Goal: Task Accomplishment & Management: Use online tool/utility

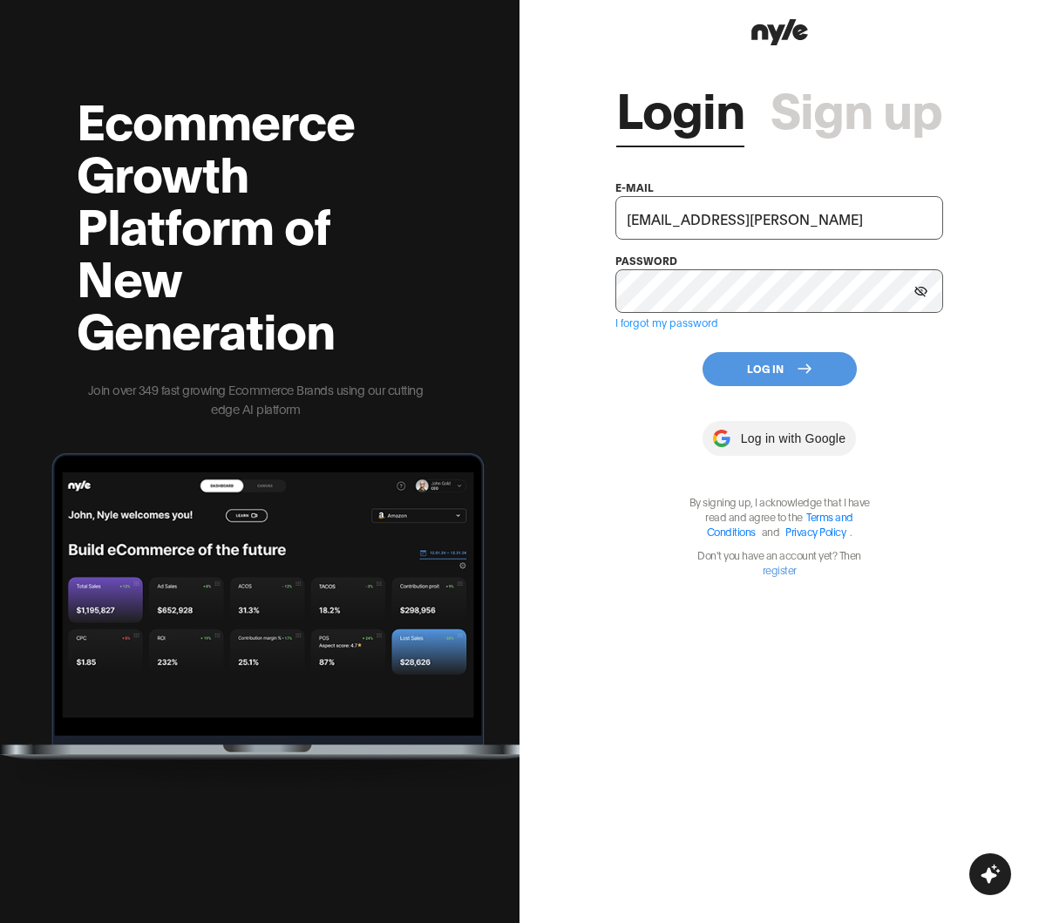
click at [738, 218] on input "[EMAIL_ADDRESS][PERSON_NAME]" at bounding box center [779, 218] width 327 height 44
type input "\"
click at [674, 206] on input "text" at bounding box center [779, 218] width 327 height 44
type input "[EMAIL_ADDRESS][PERSON_NAME]"
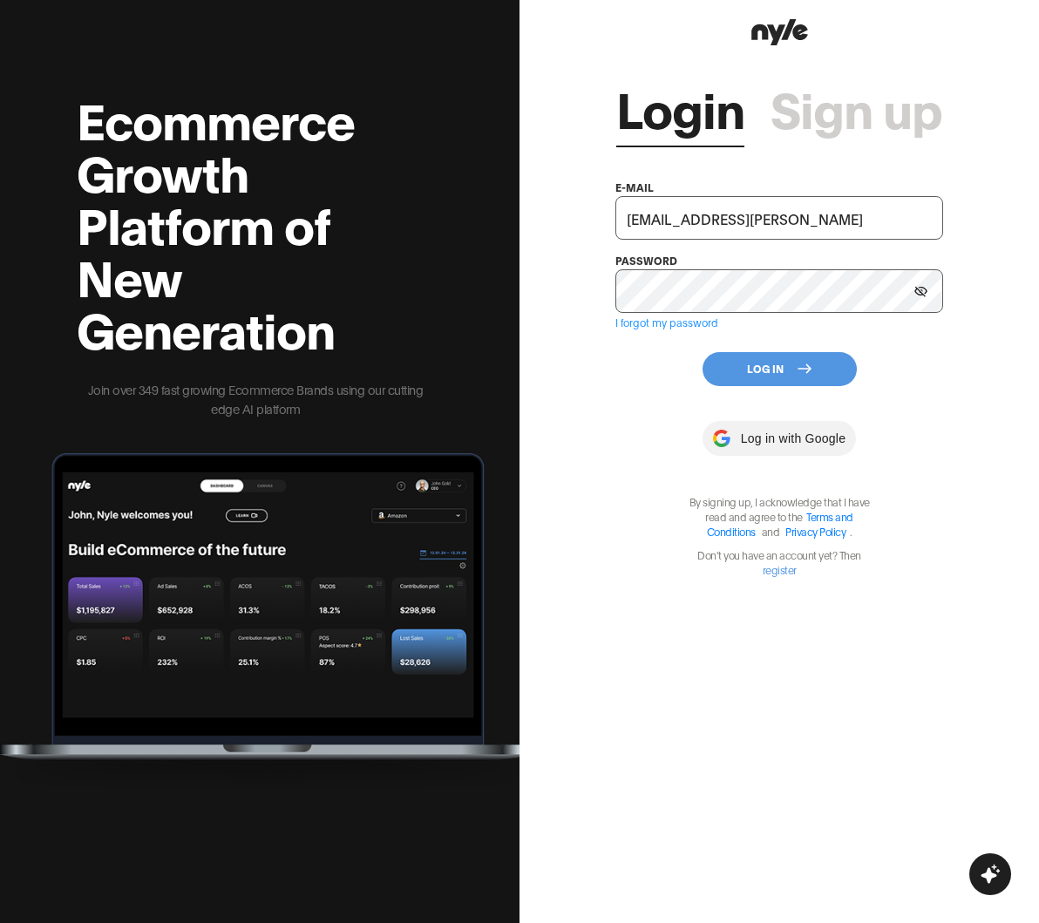
click at [539, 418] on div "Login Sign up e-mail [EMAIL_ADDRESS][PERSON_NAME] password I forgot my password…" at bounding box center [780, 461] width 520 height 923
click at [749, 372] on button "Log In" at bounding box center [780, 369] width 154 height 34
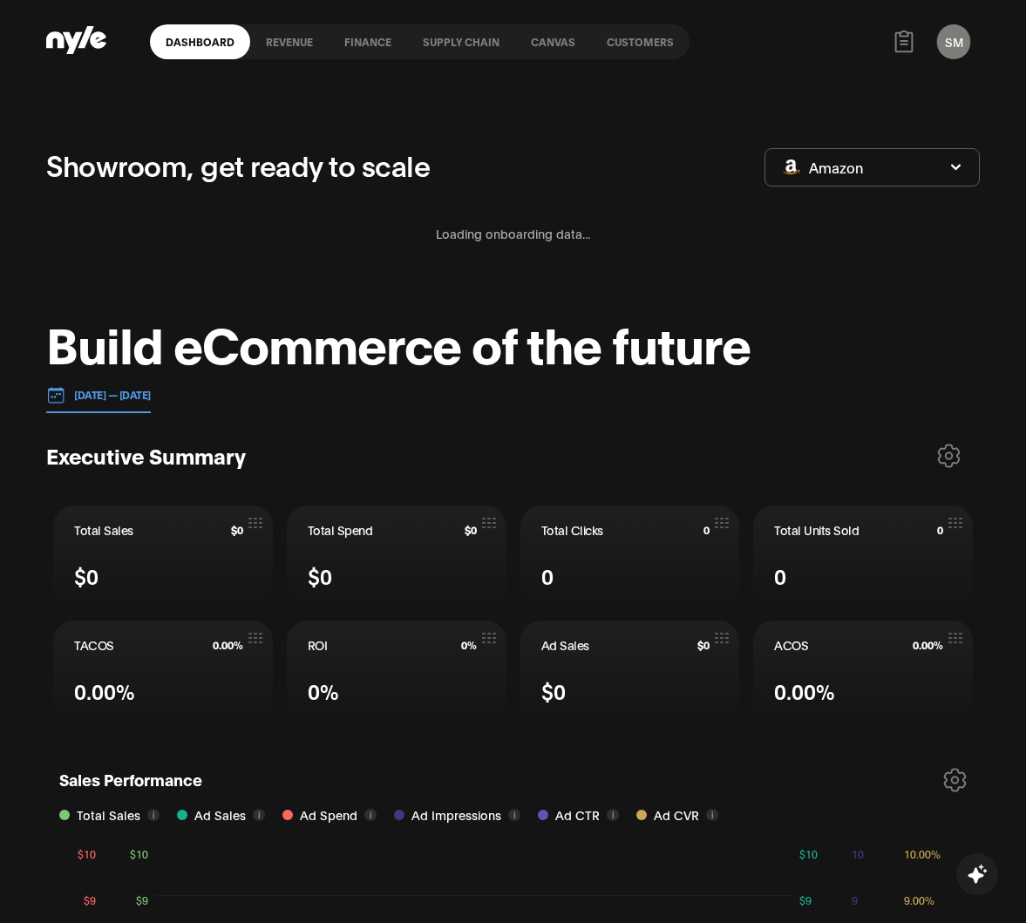
click at [541, 42] on link "Canvas" at bounding box center [553, 41] width 76 height 35
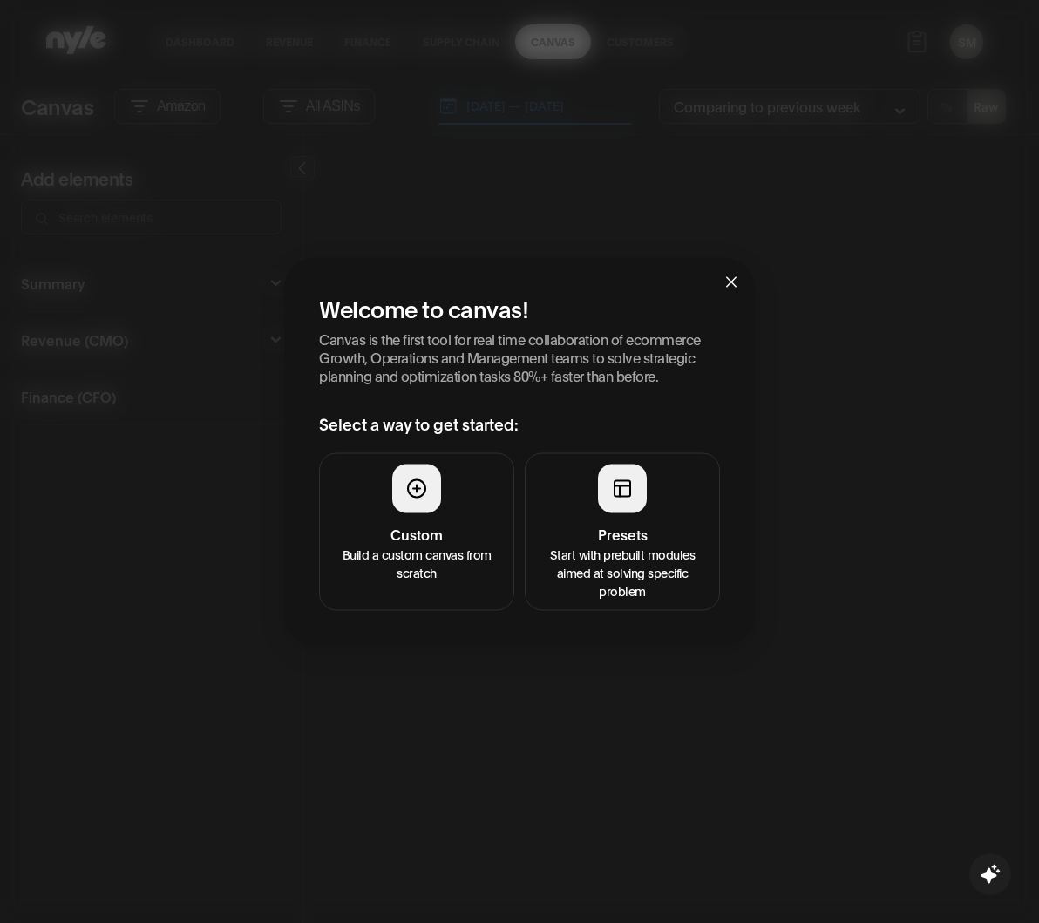
click at [659, 501] on button "Presets Start with prebuilt modules aimed at solving specific problem" at bounding box center [622, 531] width 195 height 158
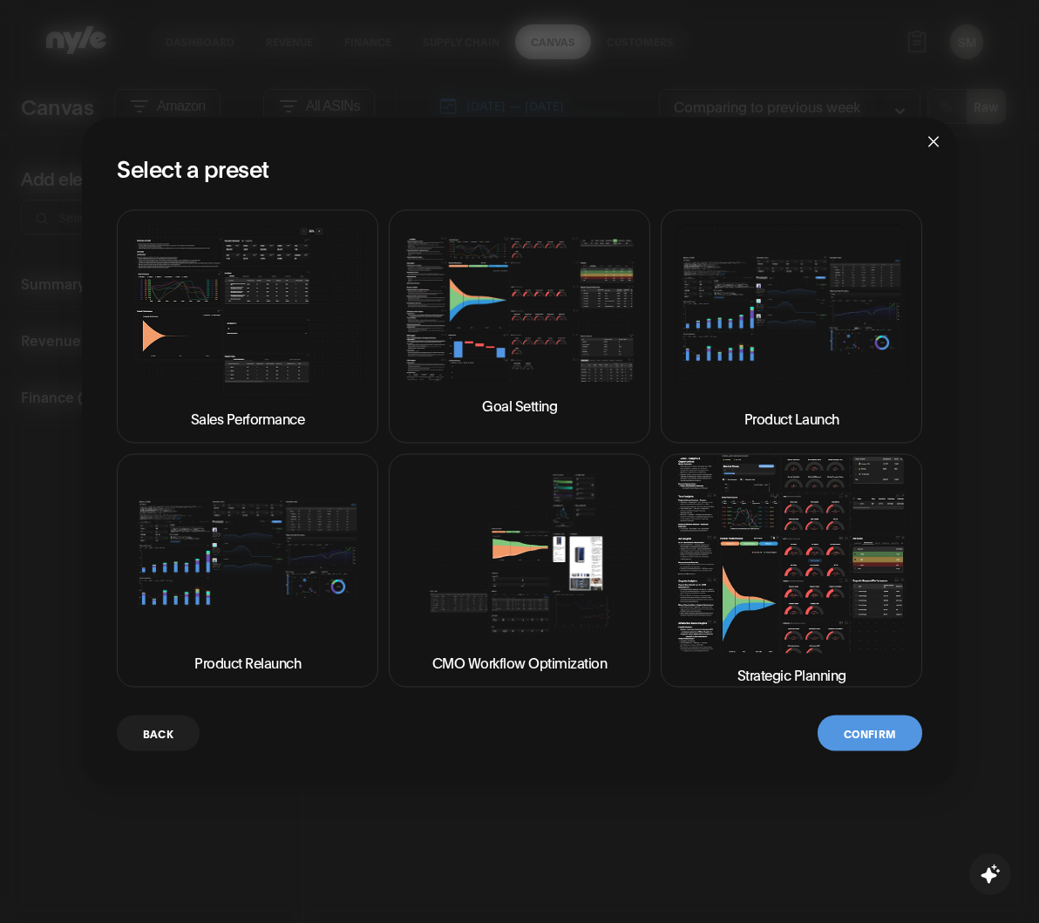
click at [301, 342] on img at bounding box center [248, 309] width 232 height 173
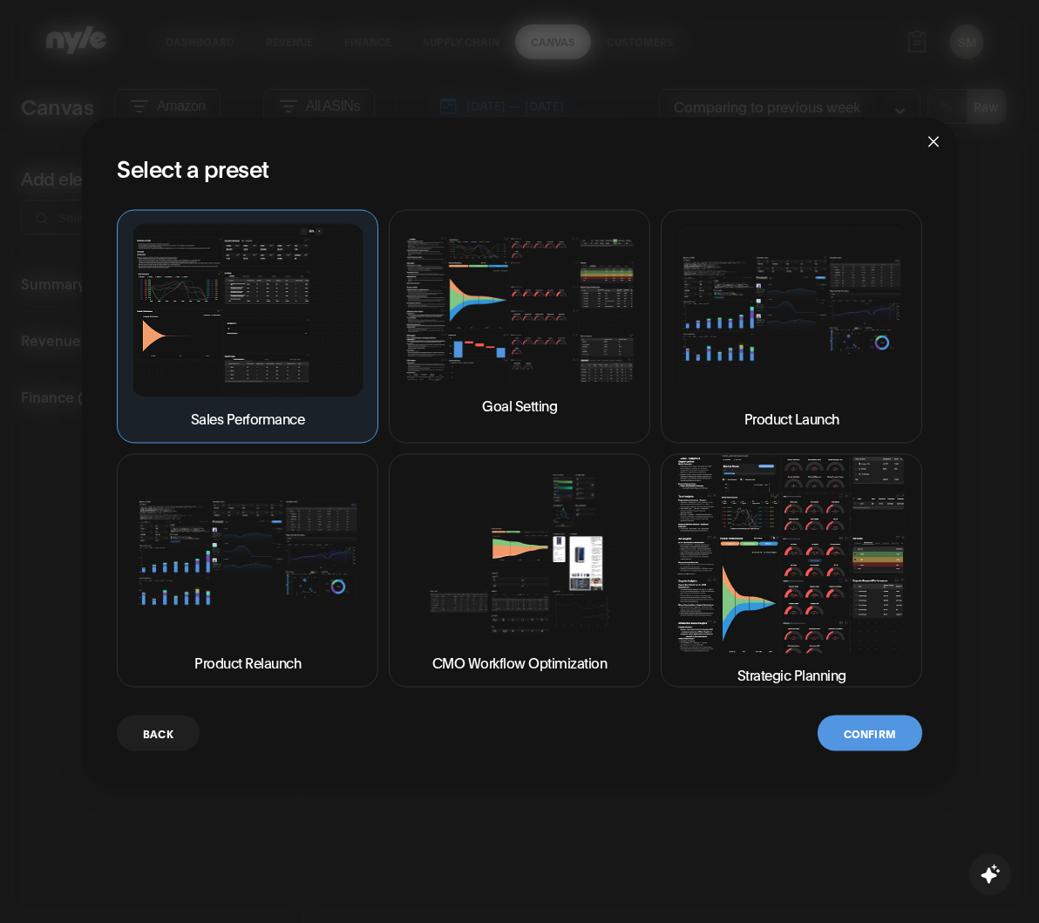
click at [793, 741] on button "Confirm" at bounding box center [870, 733] width 105 height 36
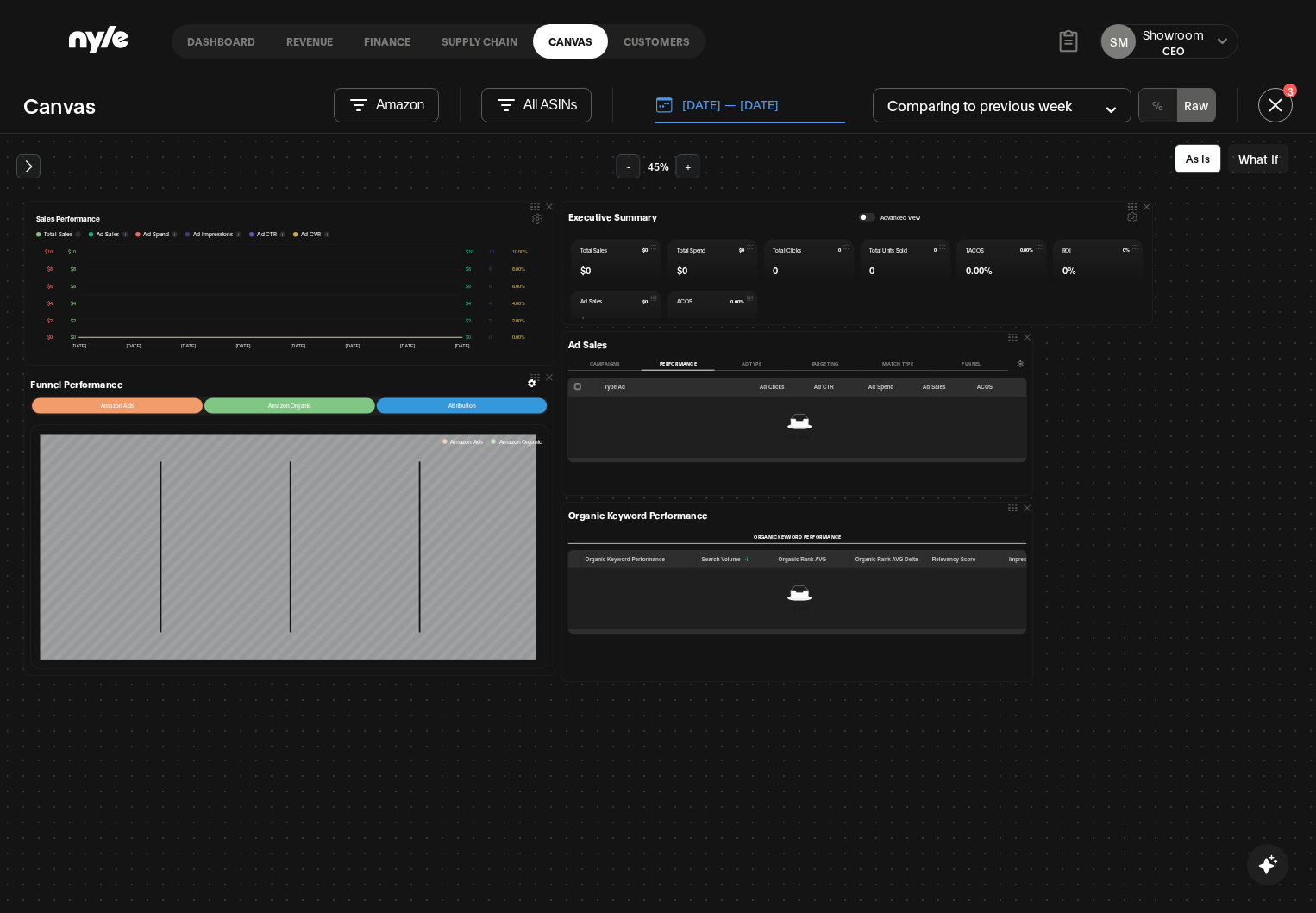
click at [628, 166] on button "-" at bounding box center [628, 166] width 24 height 24
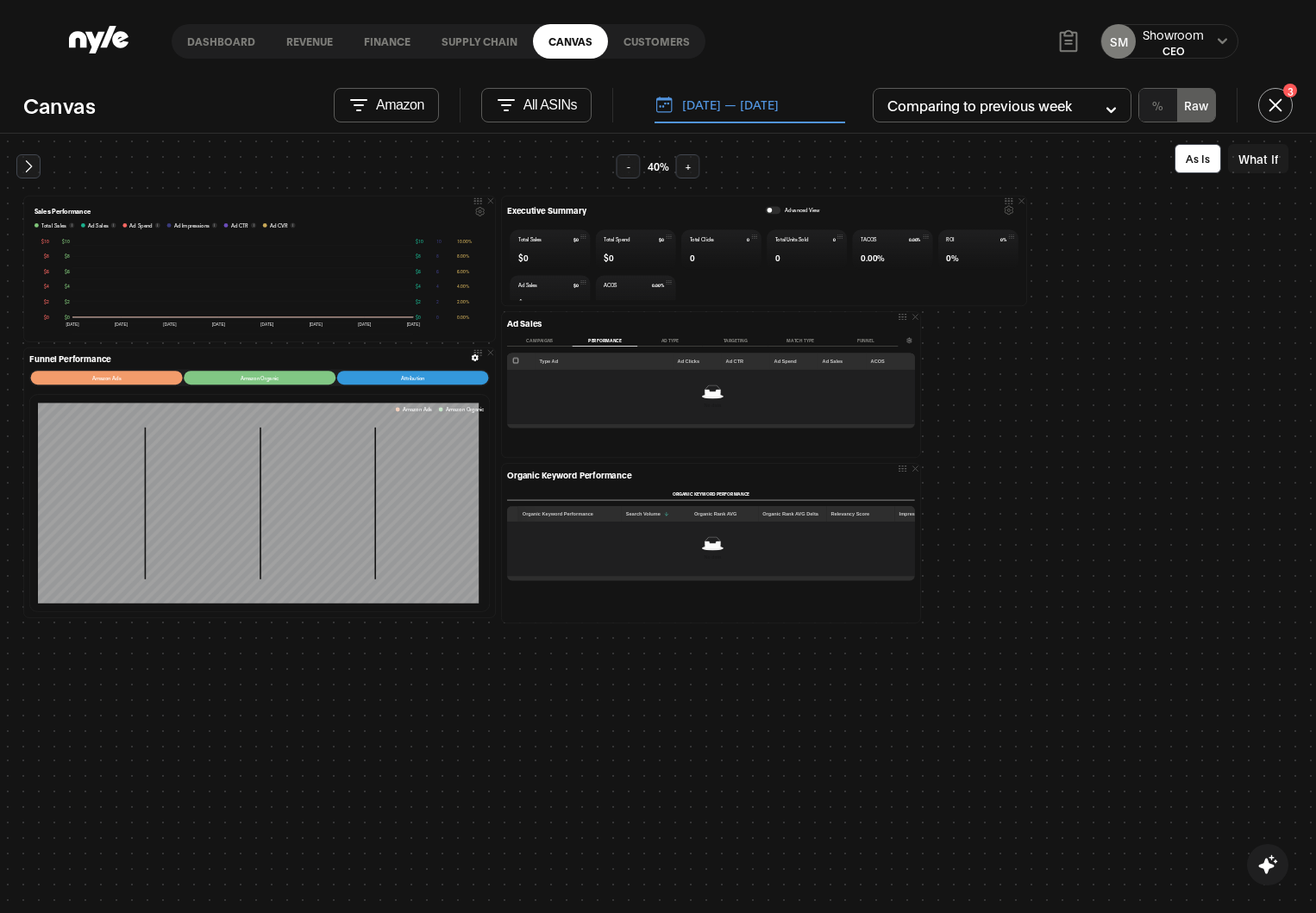
click at [689, 169] on button "+" at bounding box center [689, 166] width 24 height 24
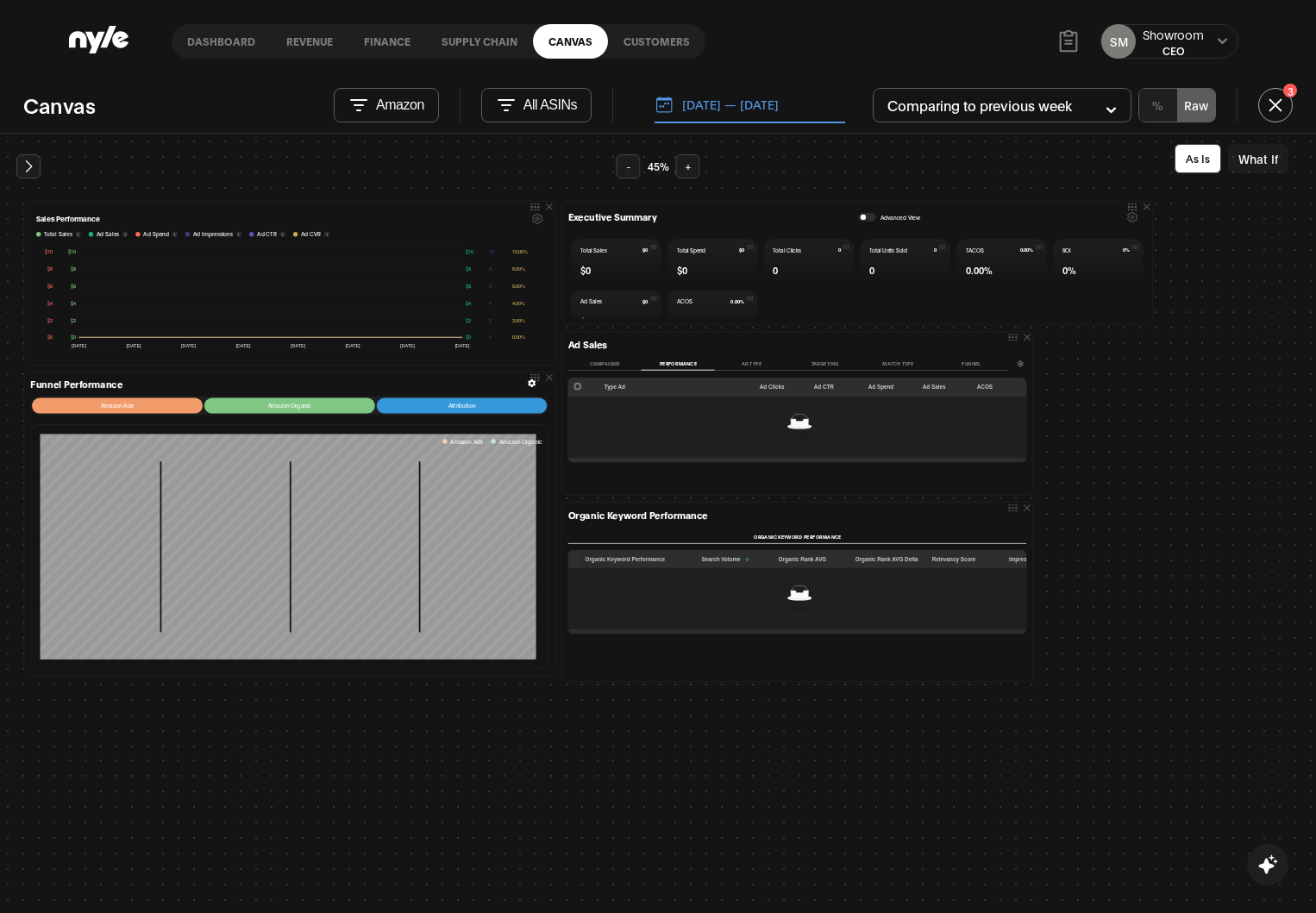
click at [689, 169] on button "+" at bounding box center [689, 166] width 24 height 24
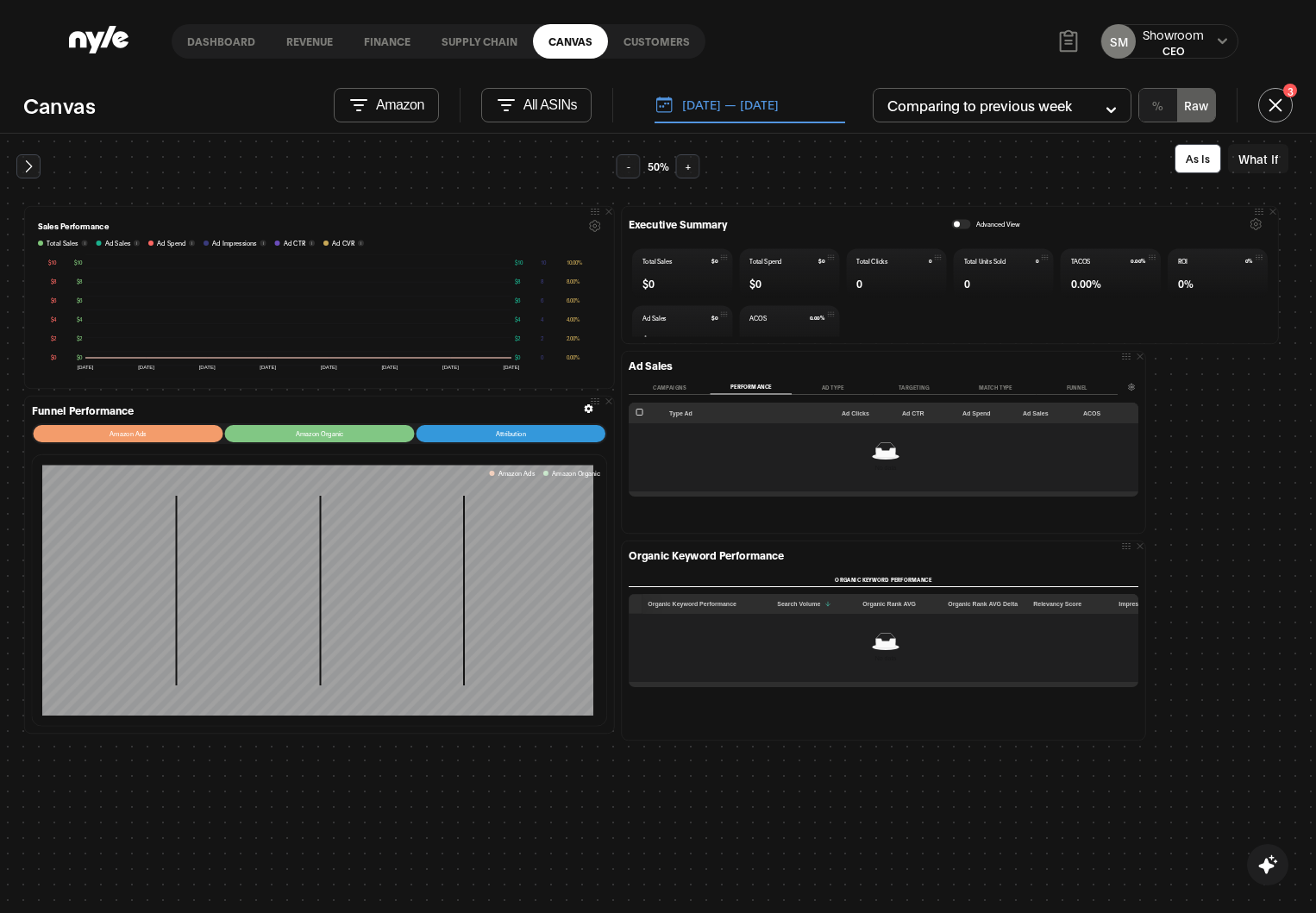
click at [689, 169] on button "+" at bounding box center [689, 166] width 24 height 24
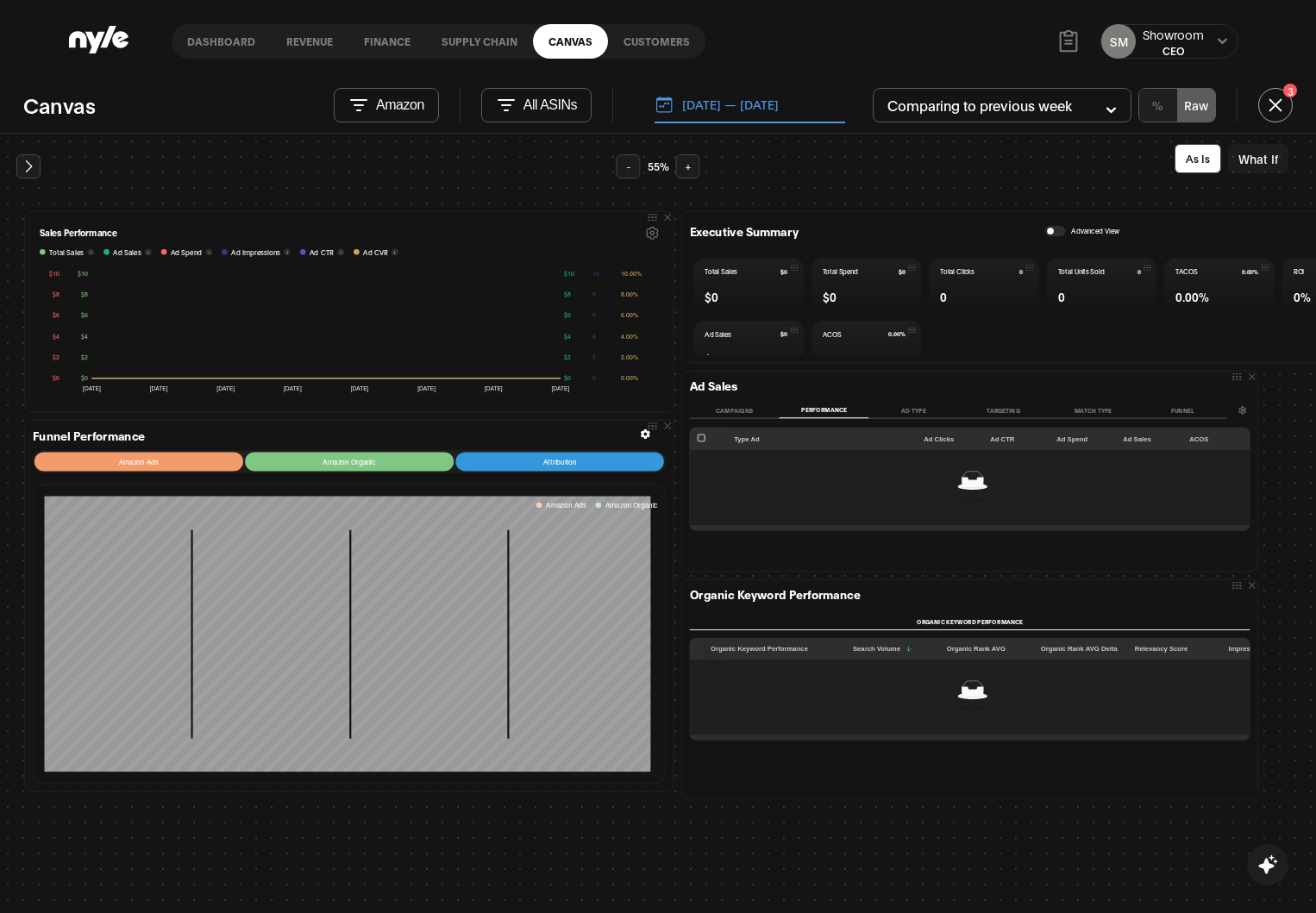
click at [785, 29] on div "Showroom" at bounding box center [1174, 34] width 61 height 17
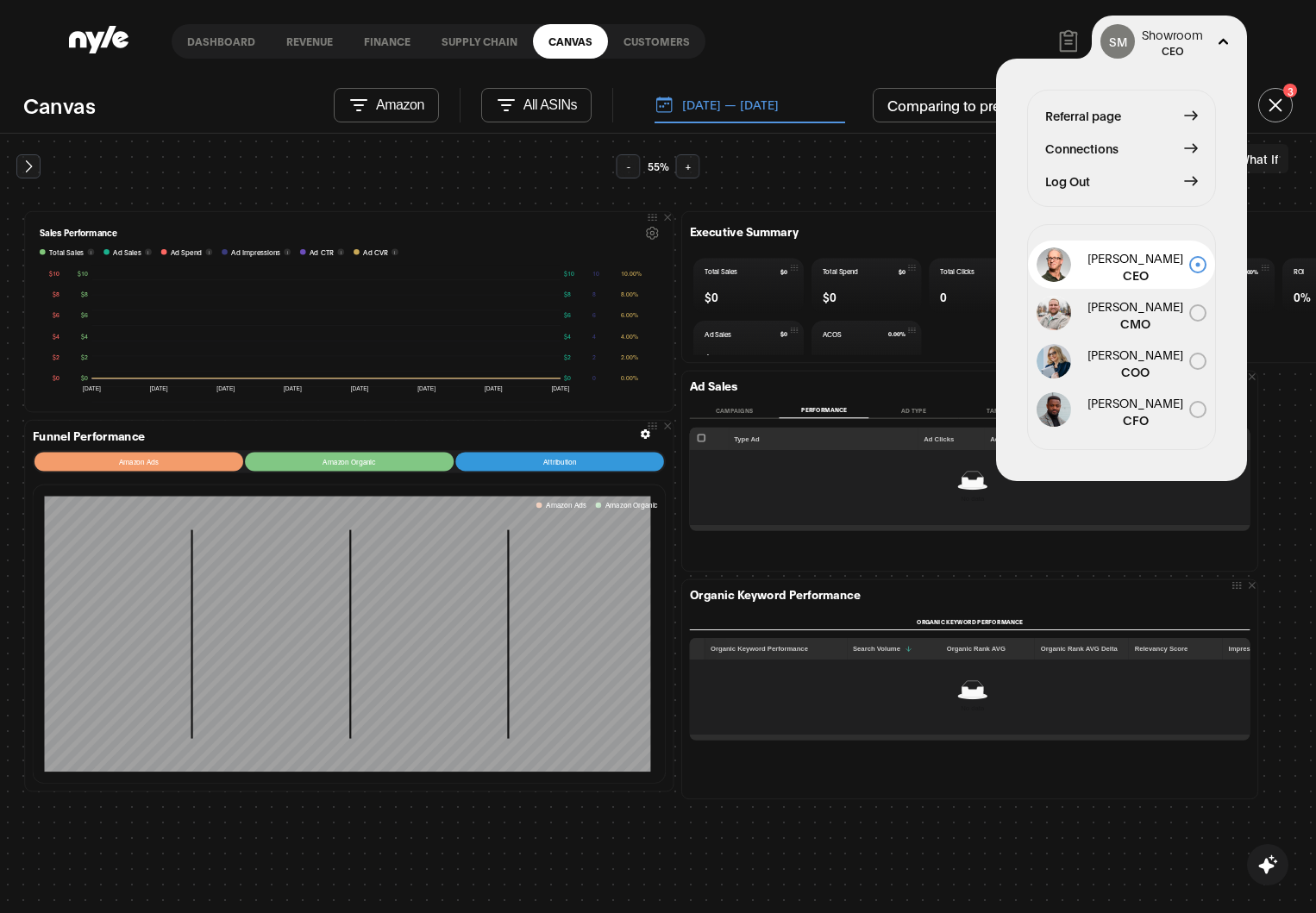
click at [727, 53] on div "Dashboard Revenue finance Supply chain Canvas Customers SM Showroom CEO Referra…" at bounding box center [658, 42] width 1178 height 83
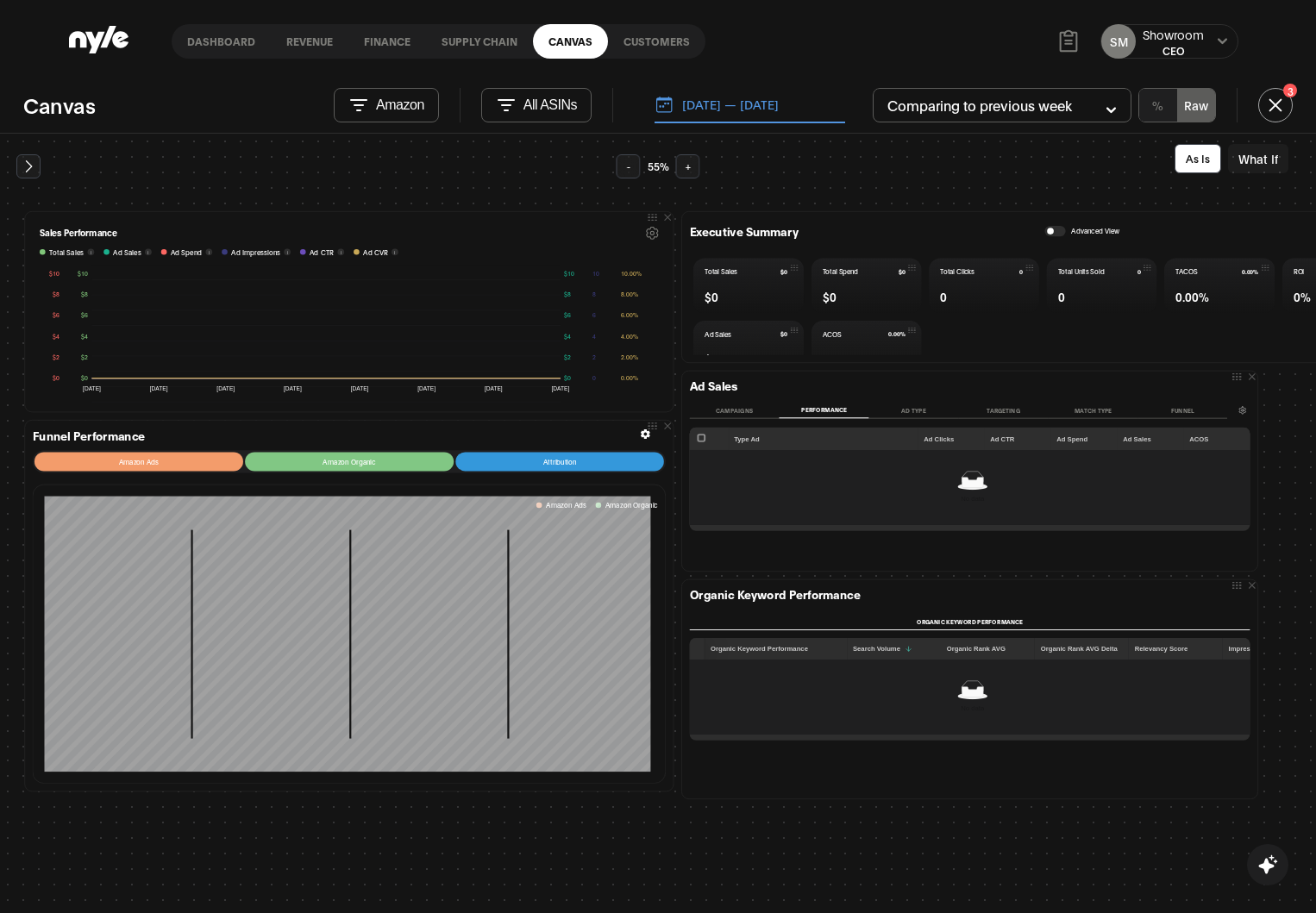
click at [621, 50] on link "Customers" at bounding box center [657, 41] width 98 height 35
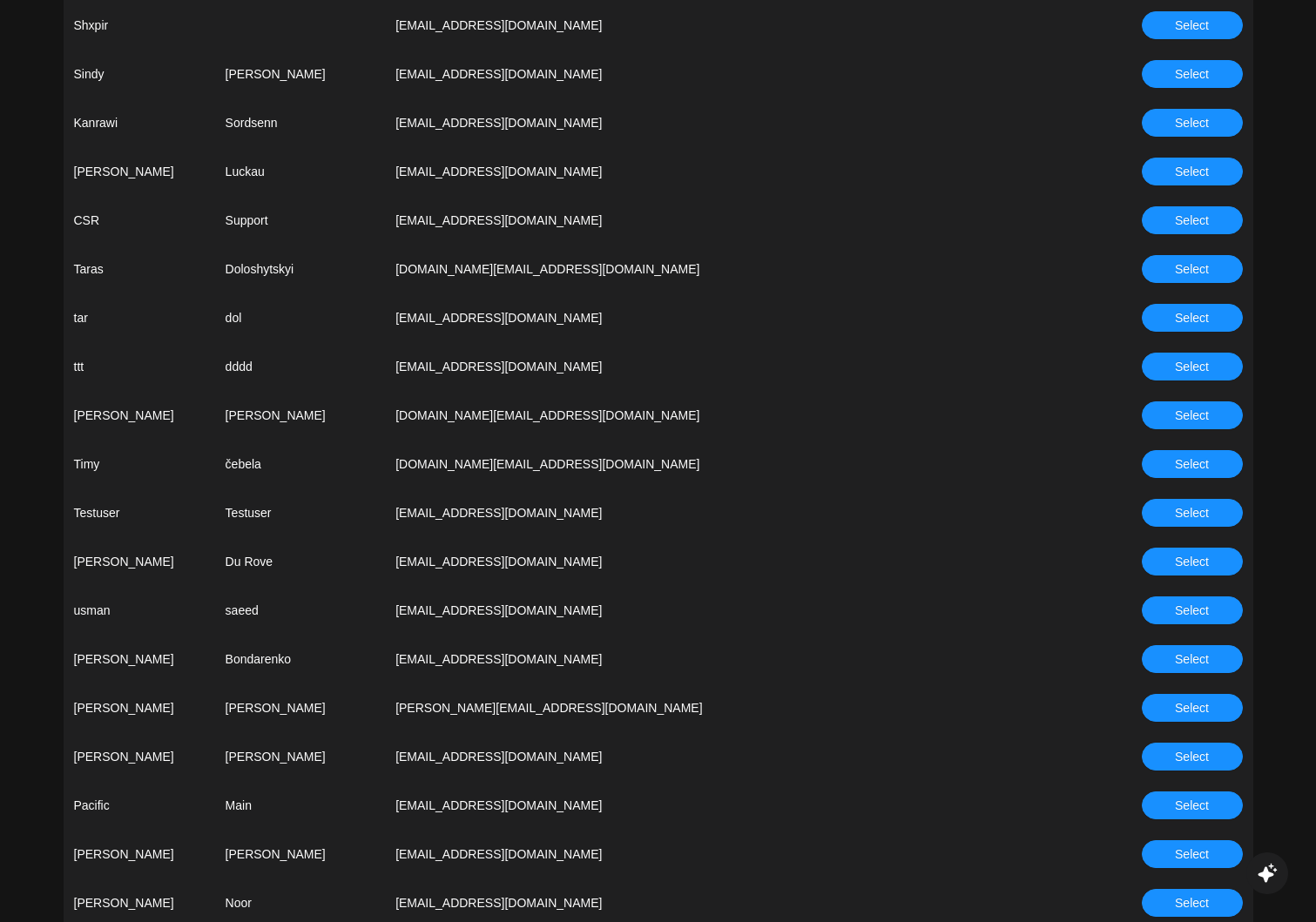
scroll to position [5003, 0]
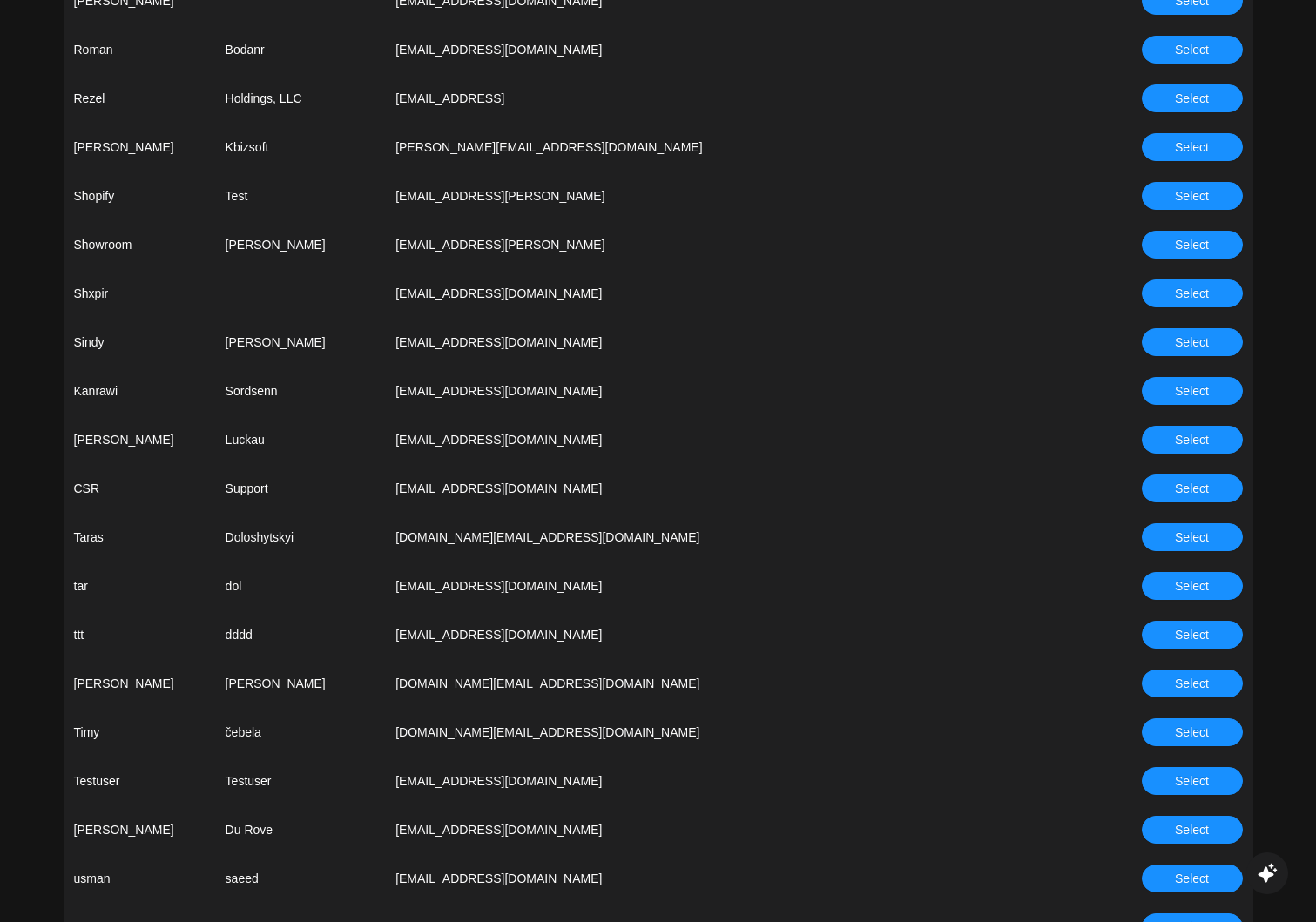
click at [792, 486] on span "Select" at bounding box center [1192, 488] width 34 height 19
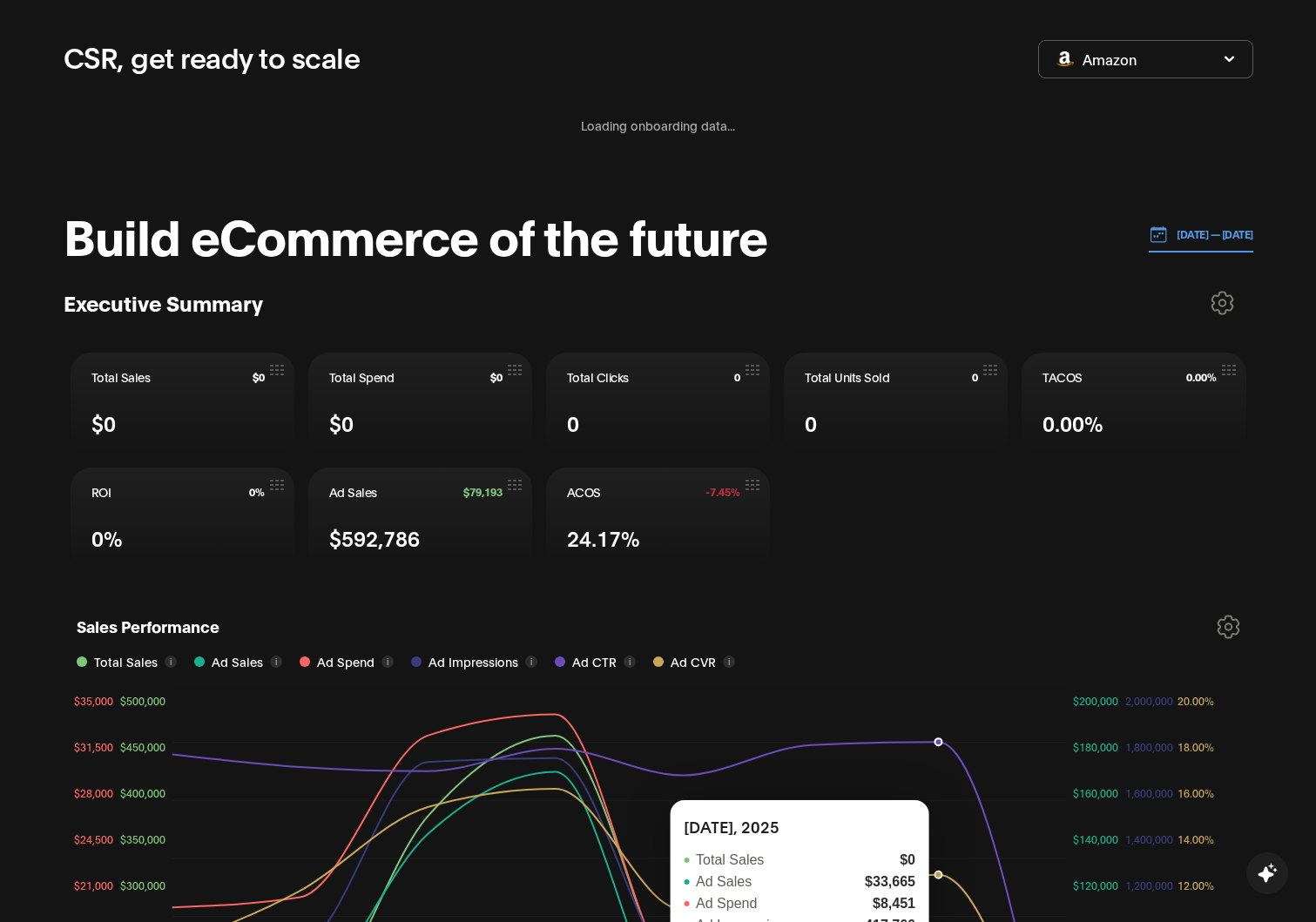
scroll to position [555, 0]
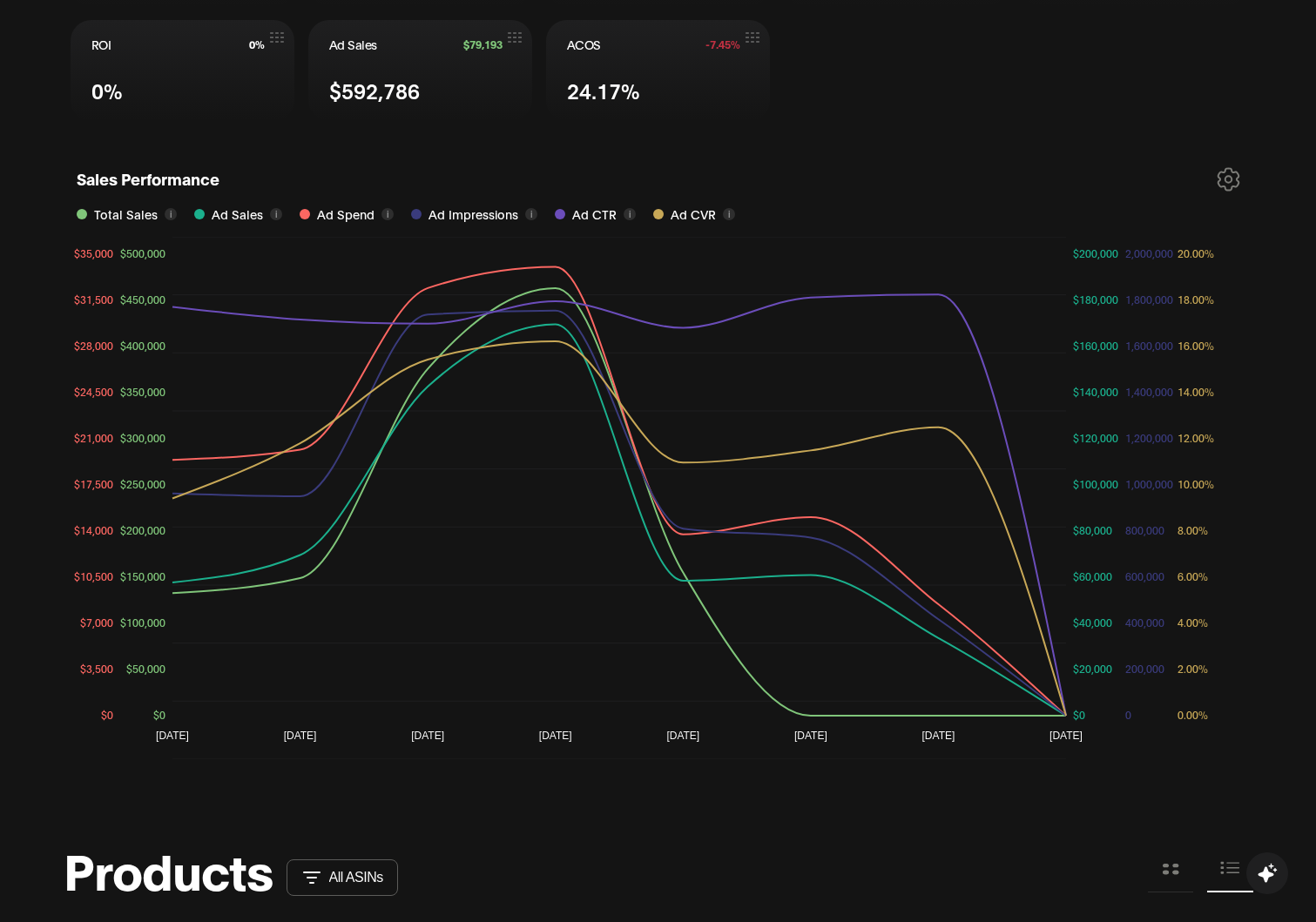
click at [634, 753] on icon "04 Oct 05 Oct 06 Oct 07 Oct 08 Oct 09 Oct 10 Oct 11 Oct $0 $50,000 $100,000 $15…" at bounding box center [658, 497] width 1181 height 522
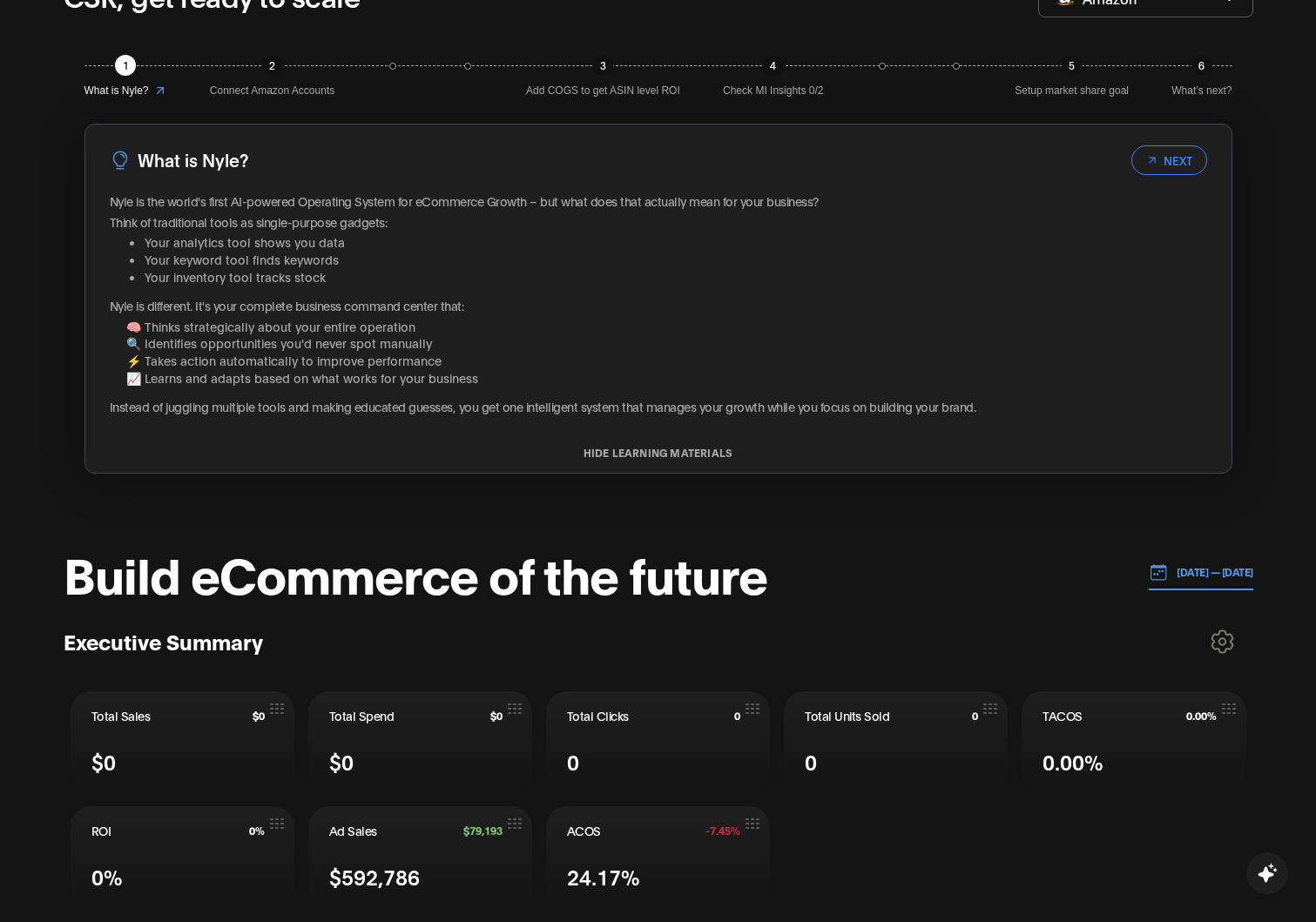
scroll to position [0, 0]
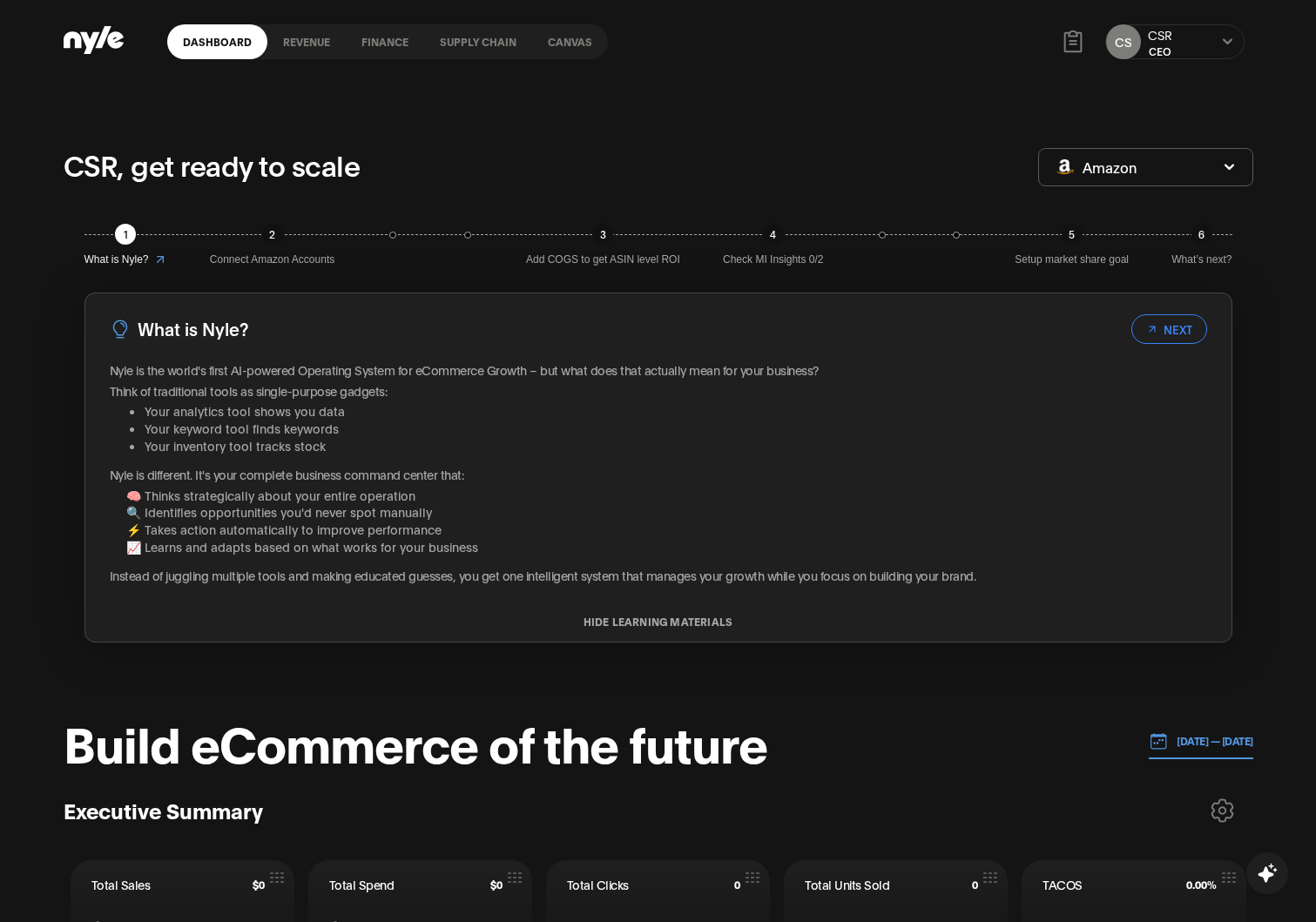
click at [384, 37] on link "finance" at bounding box center [385, 41] width 78 height 35
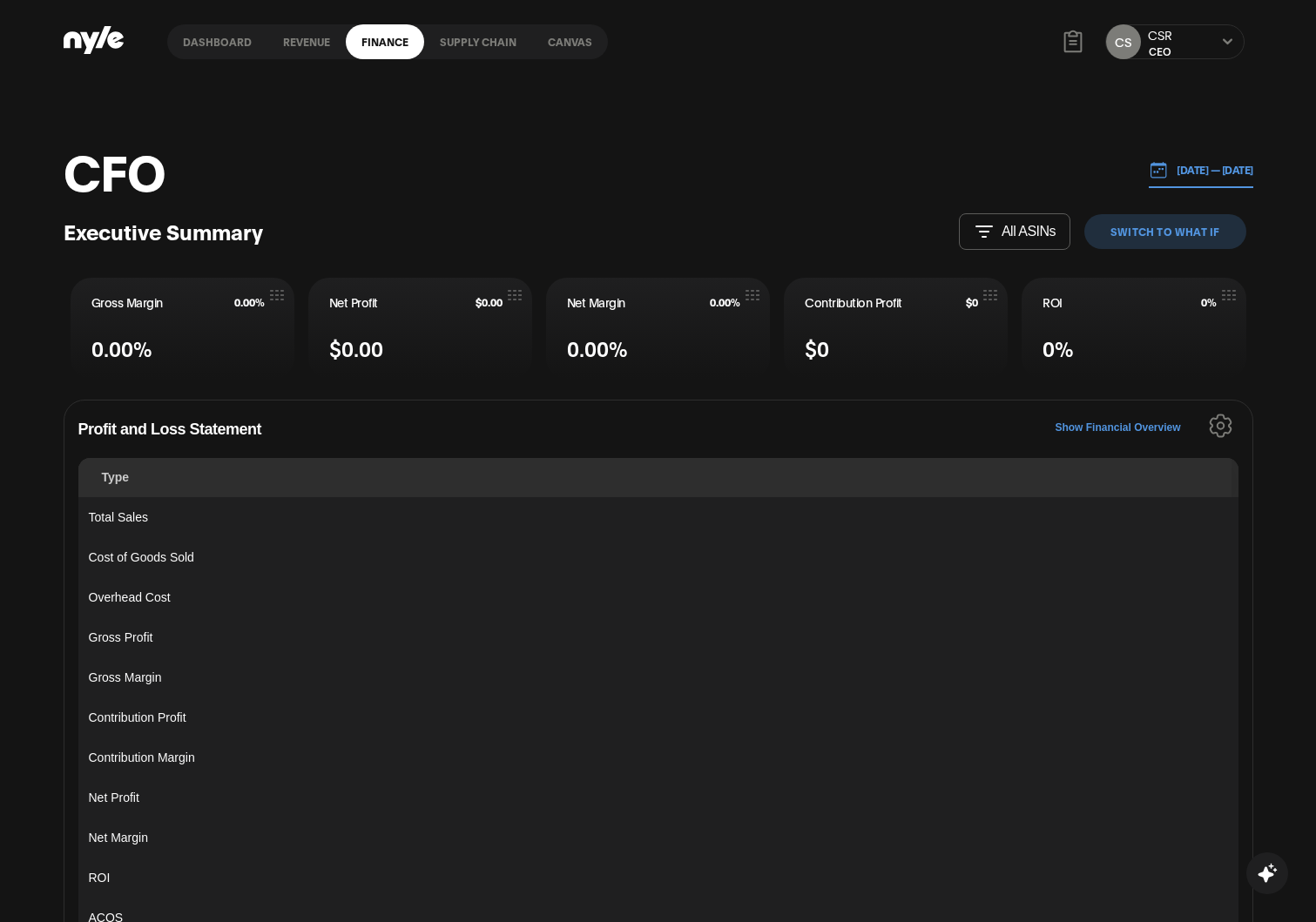
click at [685, 195] on header "CFO [DATE] — [DATE]" at bounding box center [658, 170] width 1190 height 52
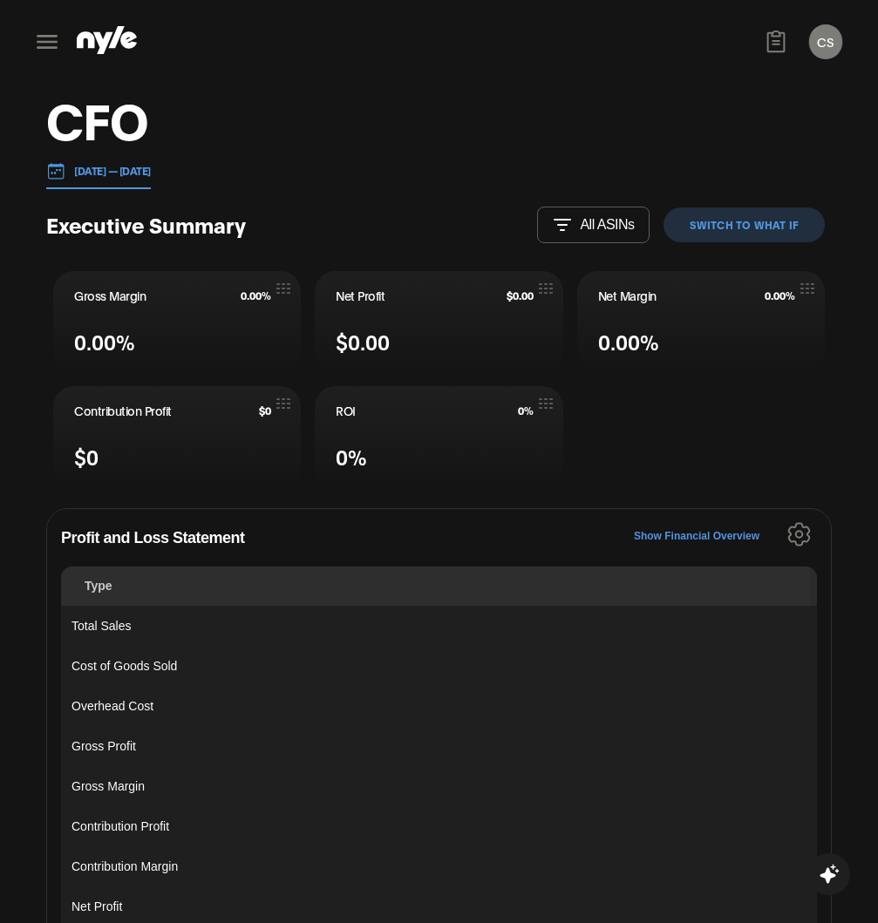
click at [466, 122] on header "CFO [DATE] — [DATE]" at bounding box center [439, 140] width 786 height 97
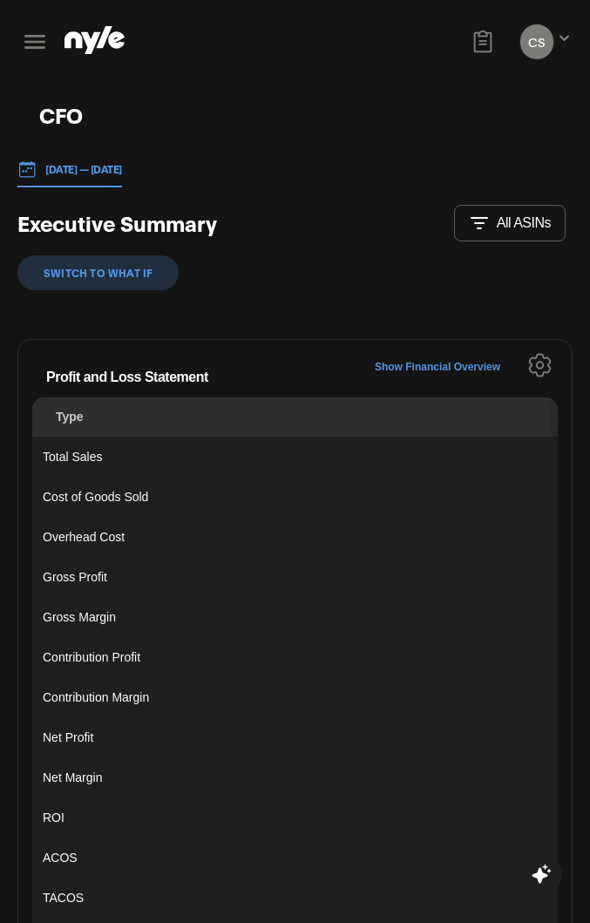
click at [398, 155] on header "CFO [DATE] — [DATE]" at bounding box center [294, 144] width 555 height 86
click at [44, 37] on icon at bounding box center [35, 42] width 28 height 28
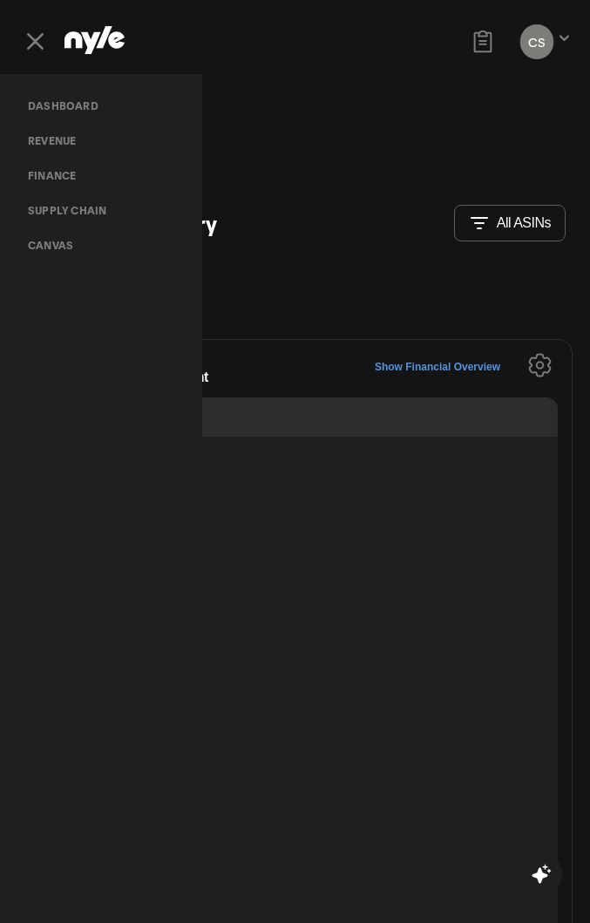
click at [62, 104] on link "Dashboard" at bounding box center [63, 105] width 99 height 35
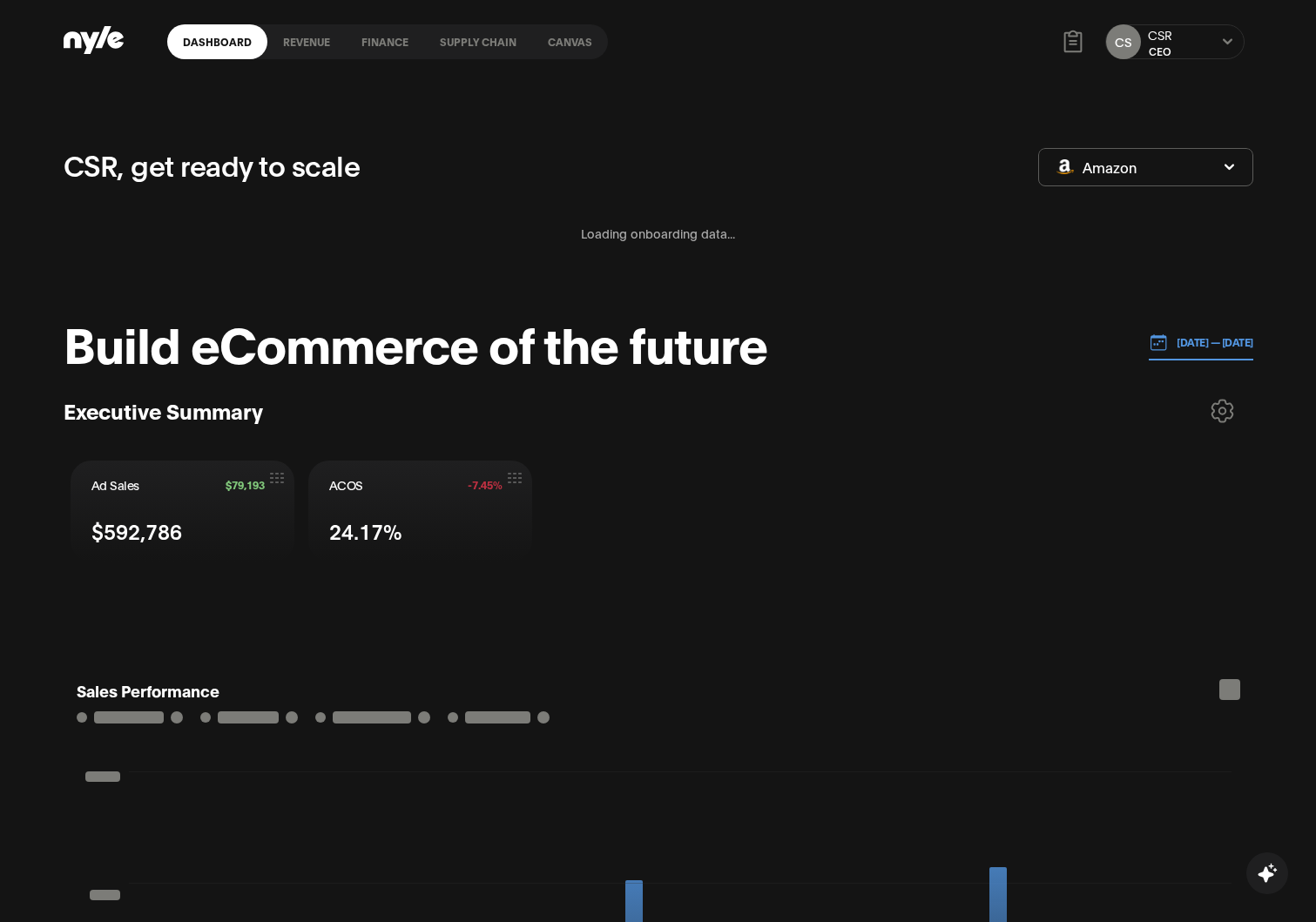
click at [602, 200] on div "CSR, get ready to scale Amazon Loading onboarding data..." at bounding box center [658, 217] width 1190 height 146
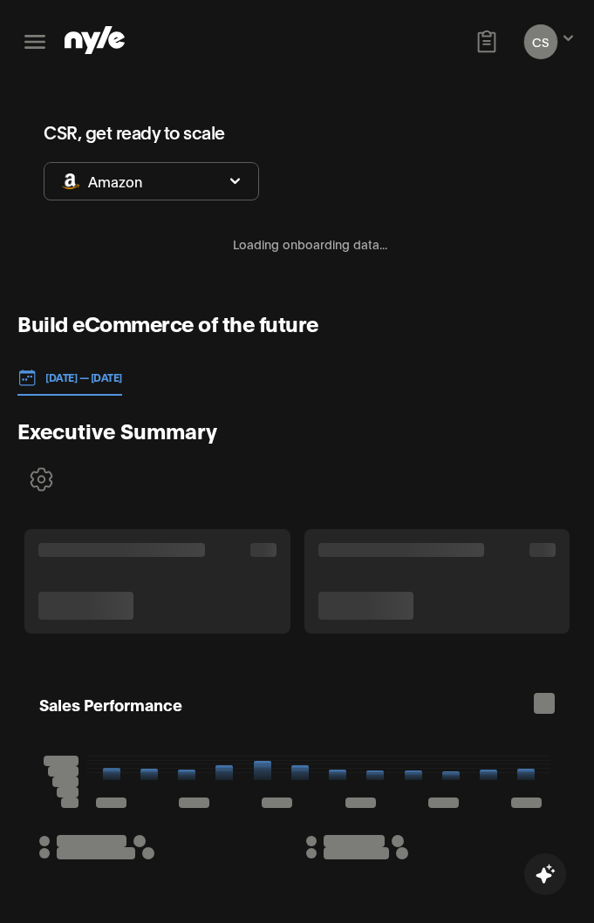
click at [29, 39] on icon at bounding box center [35, 42] width 28 height 28
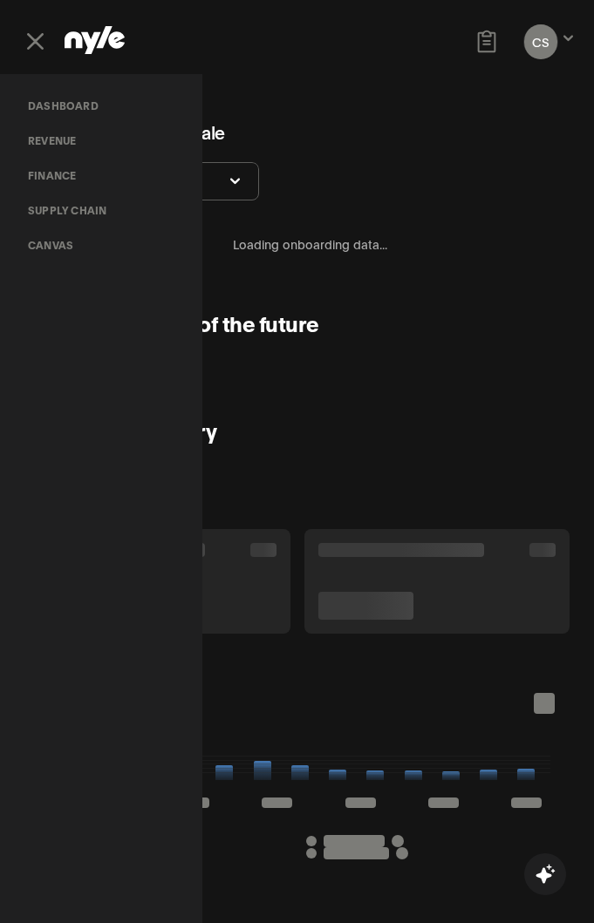
click at [54, 176] on link "finance" at bounding box center [52, 175] width 76 height 35
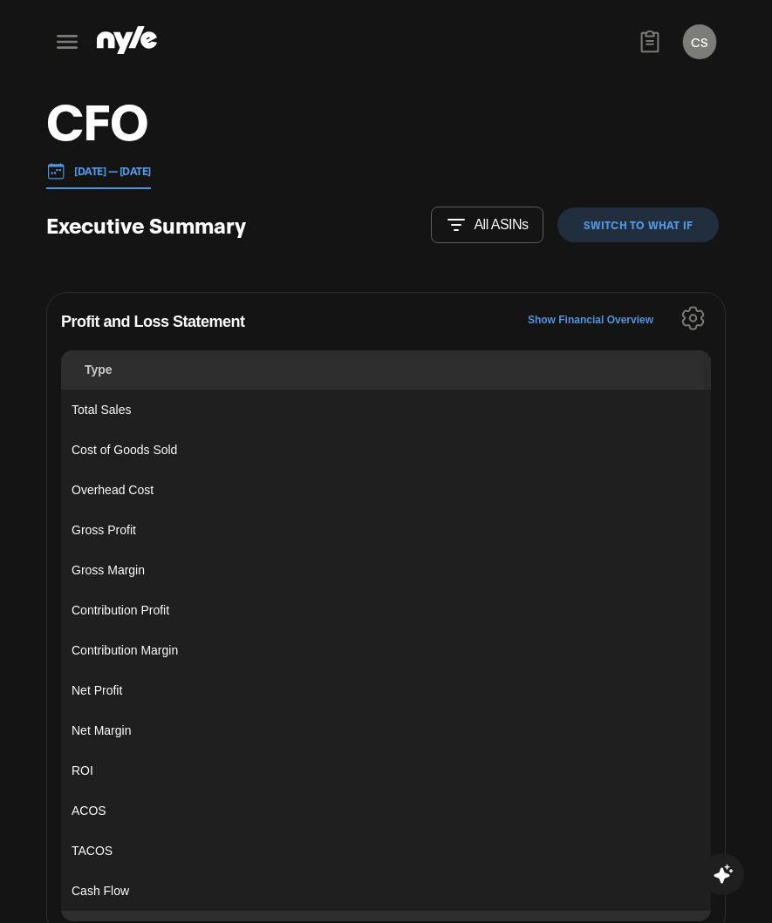
click at [404, 209] on div "Executive Summary All ASINs" at bounding box center [294, 225] width 497 height 37
click at [710, 37] on button "CS" at bounding box center [699, 41] width 33 height 35
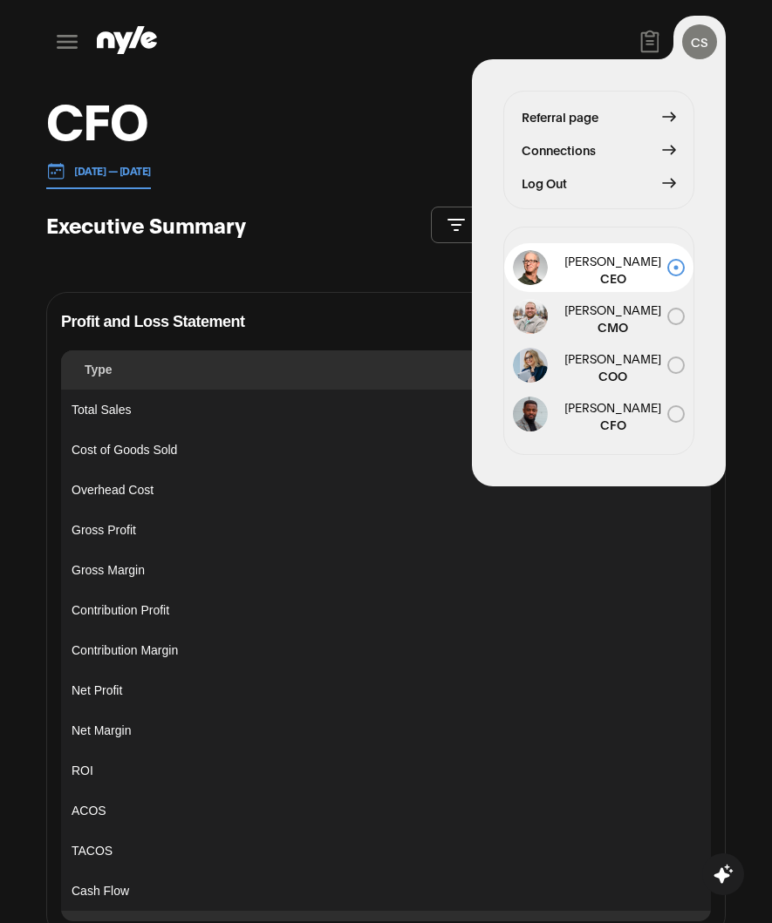
drag, startPoint x: 231, startPoint y: 78, endPoint x: 46, endPoint y: 35, distance: 189.7
click at [231, 78] on div "CS CSR CEO Referral page Connections Log Out [PERSON_NAME] CEO [PERSON_NAME] CM…" at bounding box center [385, 42] width 679 height 84
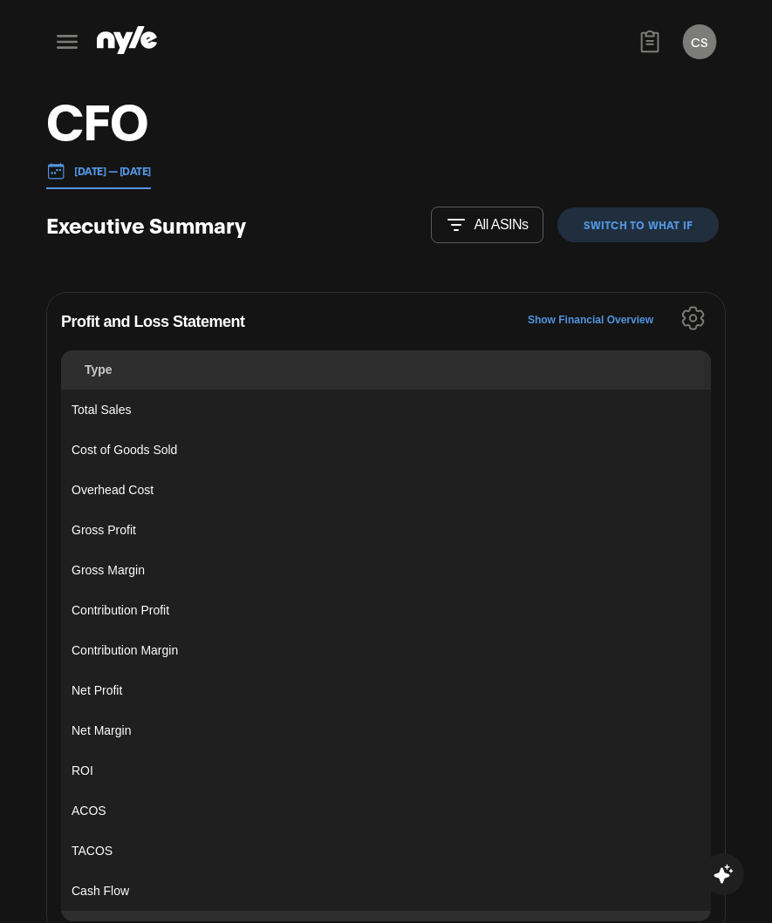
click at [65, 36] on icon at bounding box center [67, 42] width 21 height 14
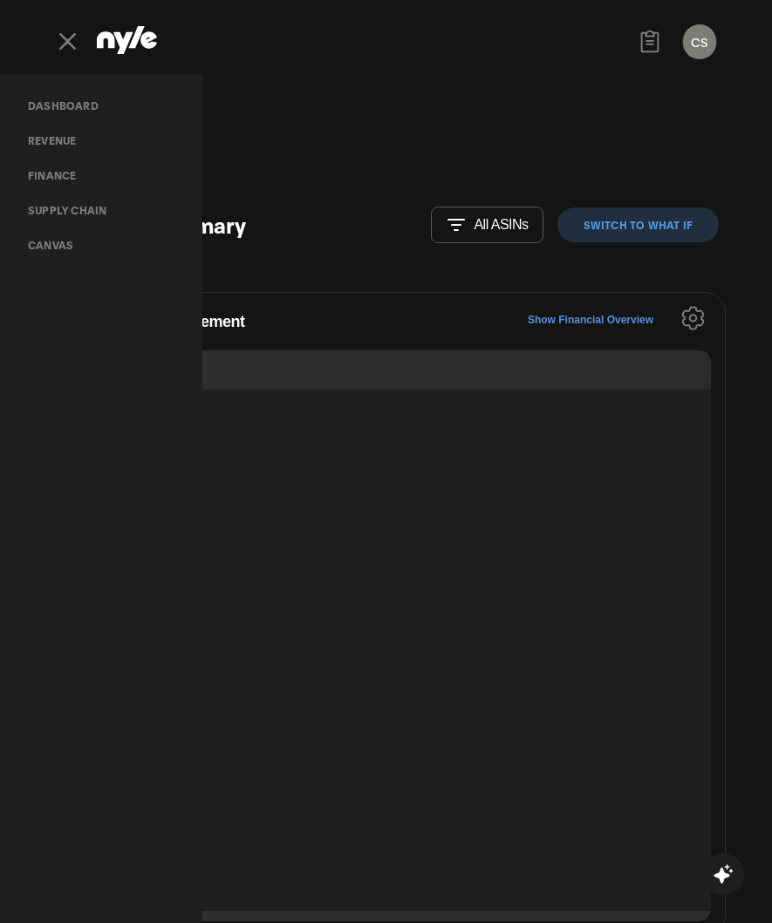
click at [711, 58] on div "CS CSR CEO" at bounding box center [699, 42] width 52 height 52
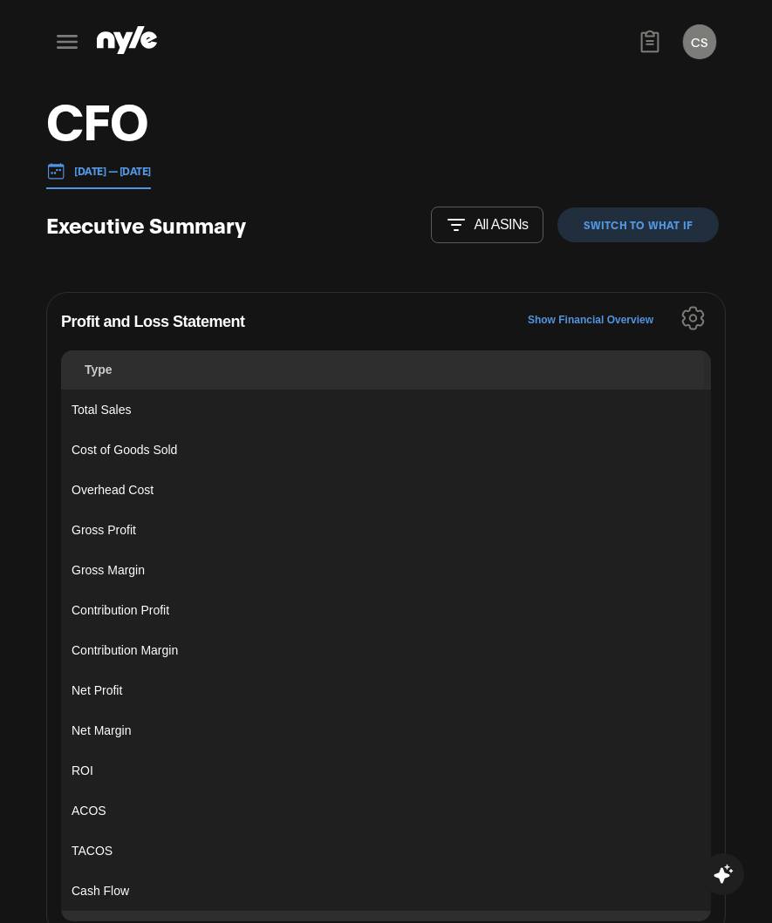
click at [696, 41] on button "CS" at bounding box center [699, 41] width 33 height 35
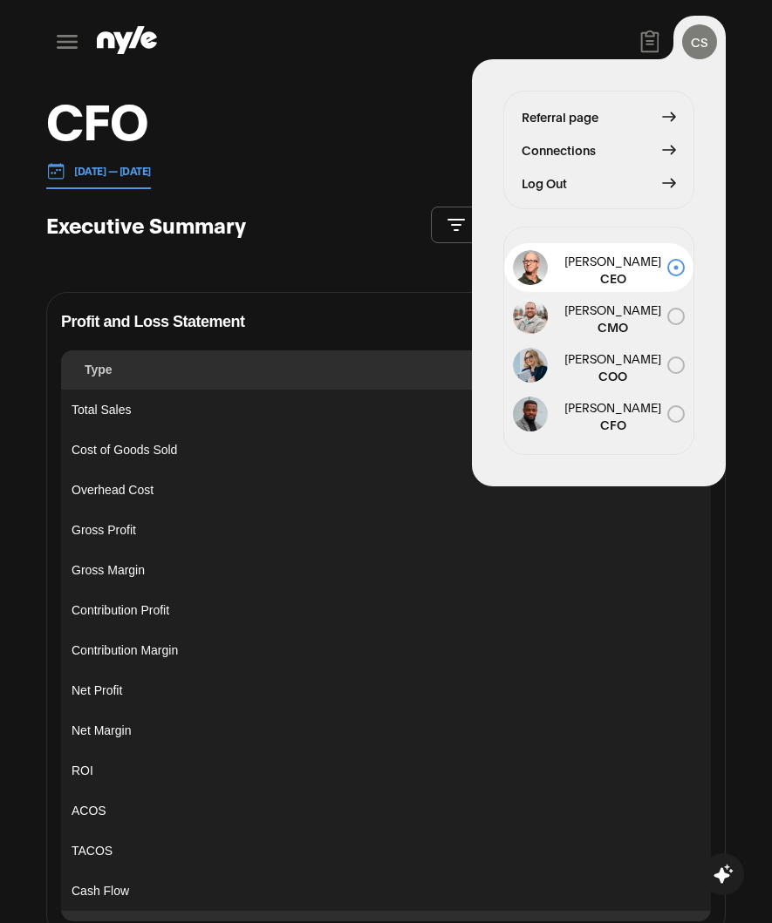
click at [364, 103] on header "CFO [DATE] — [DATE]" at bounding box center [385, 140] width 679 height 97
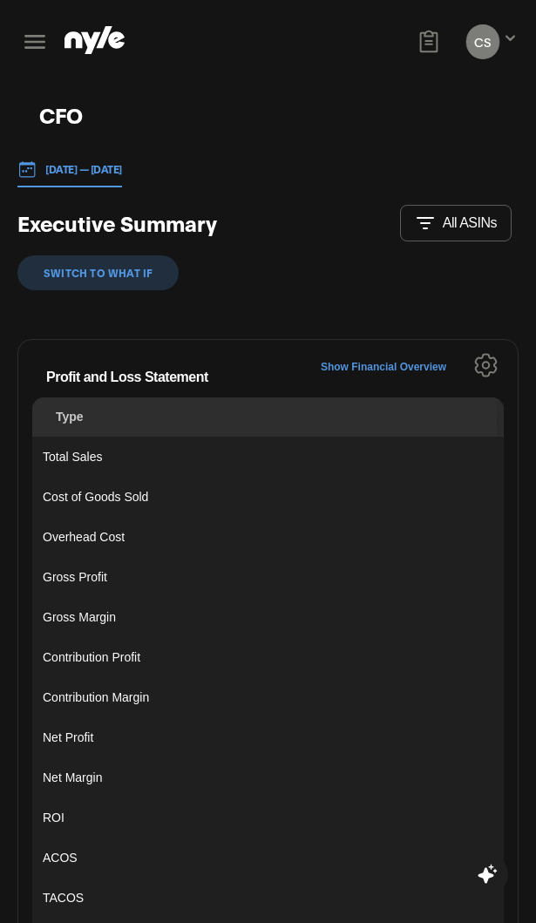
click at [514, 42] on icon at bounding box center [510, 38] width 11 height 10
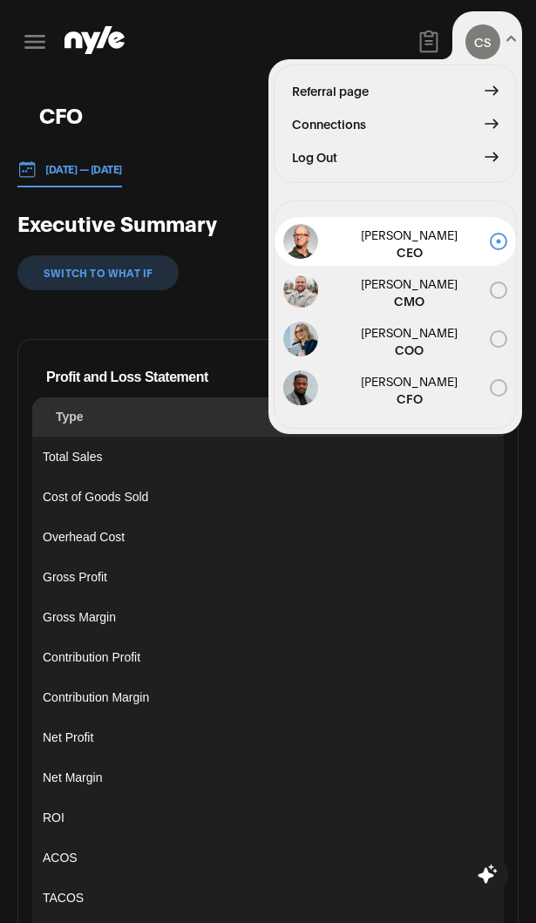
click at [321, 162] on span "Log Out" at bounding box center [314, 156] width 45 height 19
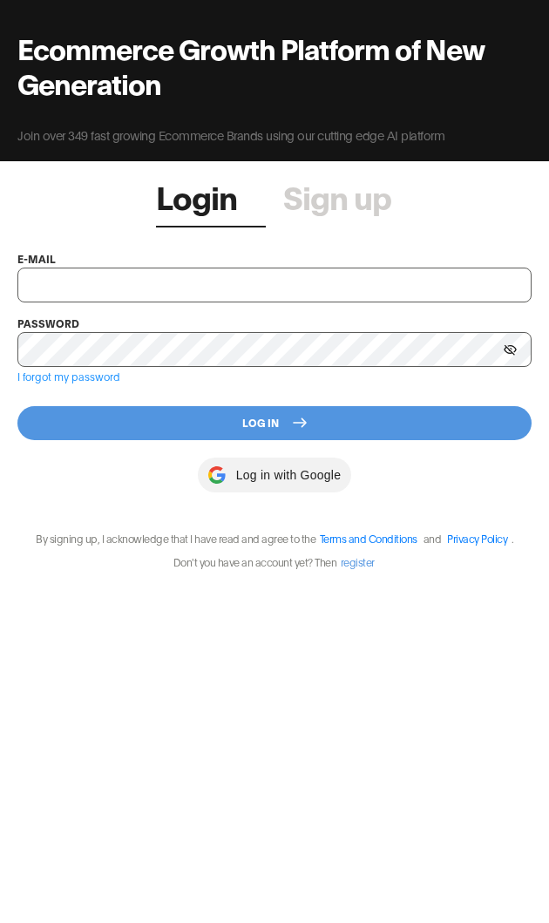
type input "[EMAIL_ADDRESS][PERSON_NAME]"
click at [284, 275] on input "[EMAIL_ADDRESS][PERSON_NAME]" at bounding box center [274, 285] width 514 height 35
click at [455, 417] on button "Log In" at bounding box center [274, 423] width 514 height 34
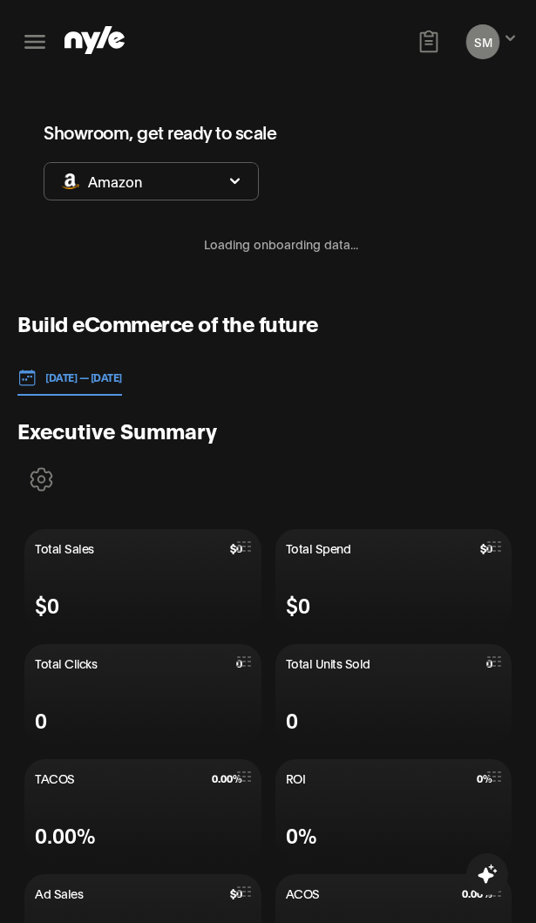
click at [499, 44] on button "SM" at bounding box center [482, 41] width 33 height 35
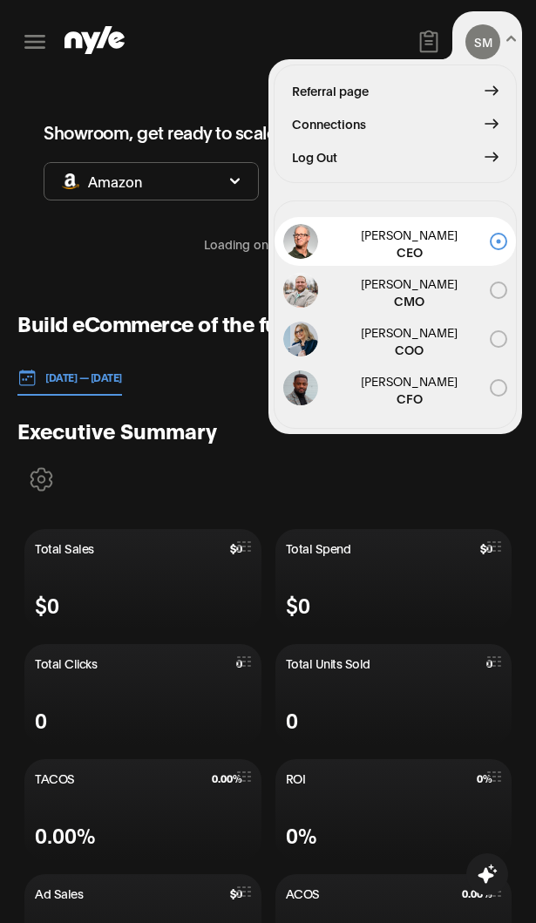
click at [507, 24] on div "SM Showroom CEO Referral page Connections Log Out [PERSON_NAME] CEO [PERSON_NAM…" at bounding box center [487, 41] width 70 height 61
click at [486, 39] on button "SM" at bounding box center [483, 41] width 35 height 35
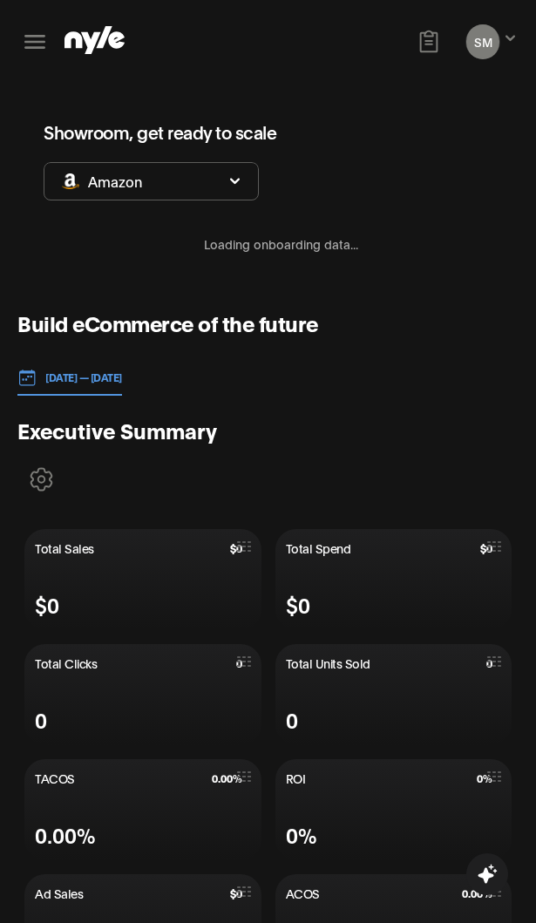
click at [487, 39] on button "SM" at bounding box center [482, 41] width 33 height 35
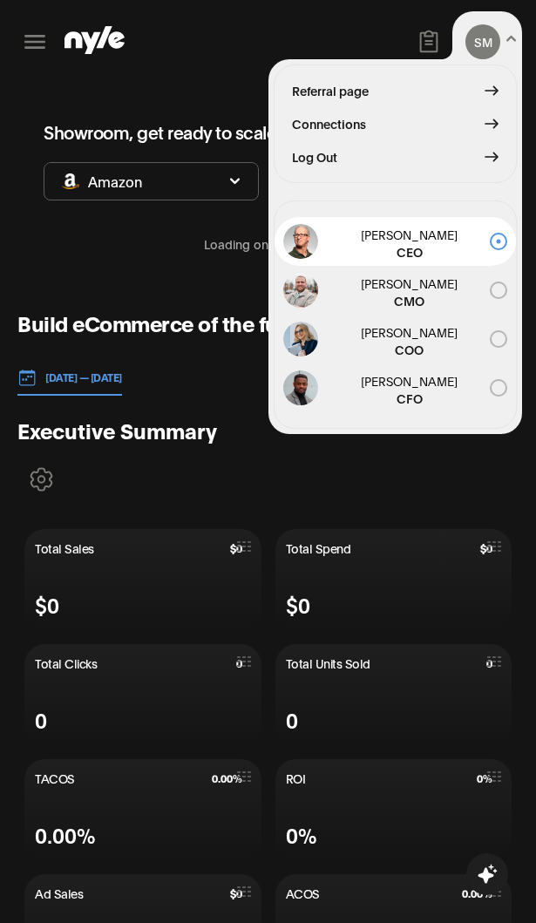
click at [507, 20] on div "SM Showroom CEO Referral page Connections Log Out [PERSON_NAME] CEO [PERSON_NAM…" at bounding box center [487, 41] width 70 height 61
click at [507, 37] on icon at bounding box center [511, 38] width 11 height 10
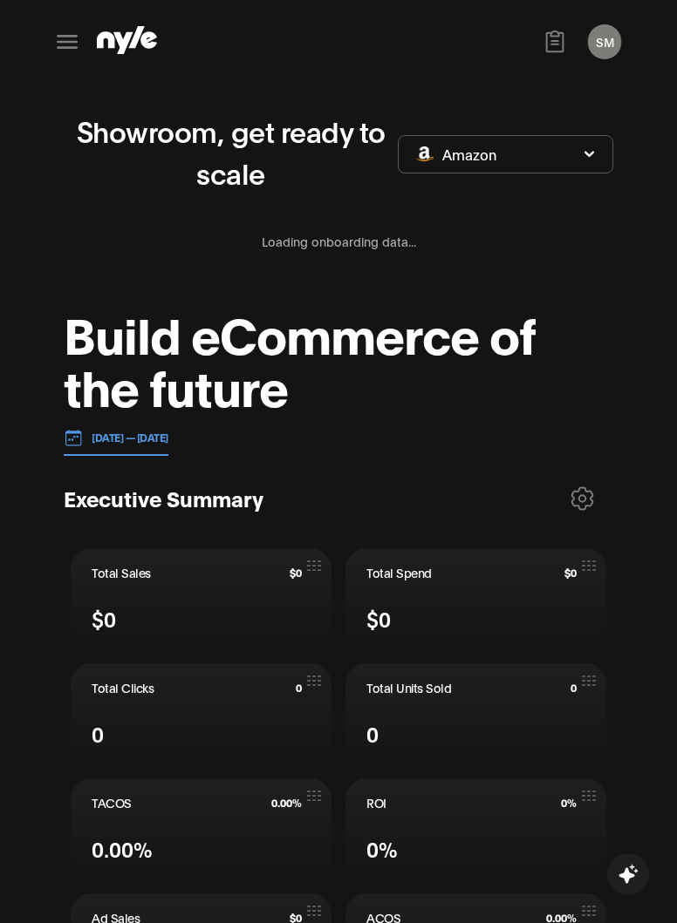
click at [65, 44] on icon at bounding box center [67, 42] width 28 height 28
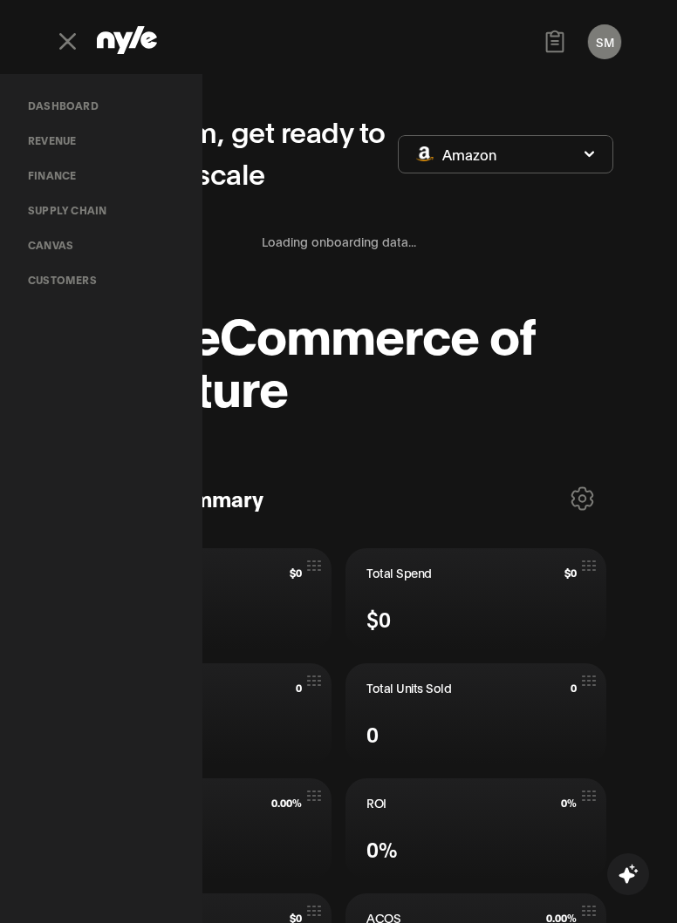
click at [70, 283] on link "Customers" at bounding box center [62, 279] width 97 height 35
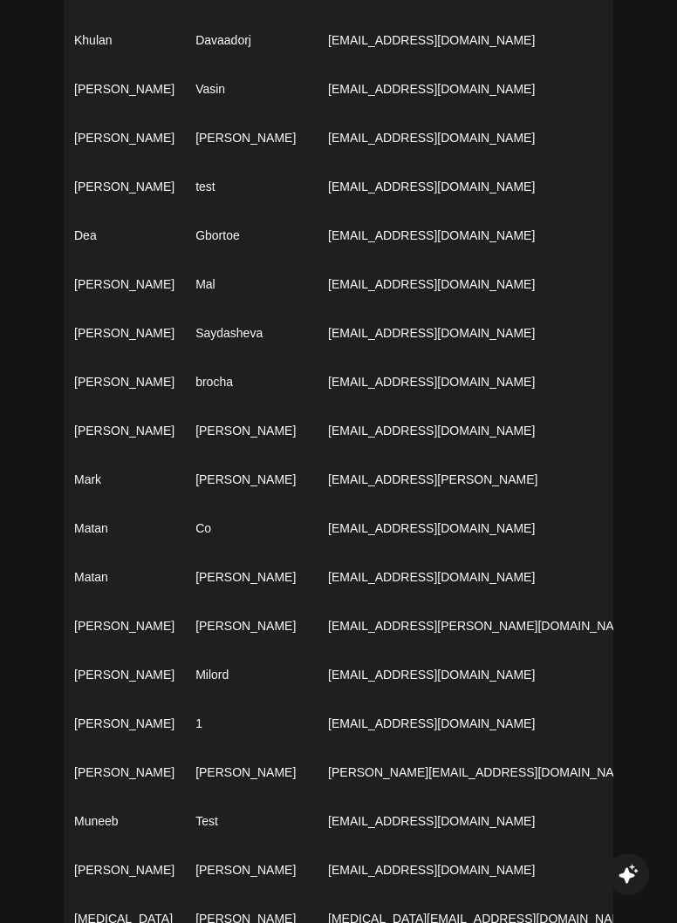
scroll to position [3717, 0]
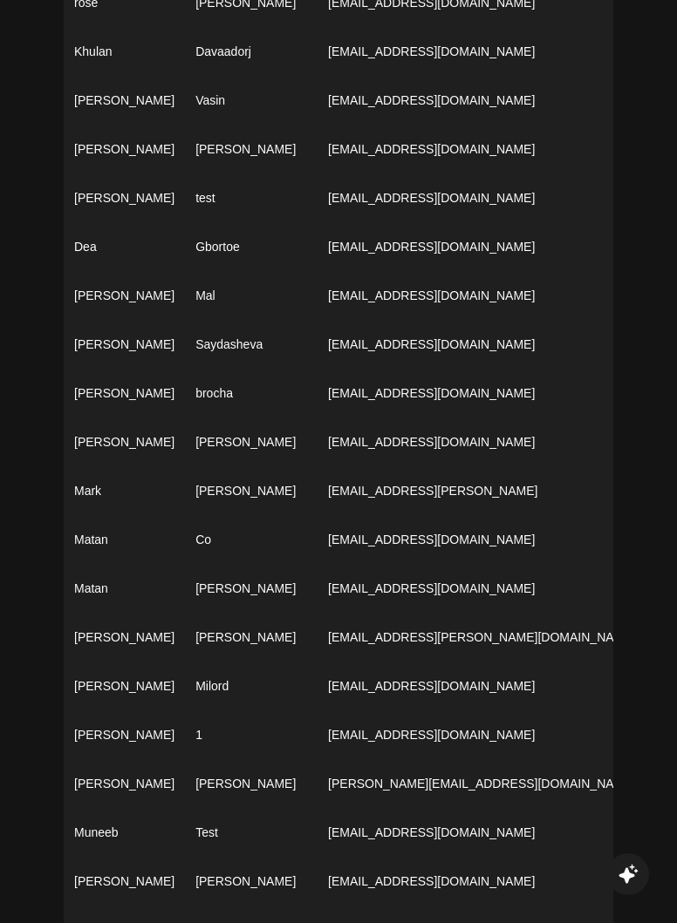
click at [397, 369] on td "[EMAIL_ADDRESS][DOMAIN_NAME]" at bounding box center [531, 393] width 428 height 49
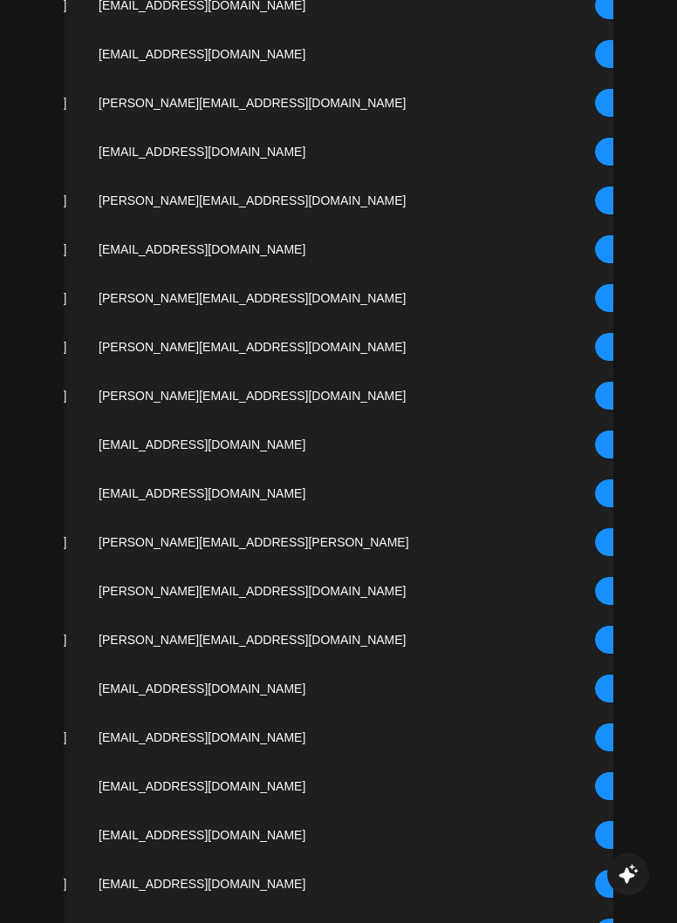
scroll to position [0, 288]
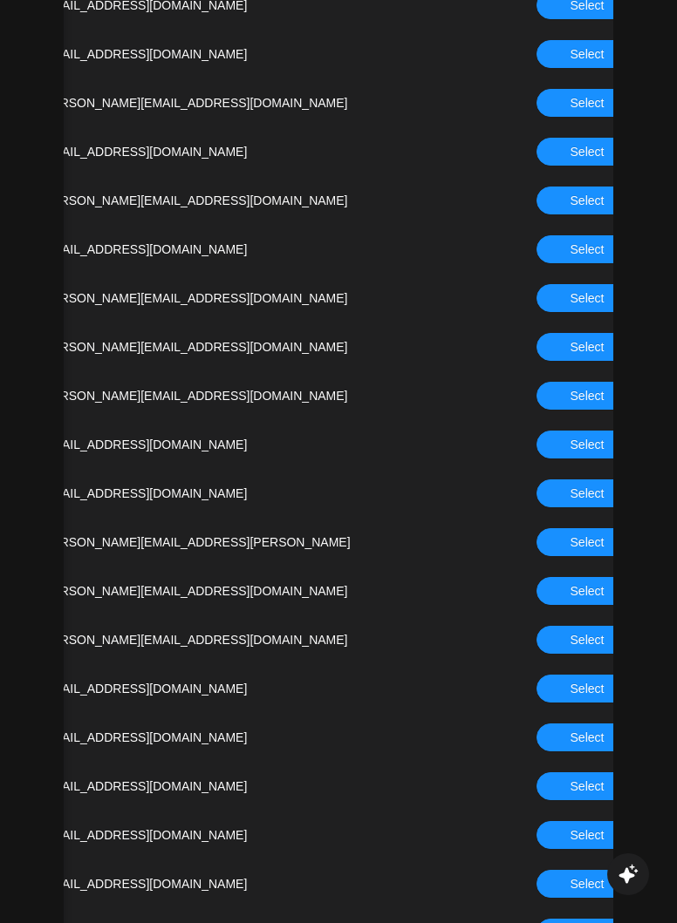
click at [547, 480] on button "Select" at bounding box center [586, 494] width 101 height 28
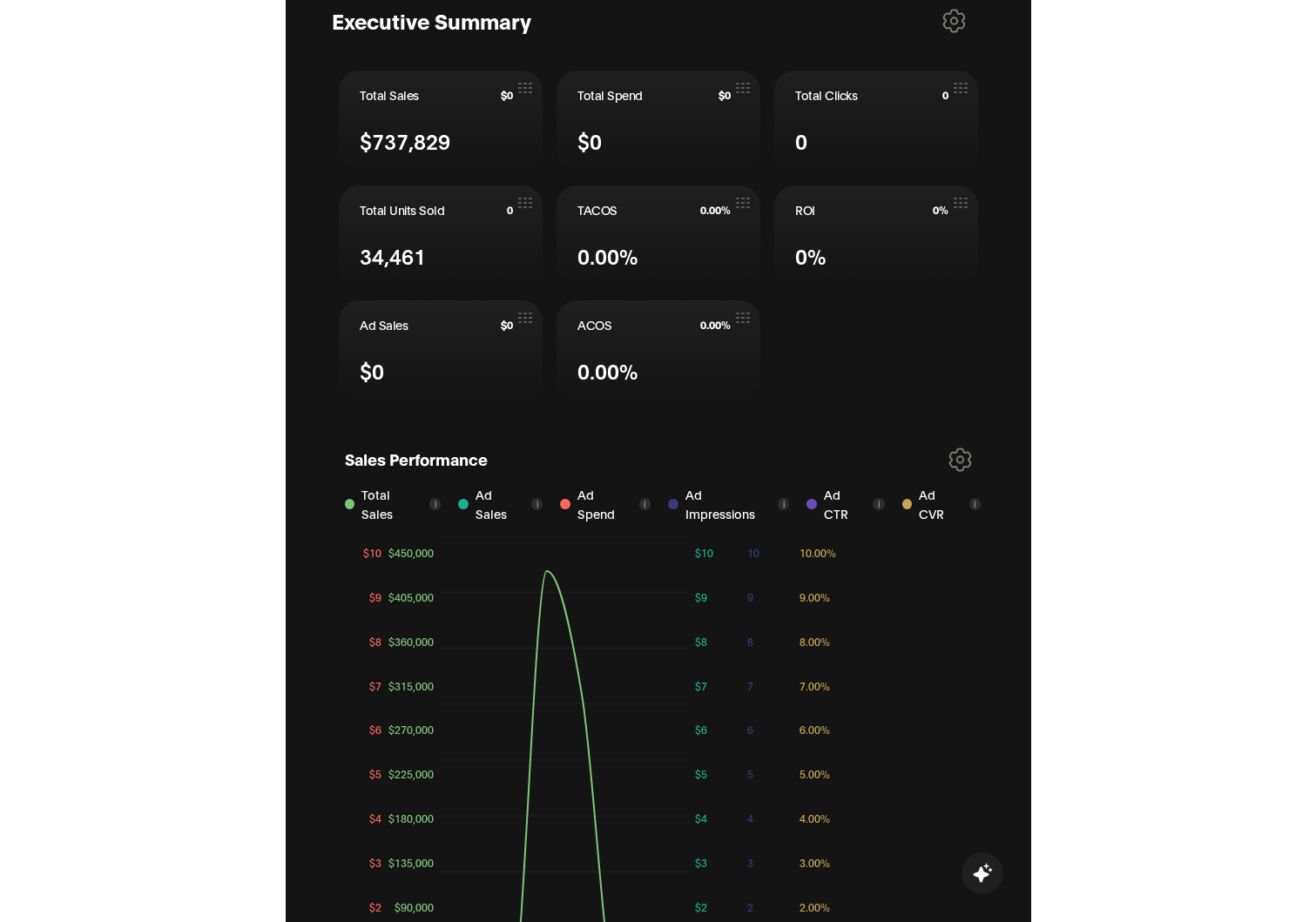
scroll to position [875, 0]
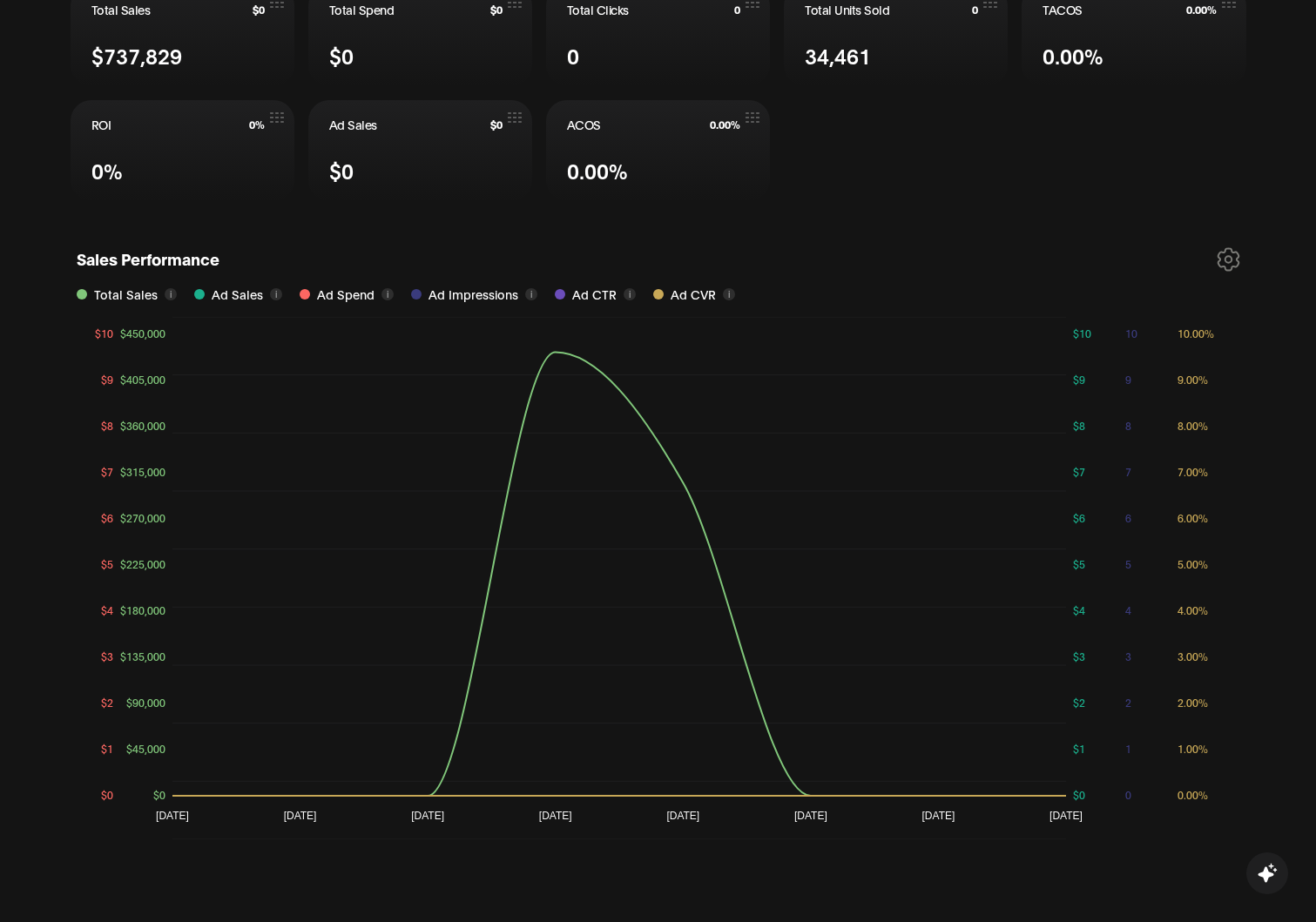
click at [783, 310] on div "Sales Performance Total Sales i Ad Sales i Ad Spend i Ad Impressions i Ad CTR i…" at bounding box center [658, 539] width 1190 height 609
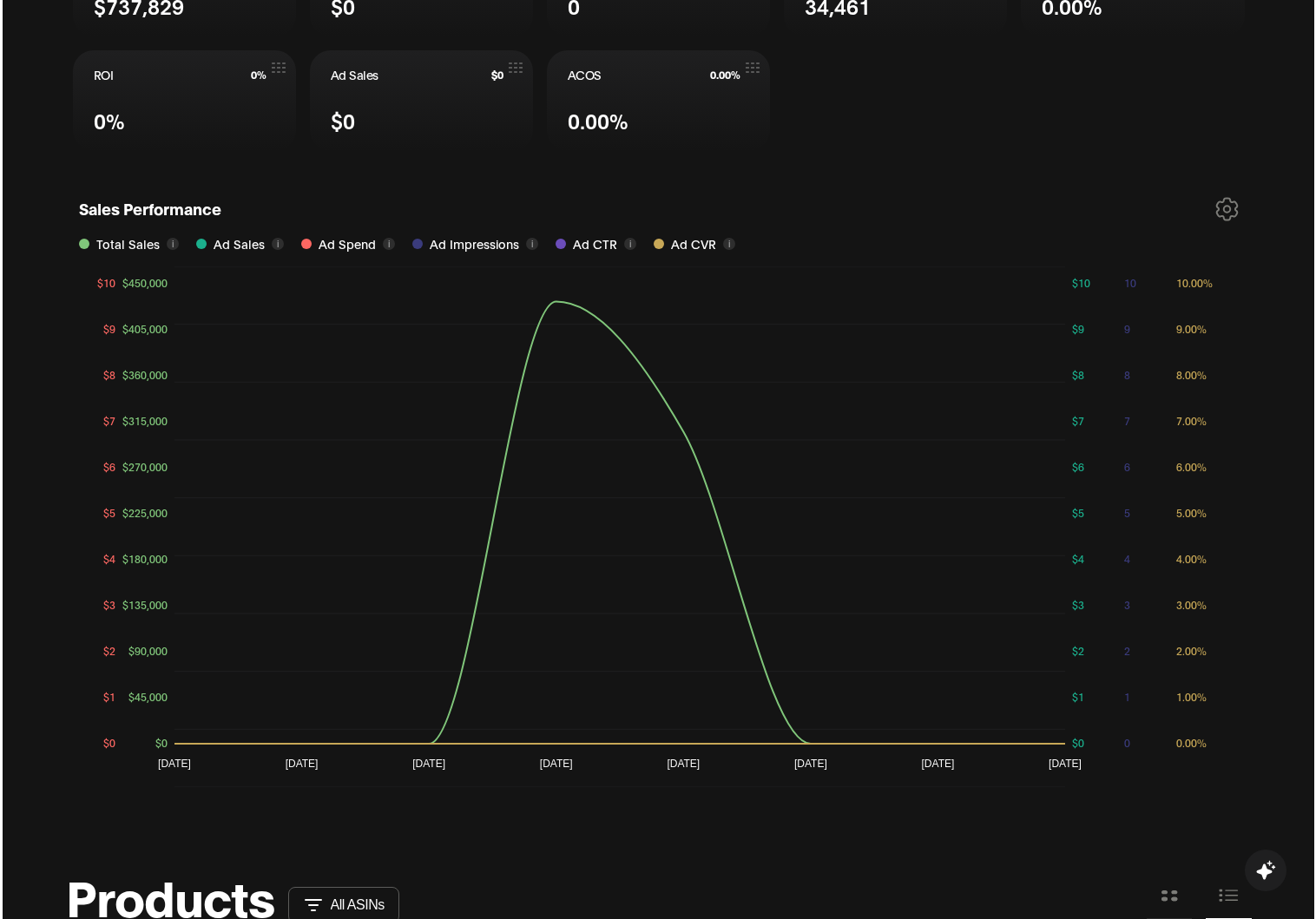
scroll to position [0, 0]
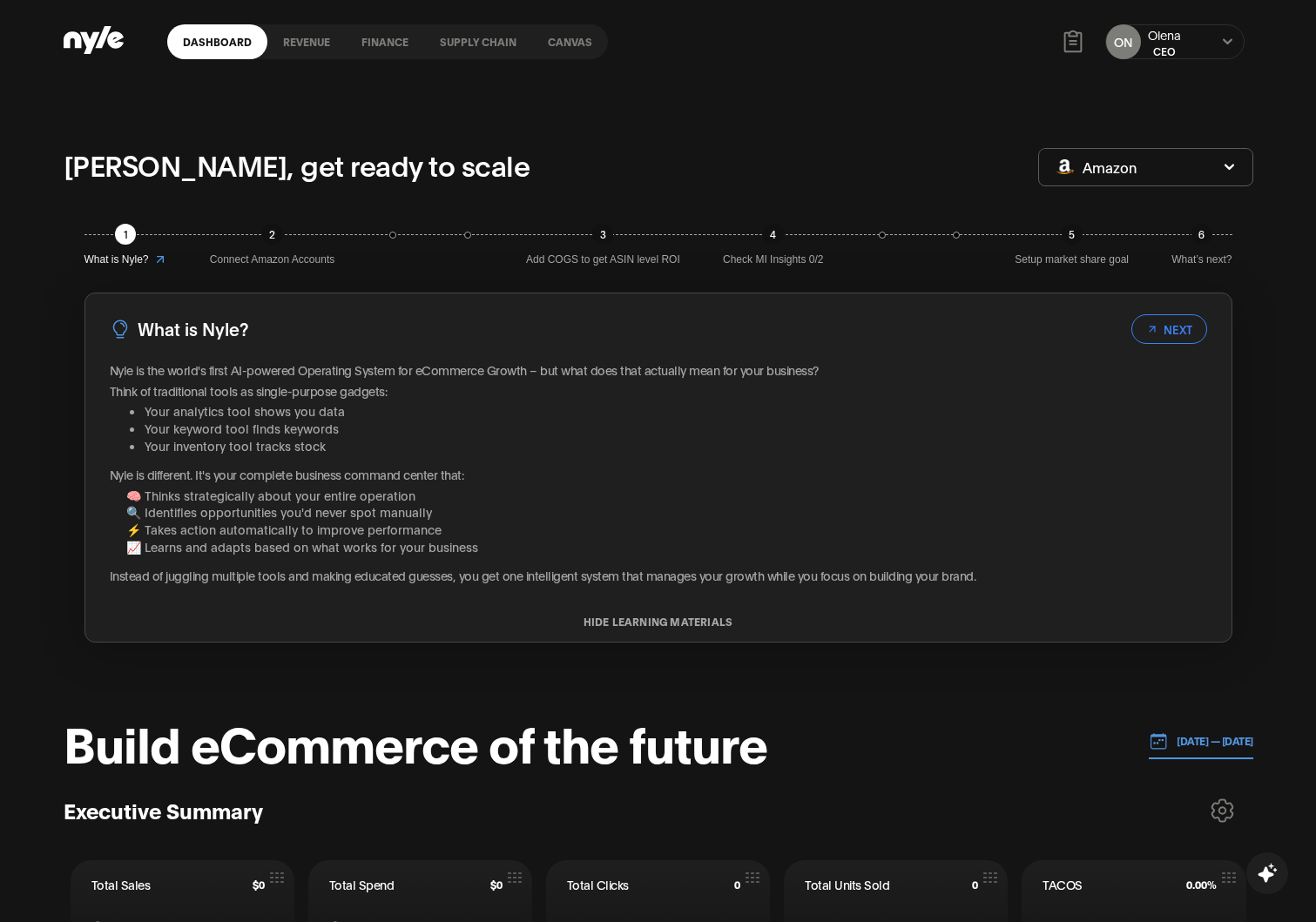
click at [554, 46] on link "Canvas" at bounding box center [571, 41] width 76 height 35
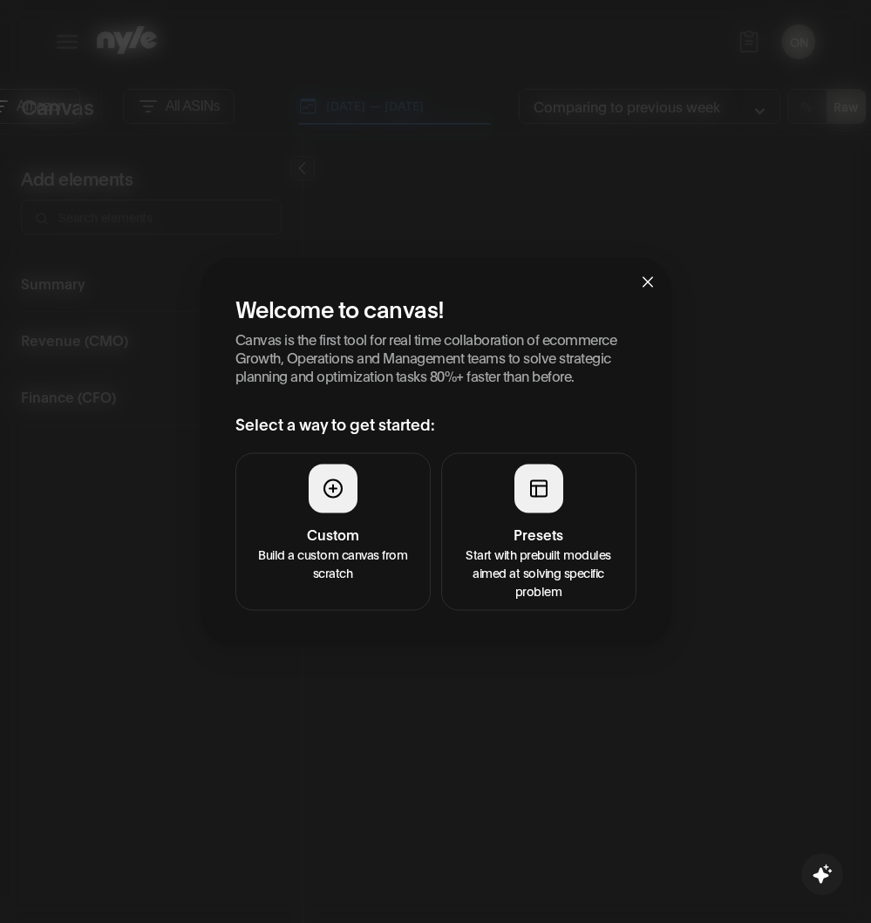
click at [526, 499] on div at bounding box center [538, 488] width 49 height 49
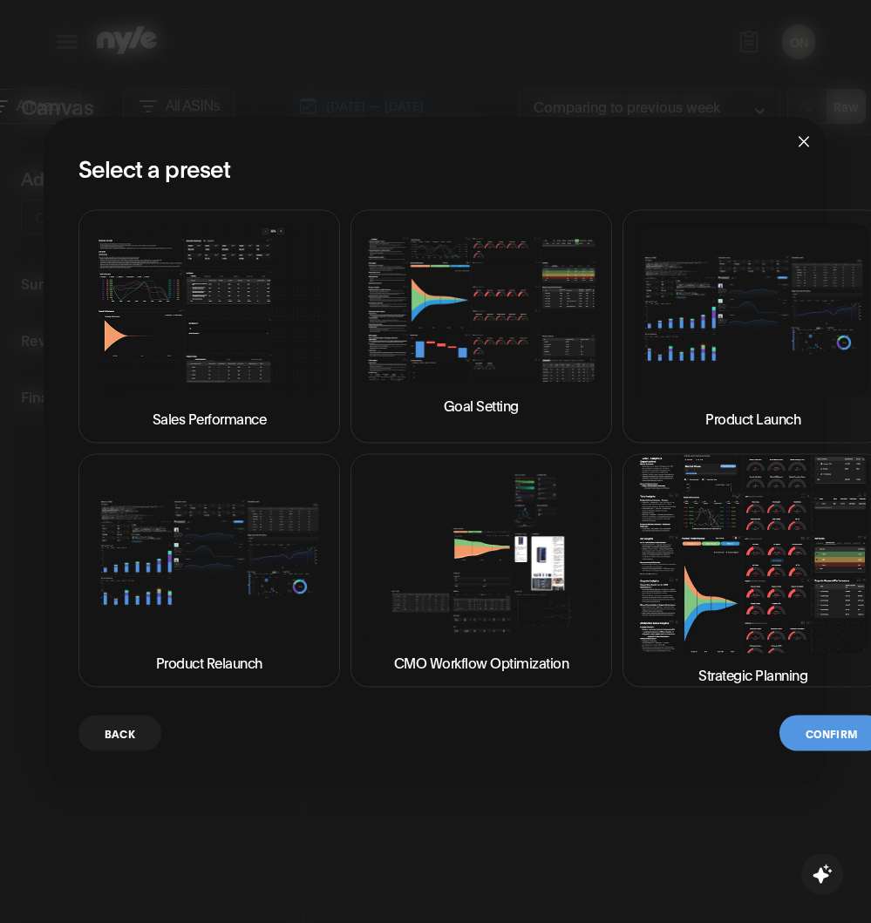
click at [757, 605] on img at bounding box center [753, 554] width 232 height 198
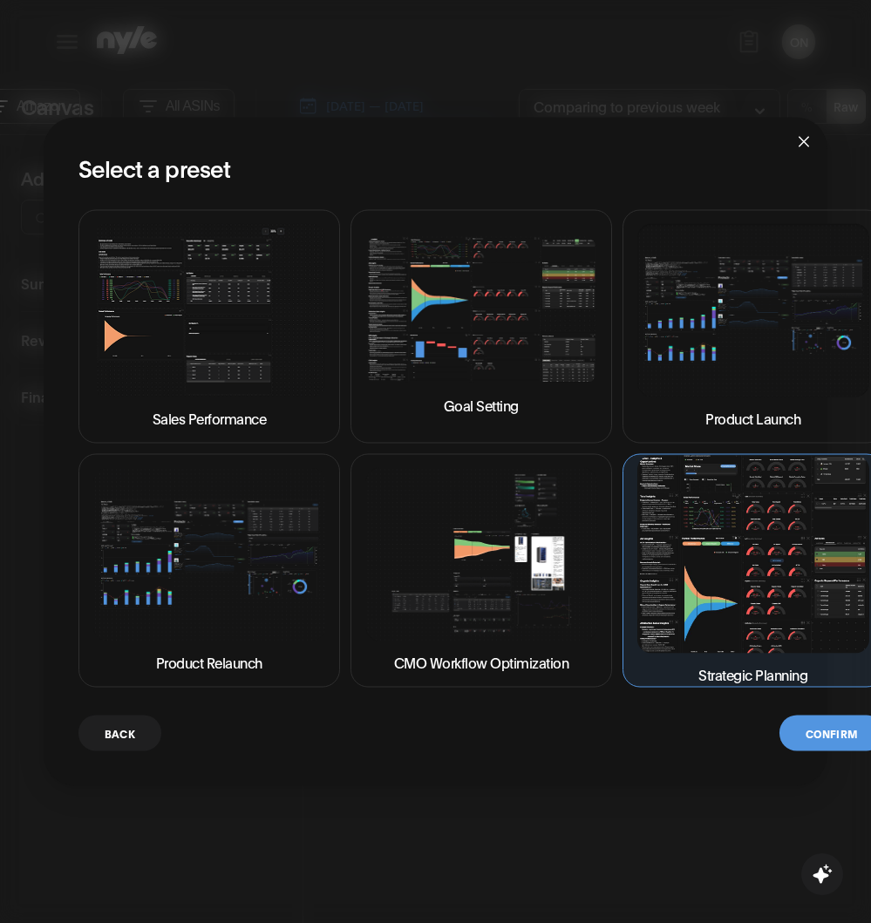
click at [784, 726] on button "Confirm" at bounding box center [831, 733] width 105 height 36
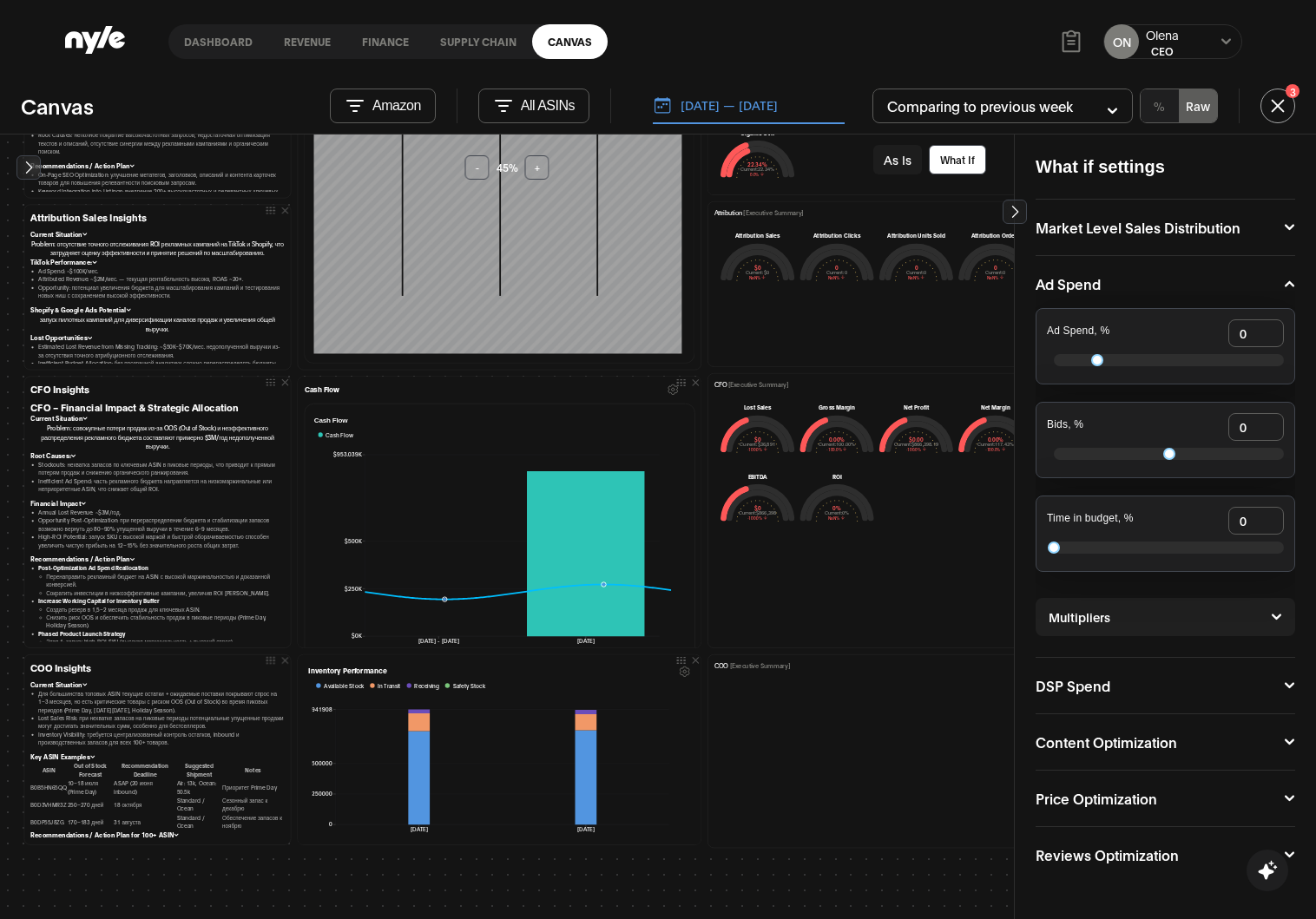
scroll to position [357, 0]
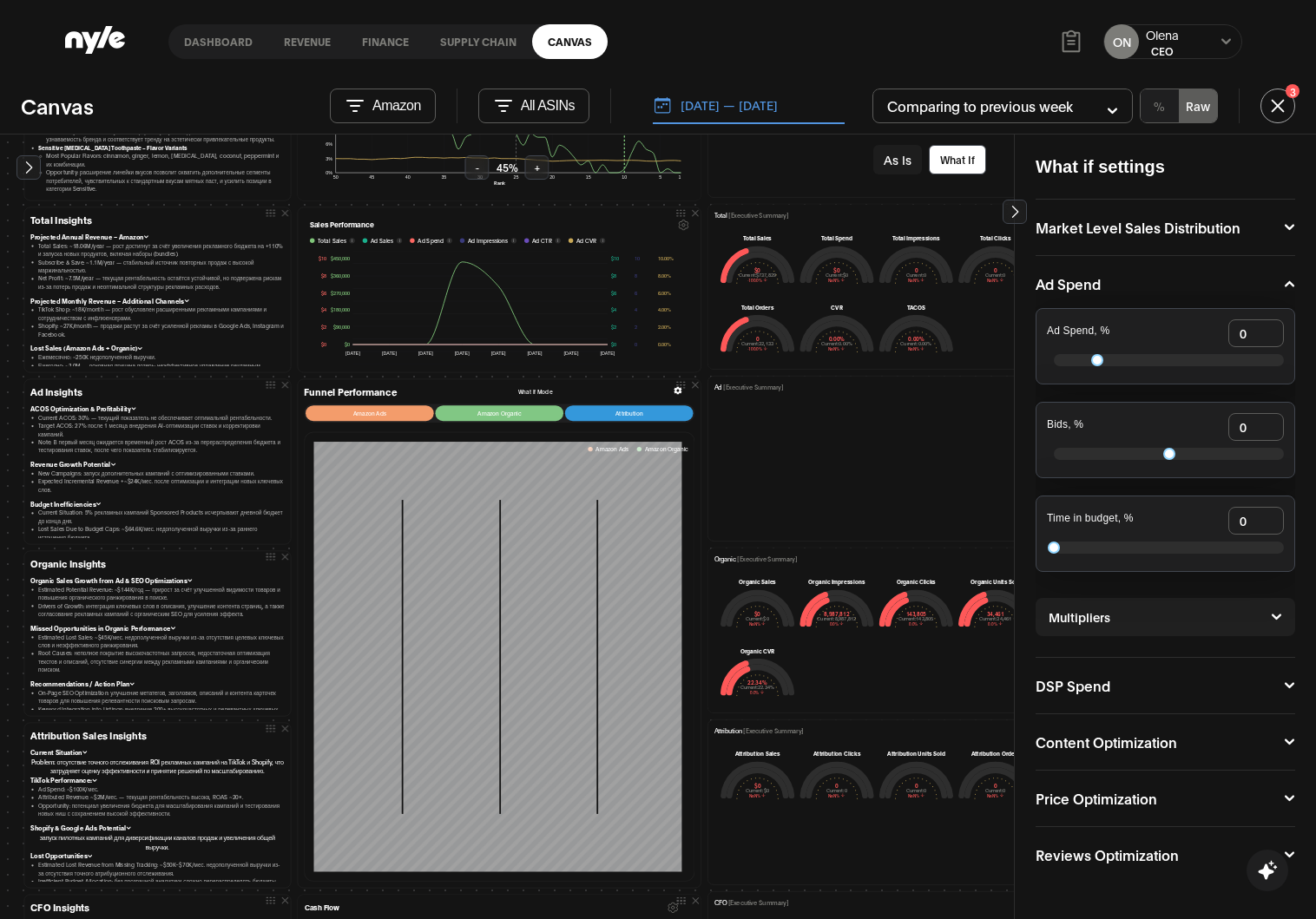
click at [780, 162] on button "As Is" at bounding box center [897, 160] width 49 height 30
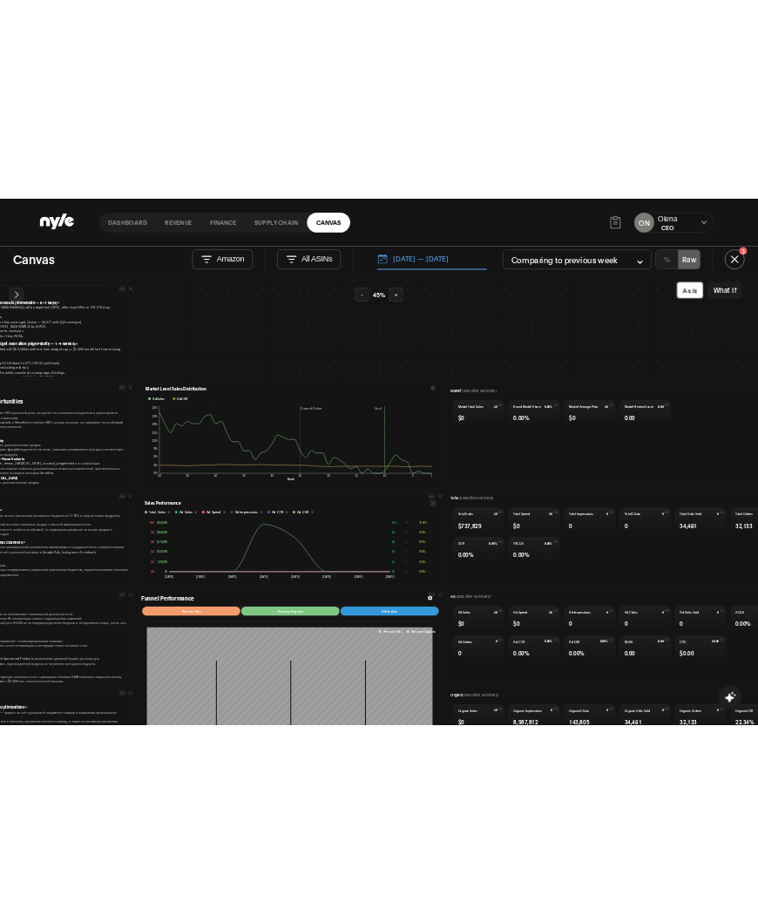
scroll to position [51, 110]
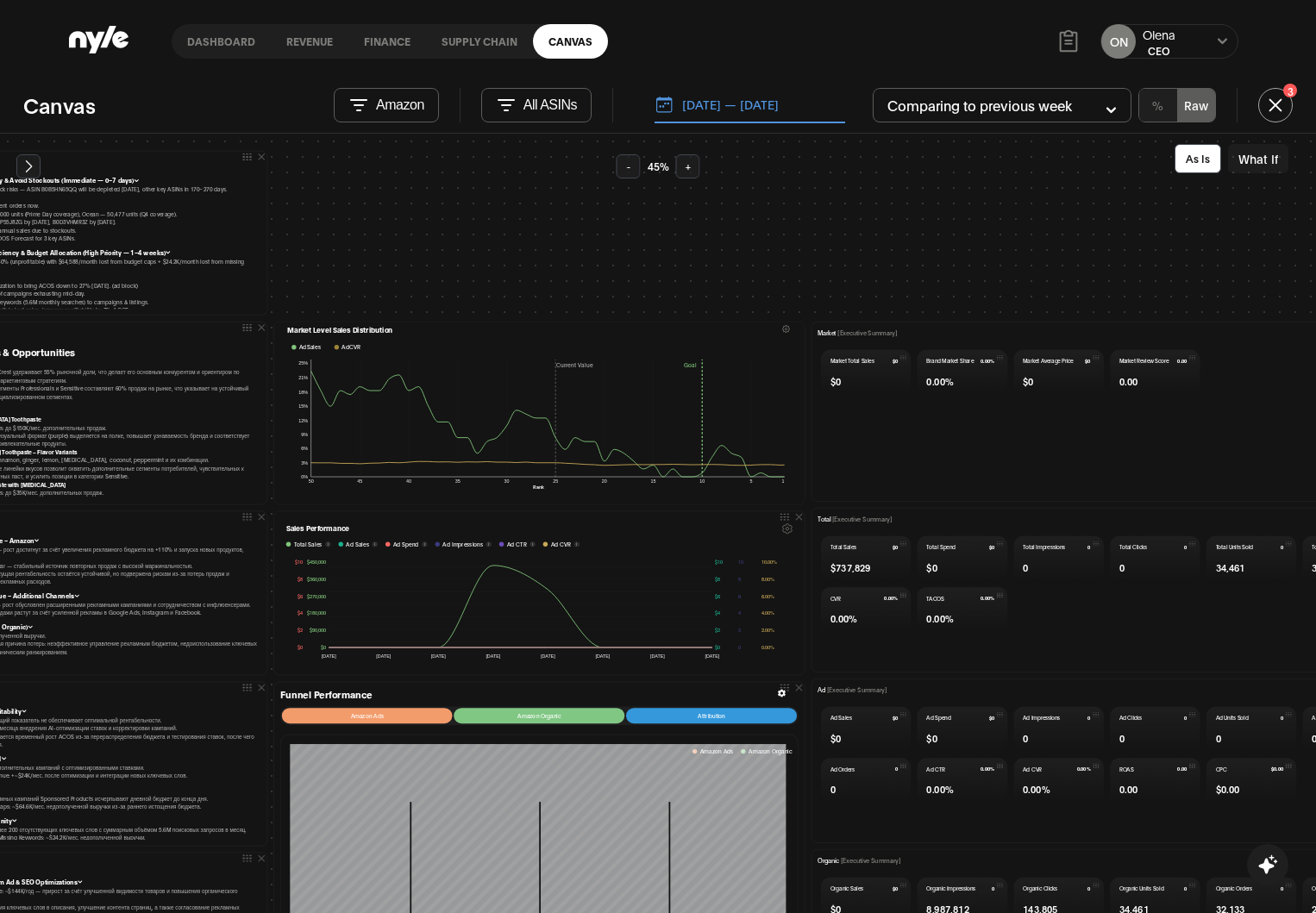
click at [88, 41] on icon at bounding box center [99, 40] width 59 height 28
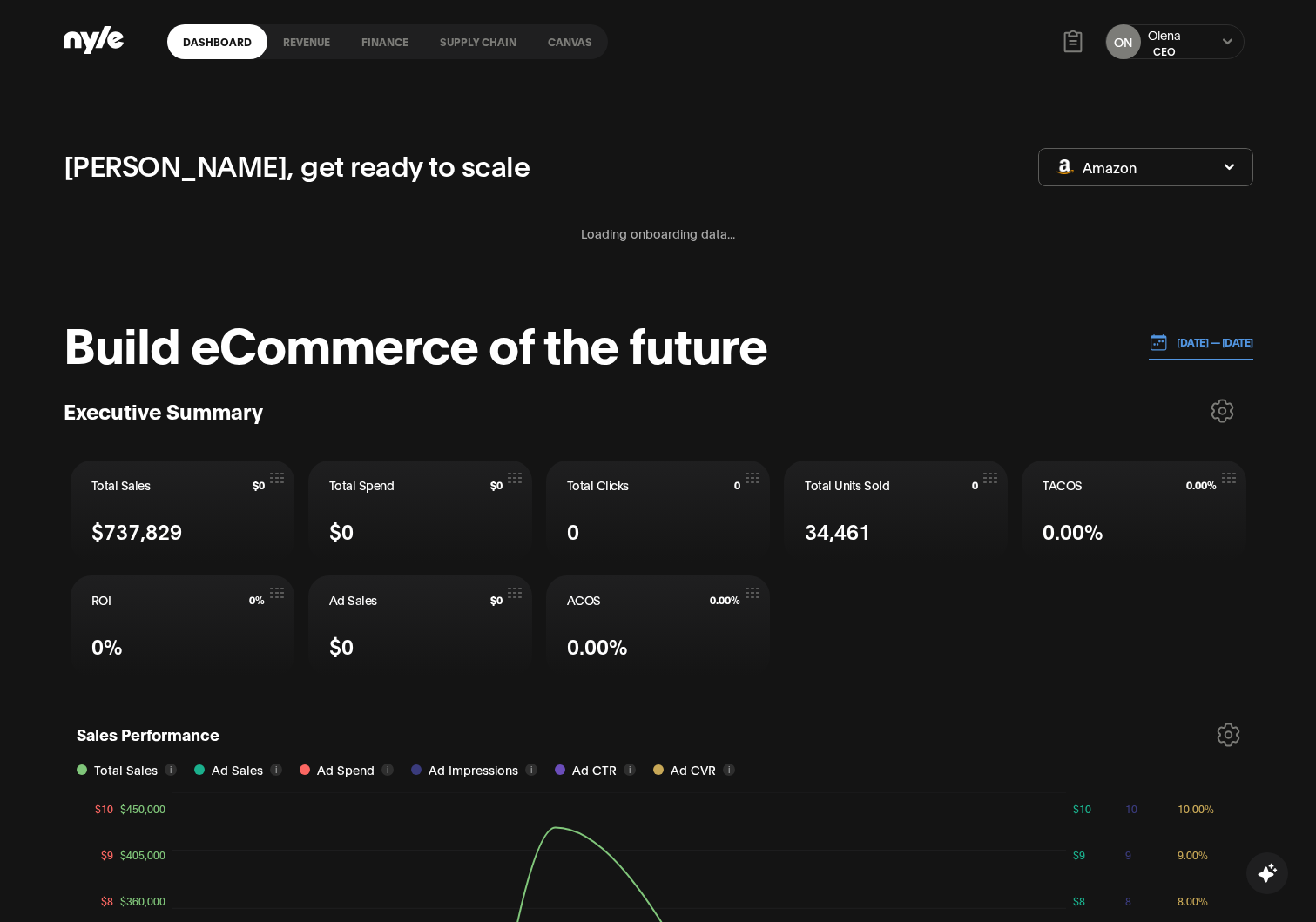
click at [783, 36] on div "ON Olena CEO" at bounding box center [1174, 41] width 139 height 35
click at [783, 44] on icon at bounding box center [1227, 42] width 11 height 10
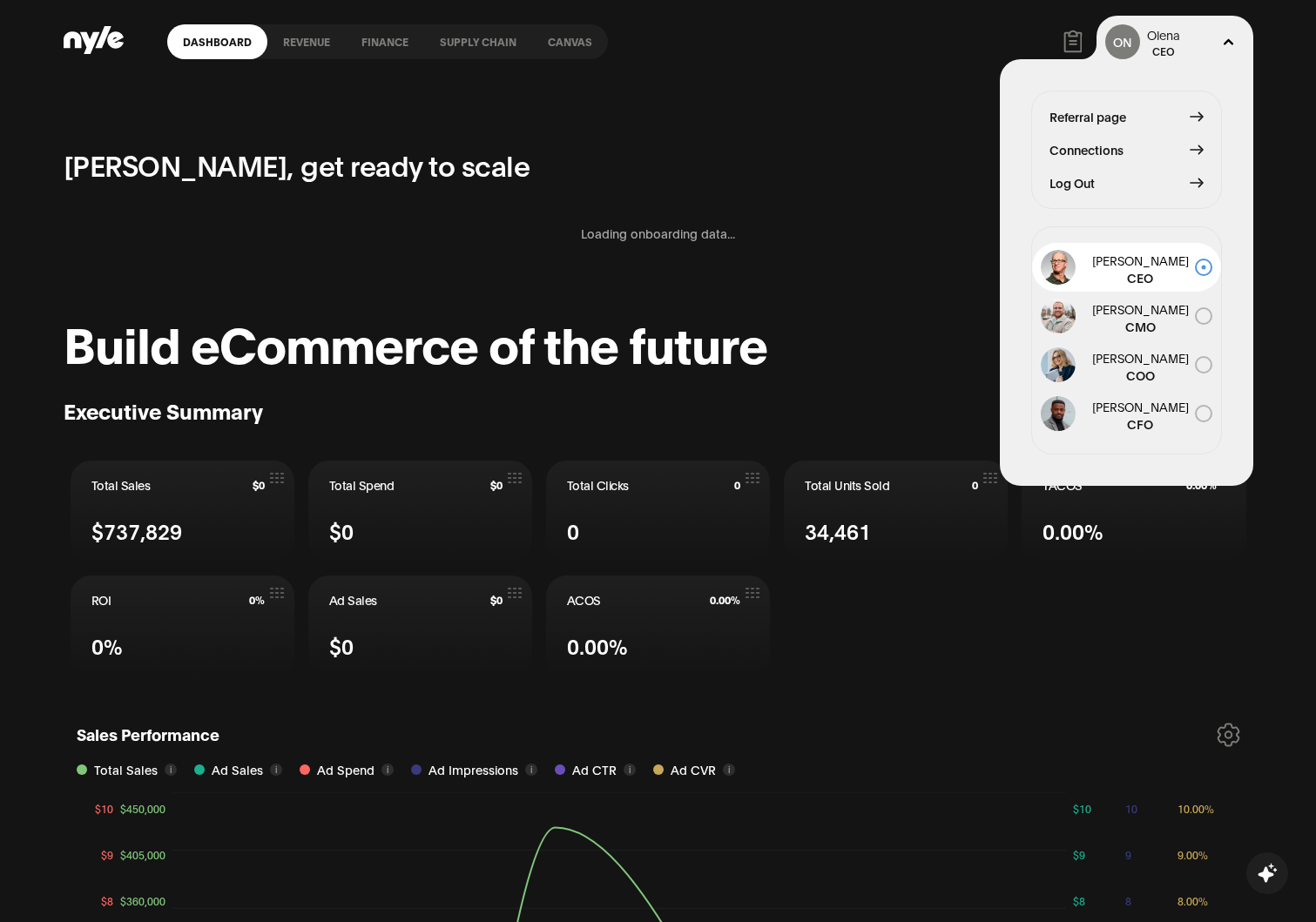
click at [783, 186] on span "Log Out" at bounding box center [1072, 182] width 45 height 19
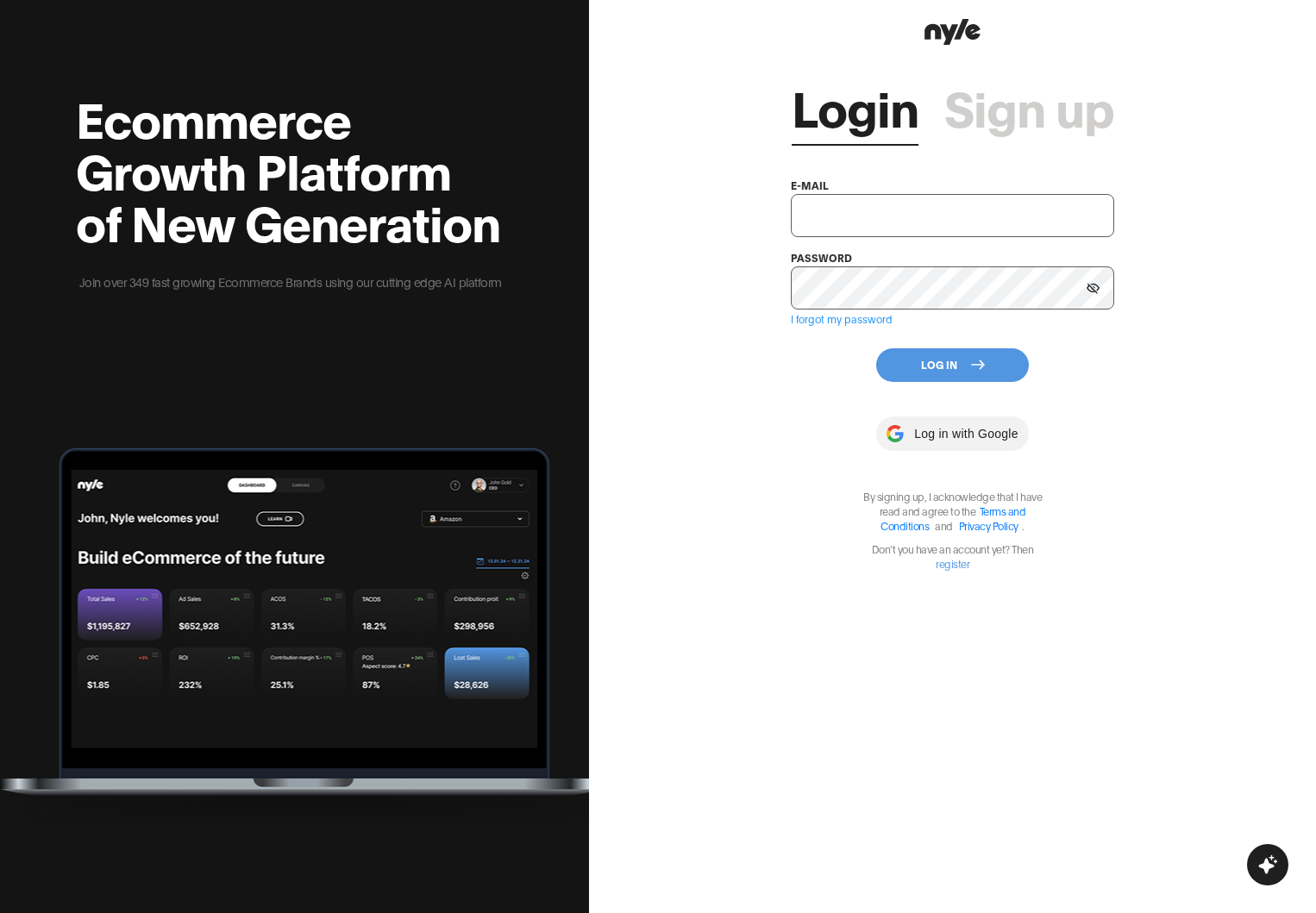
type input "[EMAIL_ADDRESS][PERSON_NAME]"
click at [776, 220] on input "[EMAIL_ADDRESS][PERSON_NAME]" at bounding box center [952, 216] width 324 height 44
click at [629, 294] on div "Login Sign up e-mail [EMAIL_ADDRESS][PERSON_NAME] password I forgot my password…" at bounding box center [952, 456] width 727 height 913
click at [776, 358] on button "Log In" at bounding box center [953, 365] width 152 height 34
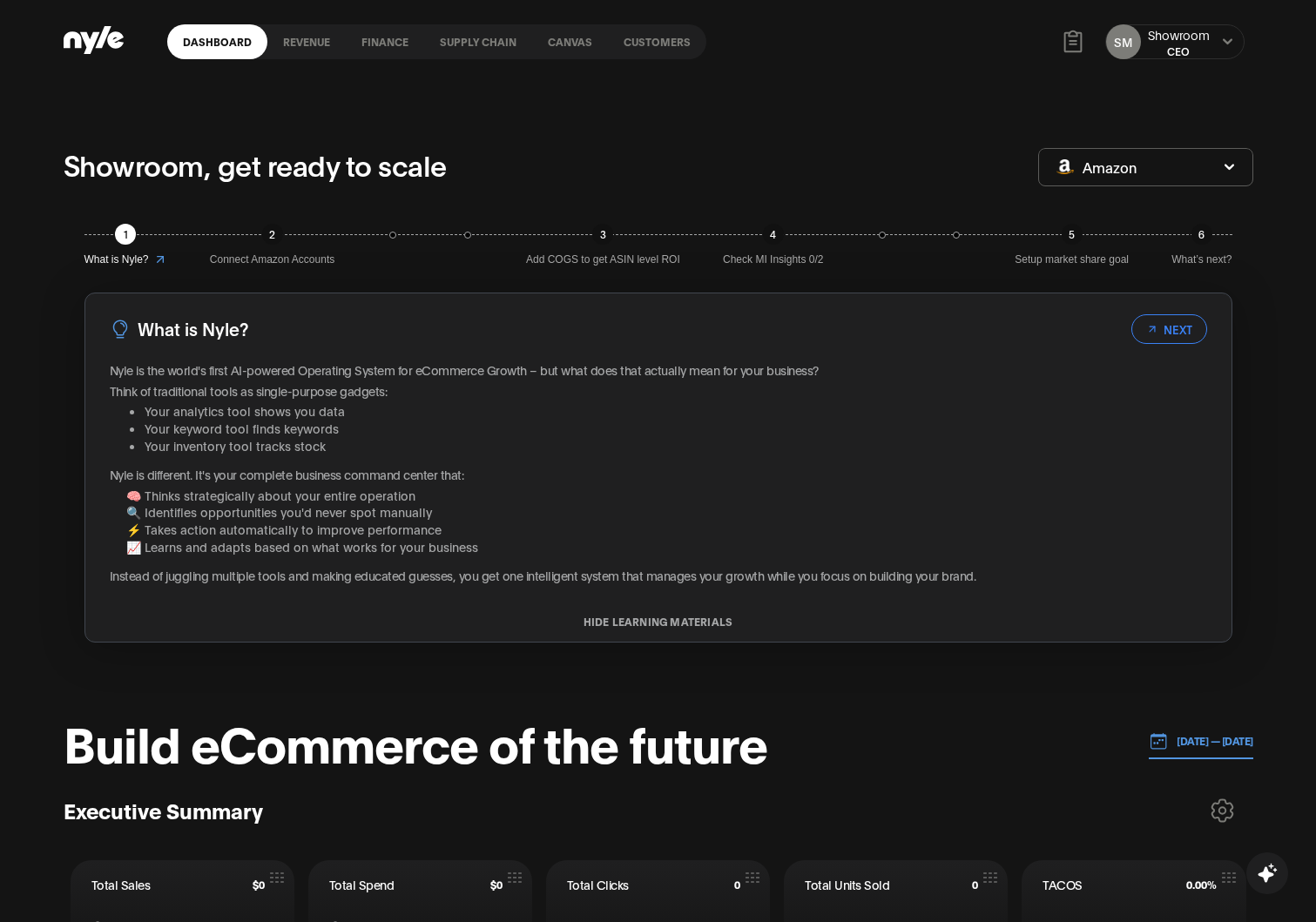
click at [558, 42] on link "Canvas" at bounding box center [571, 41] width 76 height 35
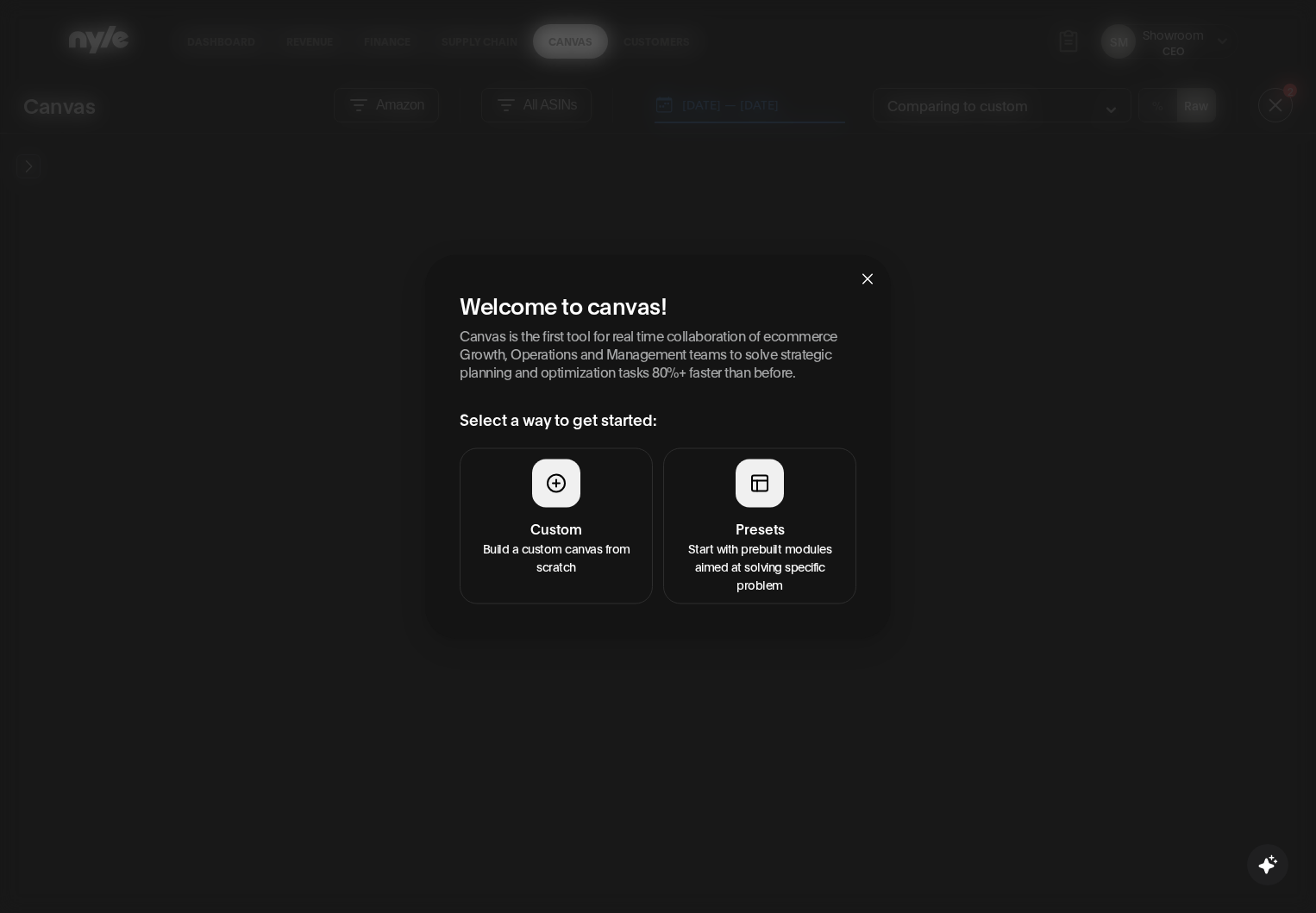
click at [764, 519] on h4 "Presets" at bounding box center [760, 527] width 171 height 21
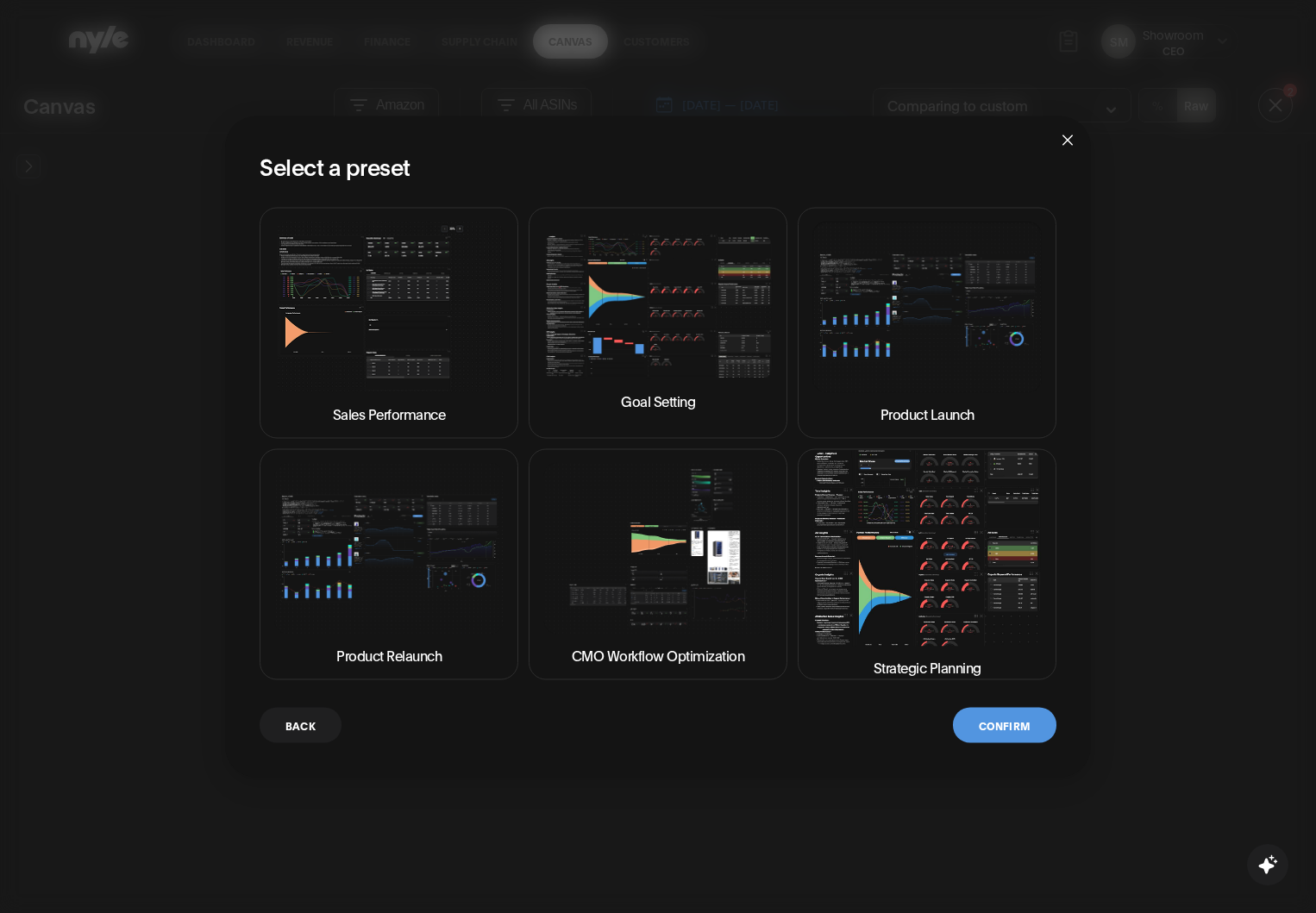
click at [776, 744] on div "Select a preset Sales Performance Goal Setting Product Launch Product Relaunch …" at bounding box center [658, 446] width 866 height 662
click at [776, 726] on button "Confirm" at bounding box center [1004, 725] width 104 height 36
click at [776, 585] on img at bounding box center [927, 548] width 230 height 196
click at [776, 733] on button "Confirm" at bounding box center [1004, 725] width 104 height 36
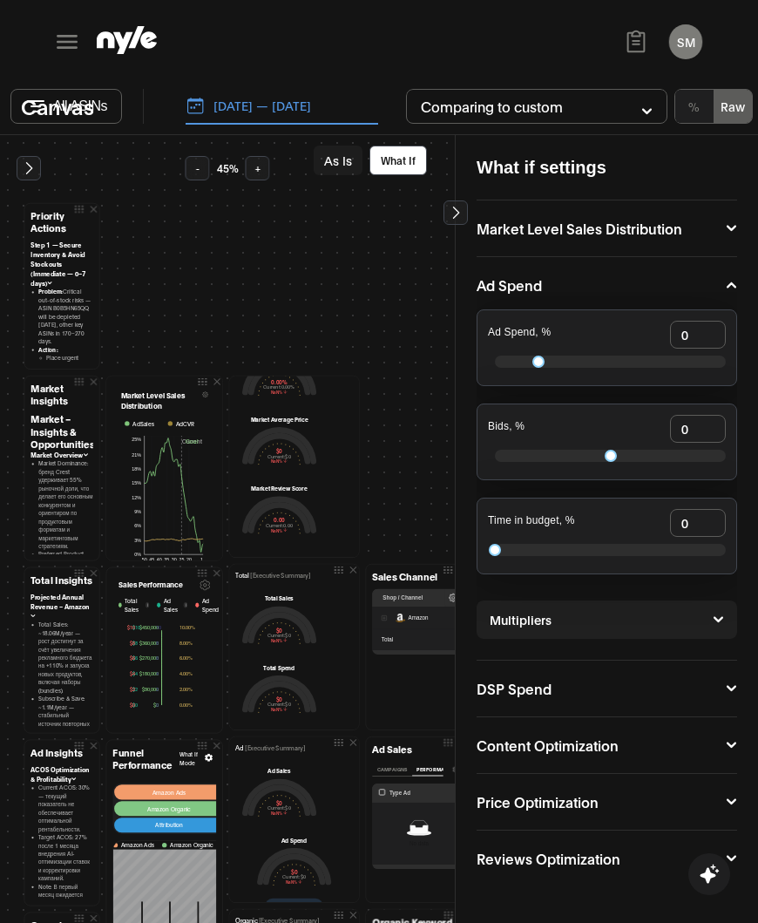
click at [524, 130] on div "Canvas Amazon All ASINs [DATE] — [DATE] Comparing to custom % Raw 2" at bounding box center [379, 112] width 758 height 46
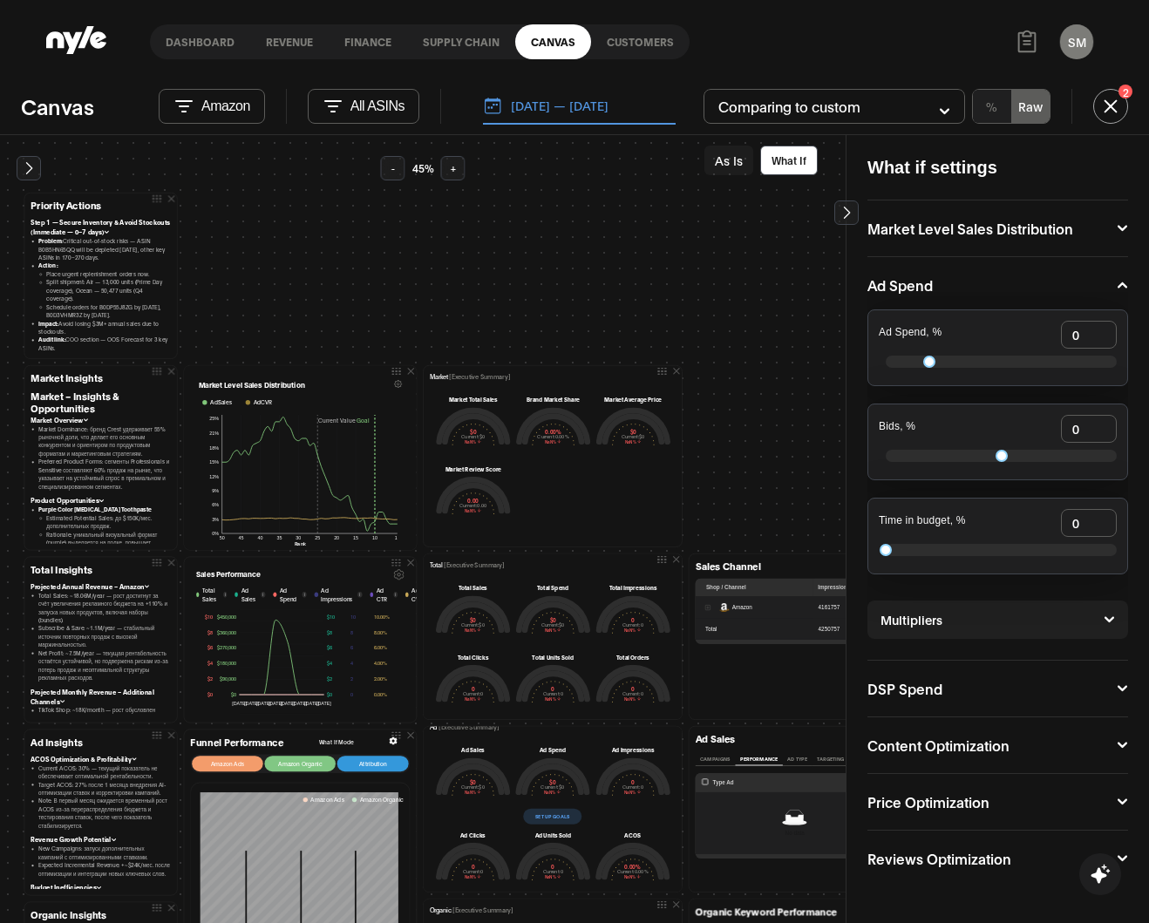
scroll to position [169, 0]
click at [784, 275] on div "Ad Spend Ad Spend, % 0 Bids, % 0 Time in budget, % 0 Multipliers Top of search,…" at bounding box center [997, 459] width 261 height 404
click at [784, 286] on icon at bounding box center [1123, 285] width 10 height 6
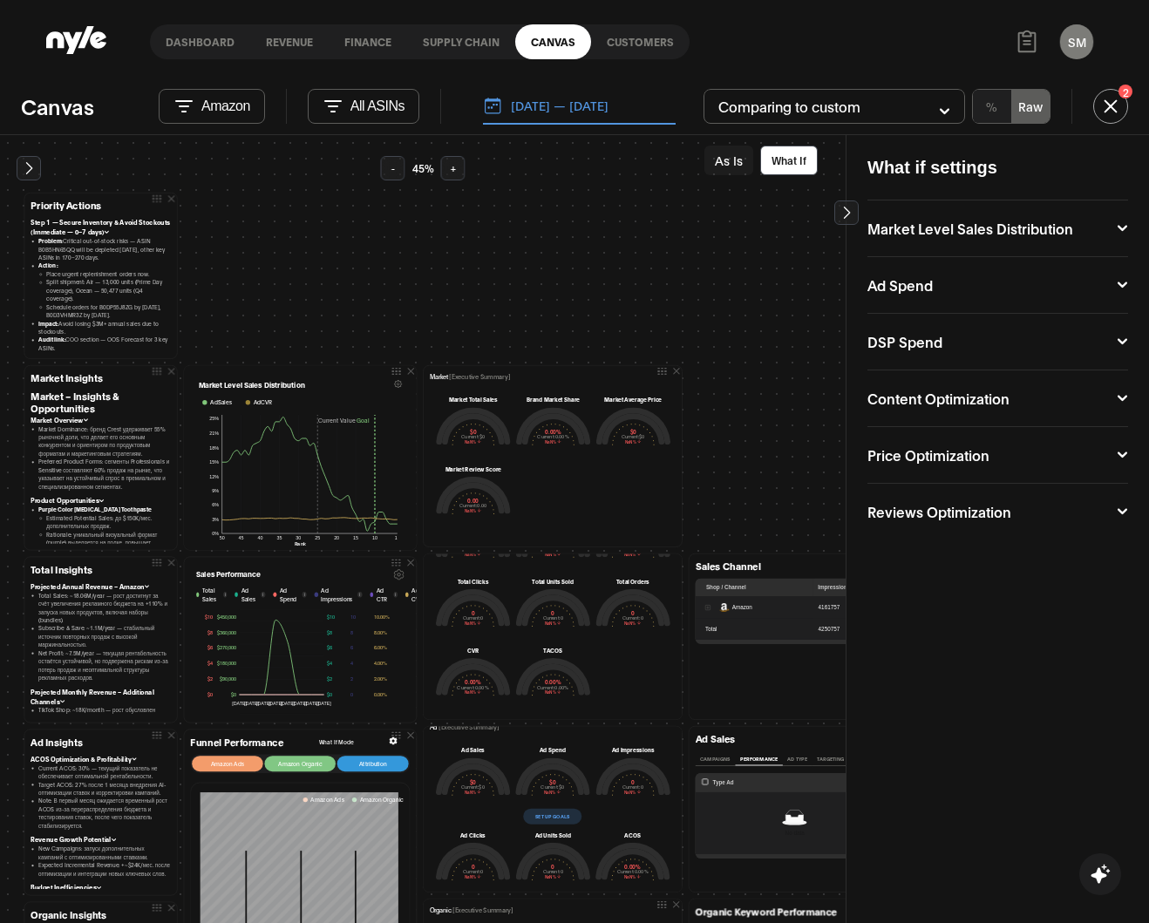
click at [784, 211] on icon at bounding box center [846, 212] width 17 height 17
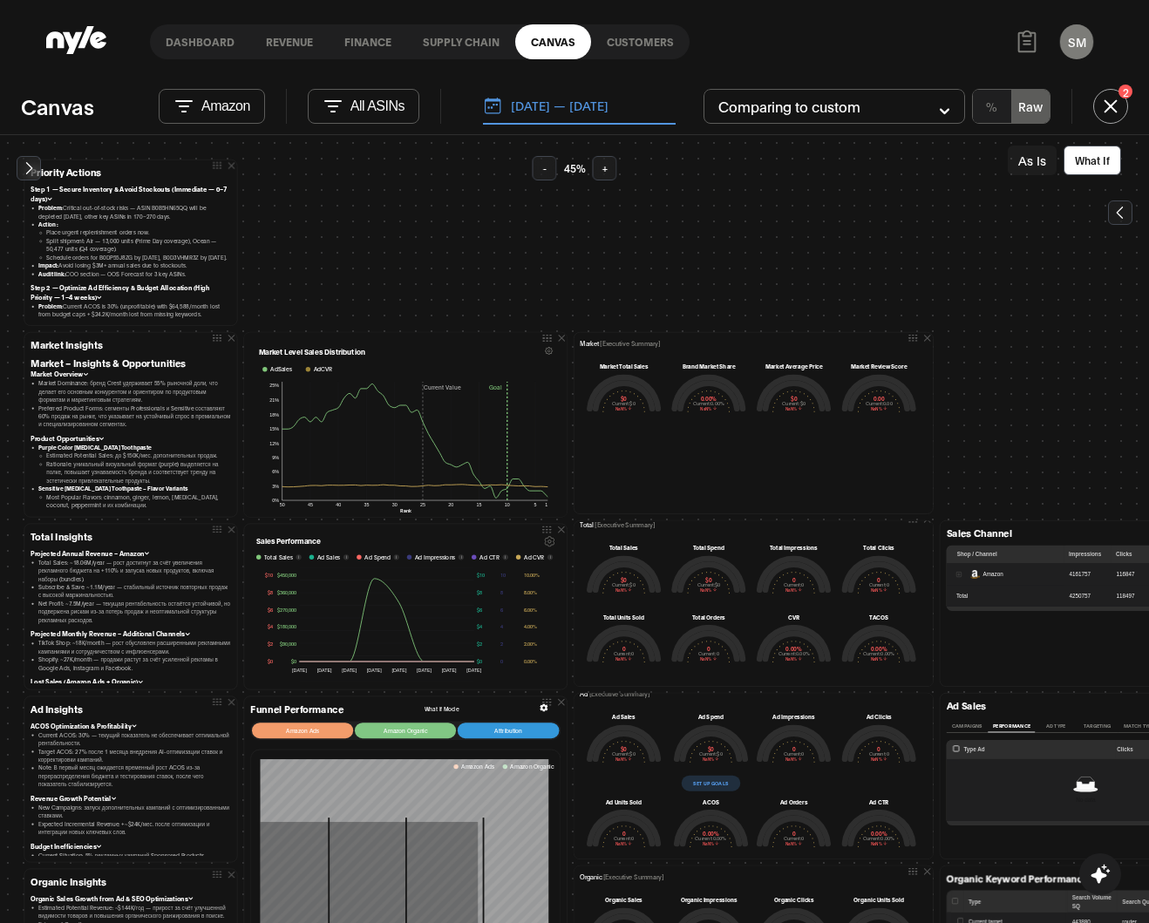
scroll to position [241, 0]
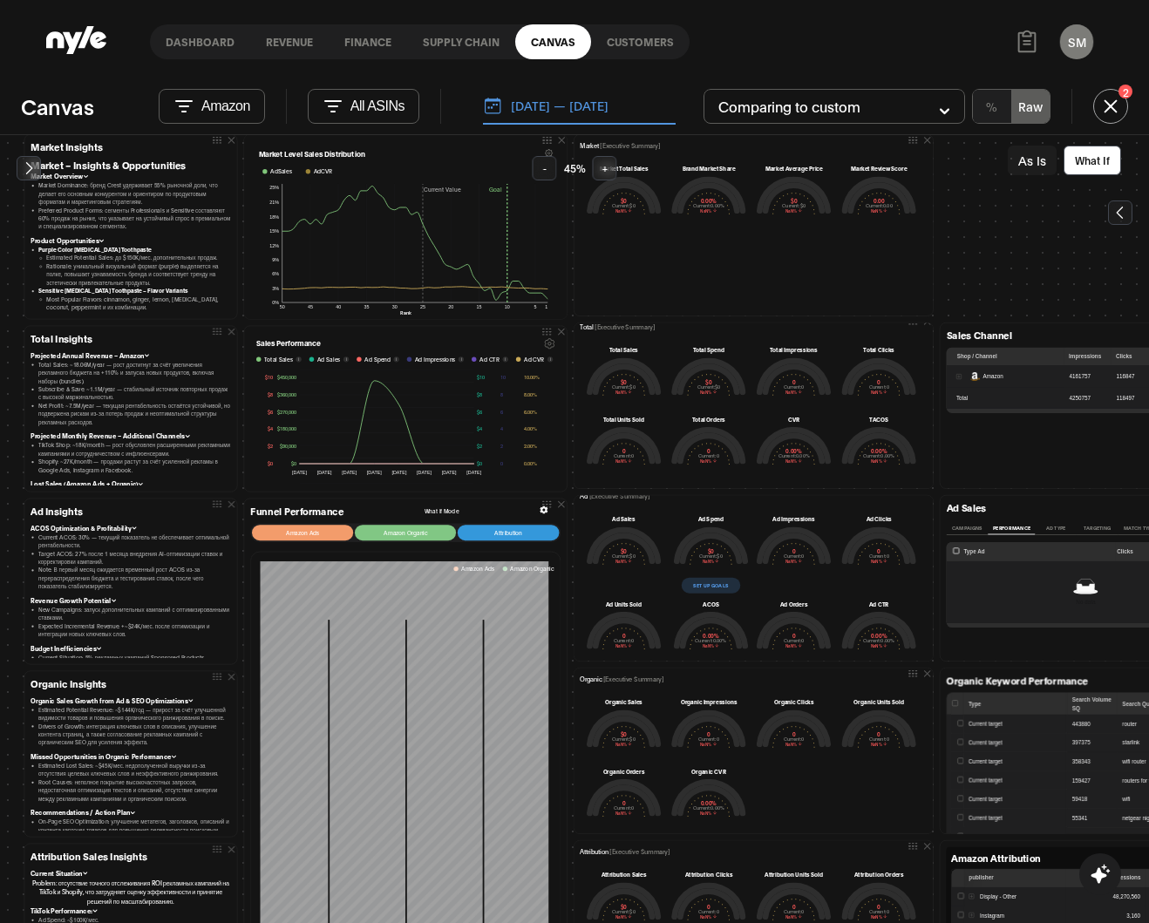
click at [707, 585] on button "Set up goals" at bounding box center [711, 586] width 58 height 16
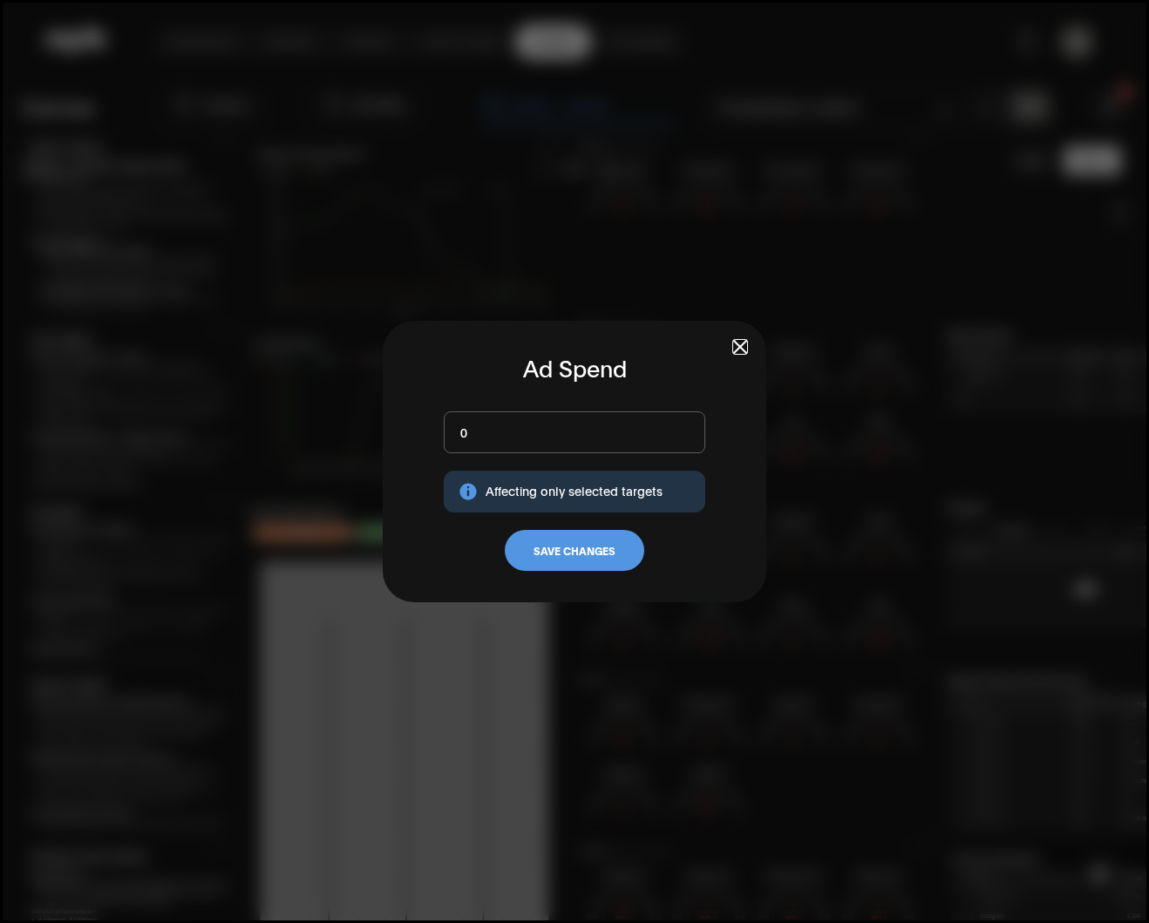
click at [744, 344] on span "button" at bounding box center [740, 347] width 12 height 12
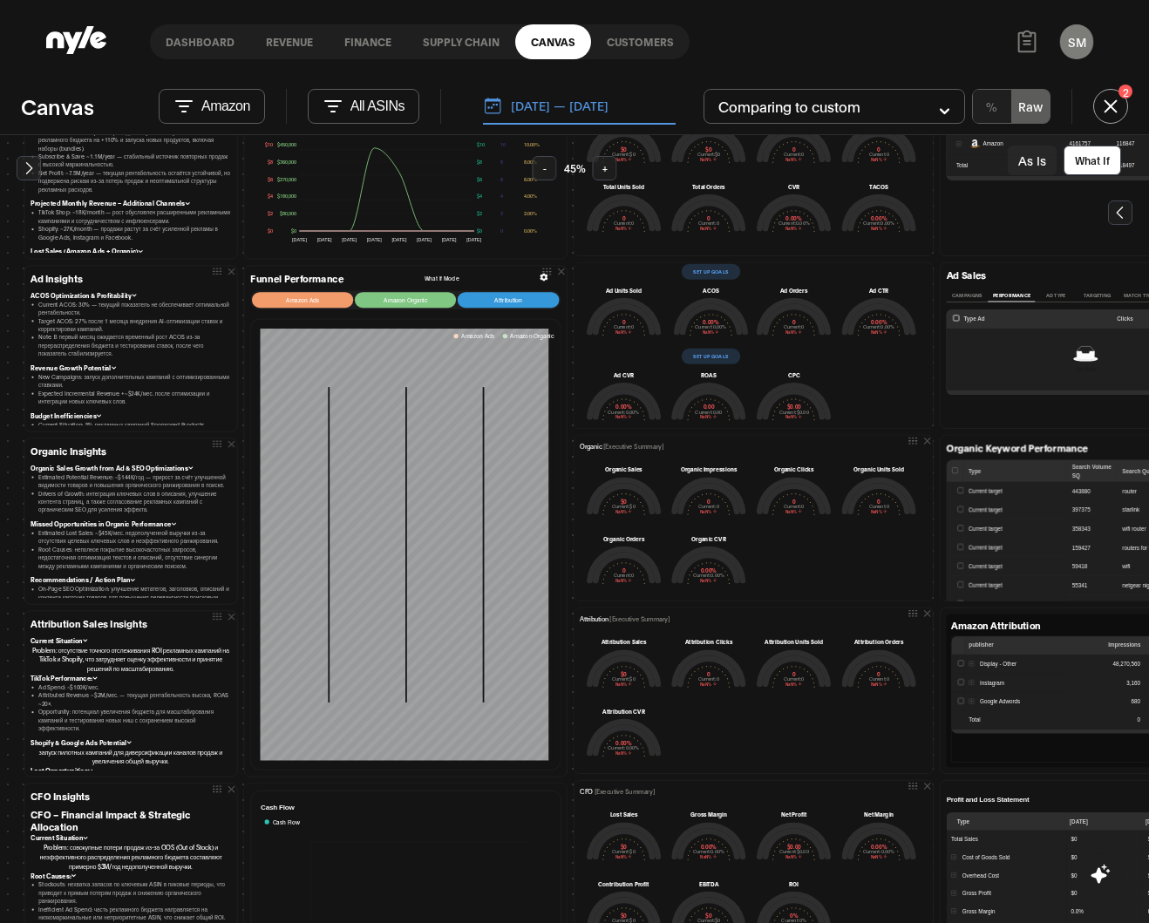
scroll to position [449, 0]
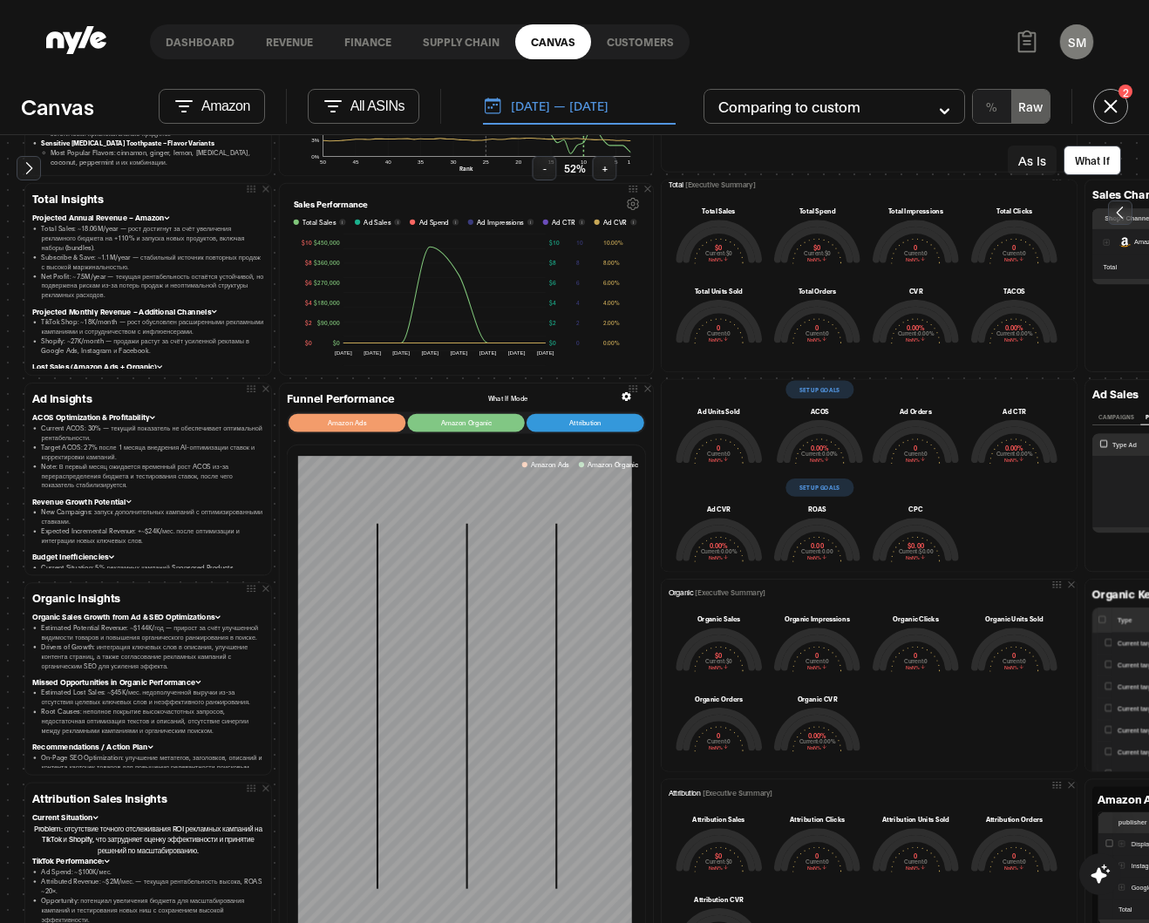
click at [784, 487] on button "Set up goals" at bounding box center [820, 488] width 68 height 18
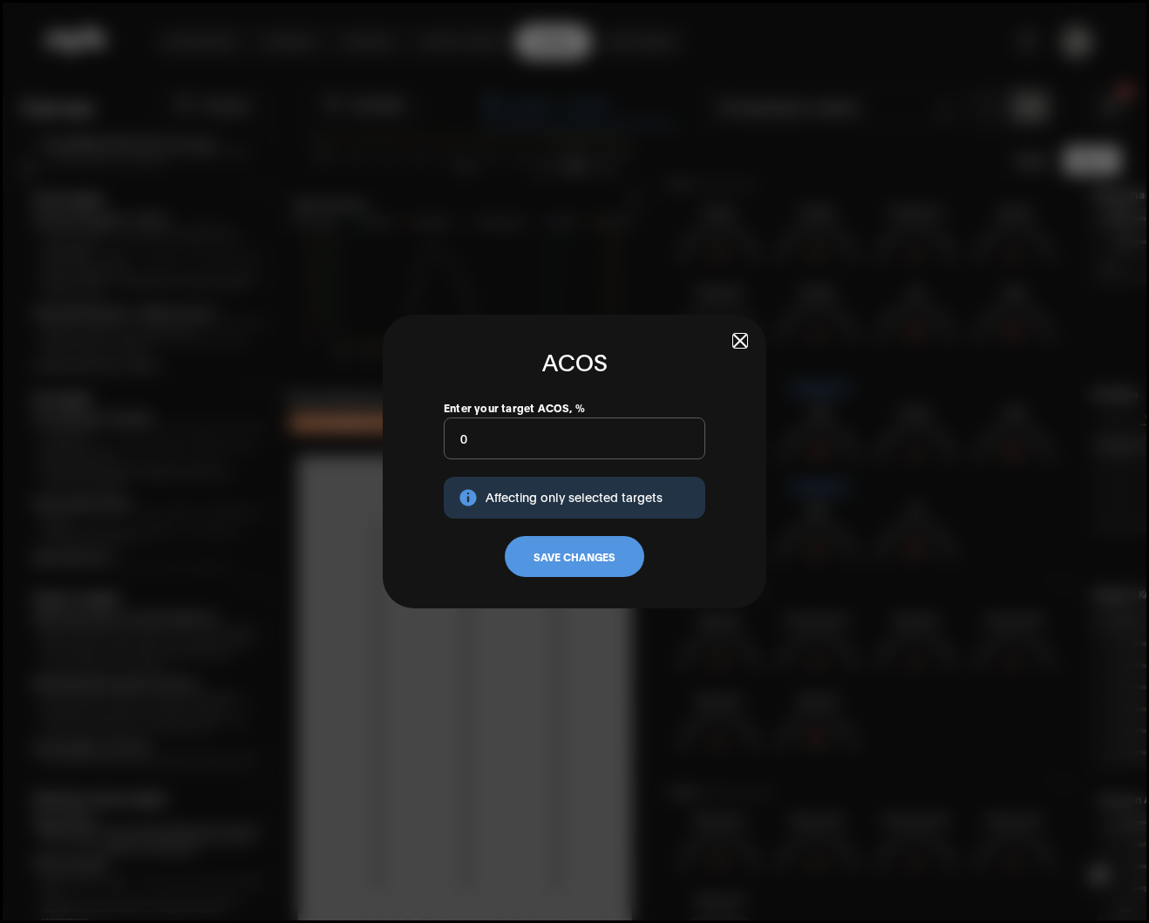
click at [630, 452] on input "0" at bounding box center [575, 439] width 262 height 42
drag, startPoint x: 634, startPoint y: 446, endPoint x: 340, endPoint y: 444, distance: 293.8
click at [340, 444] on dialog "ACOS Enter your target ACOS, % 0 Affecting only selected targets Save Changes" at bounding box center [574, 461] width 1149 height 923
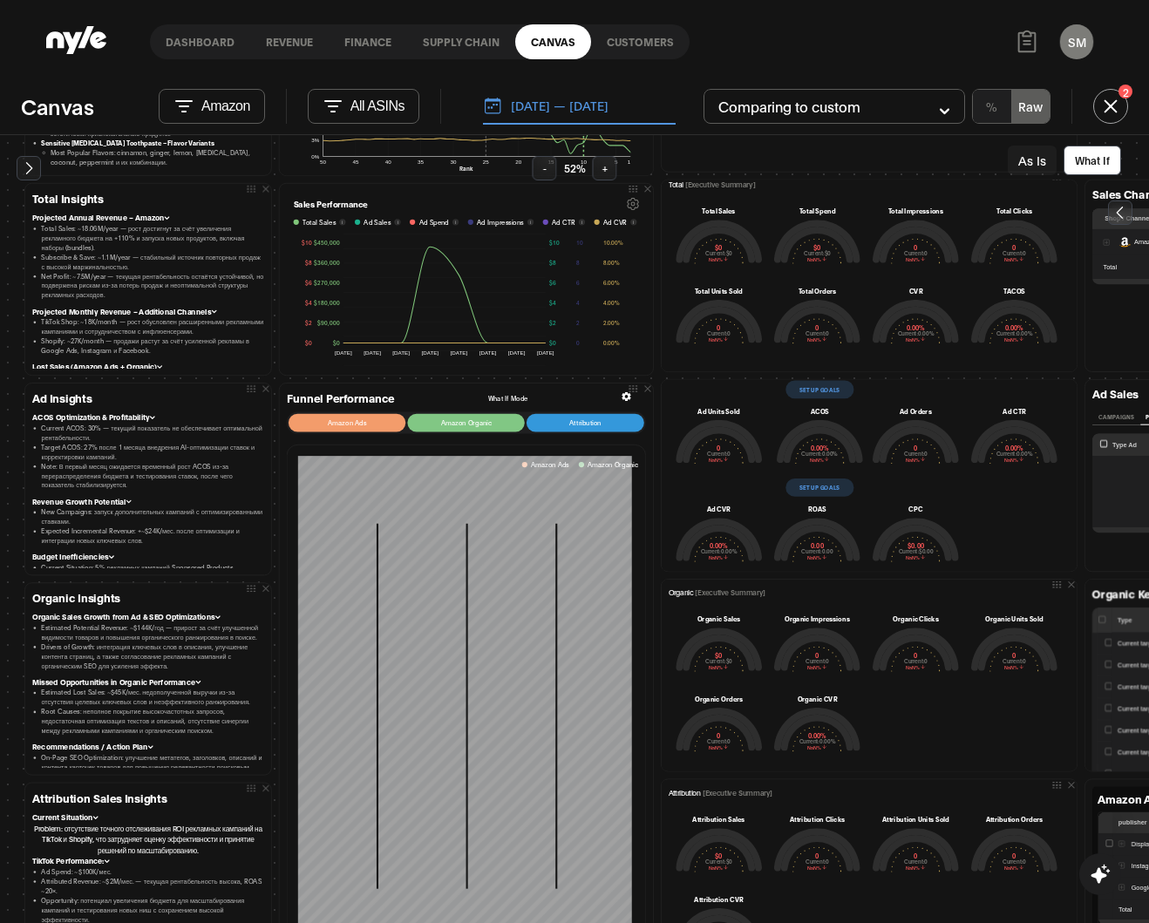
click at [784, 493] on button "Set up goals" at bounding box center [820, 488] width 68 height 18
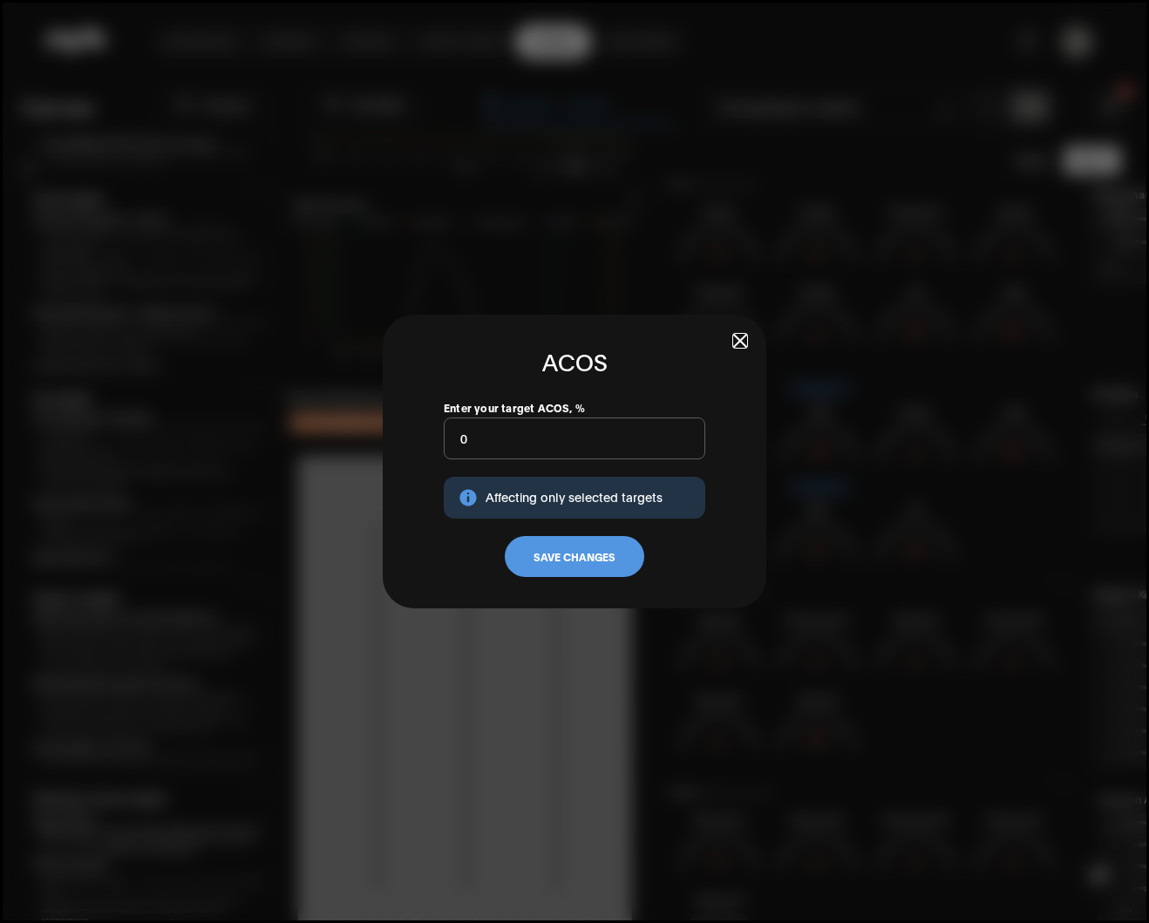
click at [541, 452] on input "0" at bounding box center [575, 439] width 262 height 42
click at [538, 443] on input "-5" at bounding box center [575, 439] width 262 height 42
type input "-8"
type input "20"
click at [559, 557] on button "Save Changes" at bounding box center [574, 557] width 139 height 42
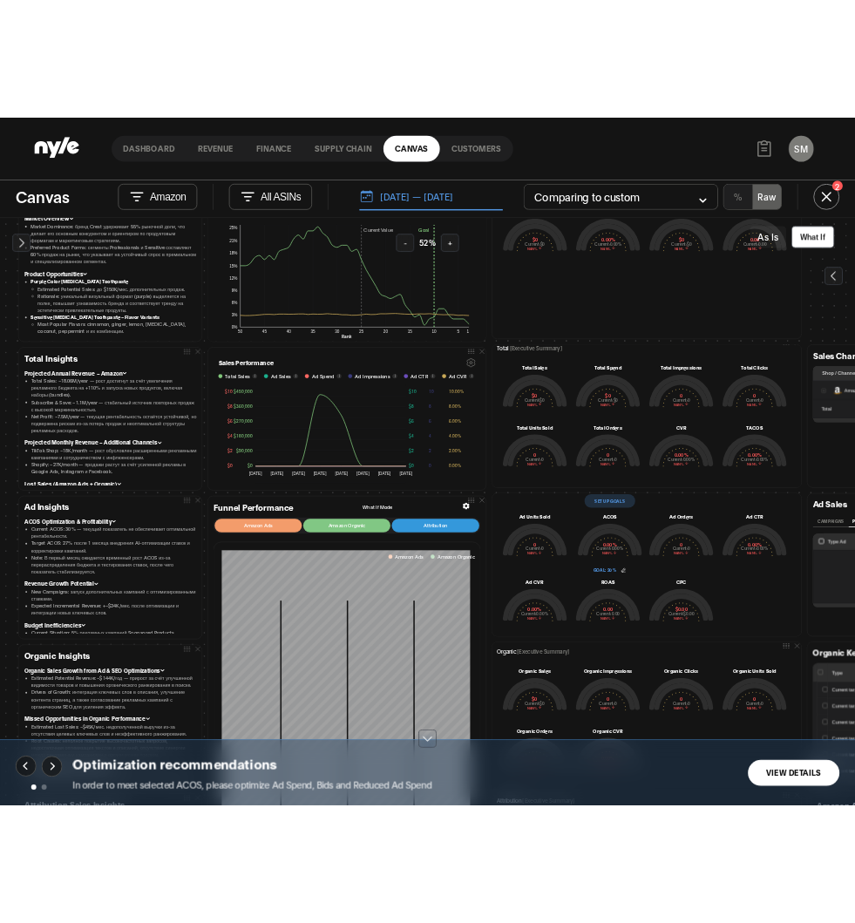
scroll to position [410, 0]
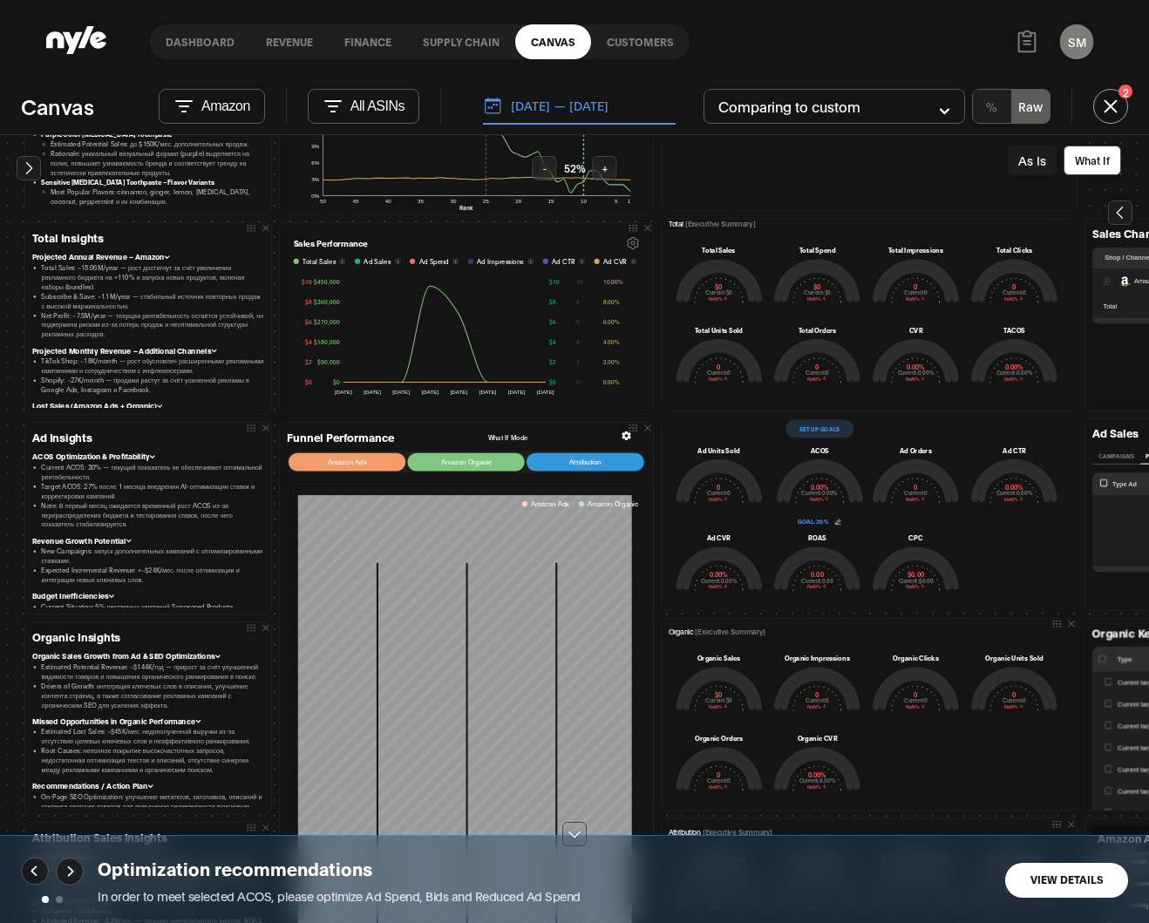
click at [784, 874] on button "View Details" at bounding box center [1066, 880] width 123 height 35
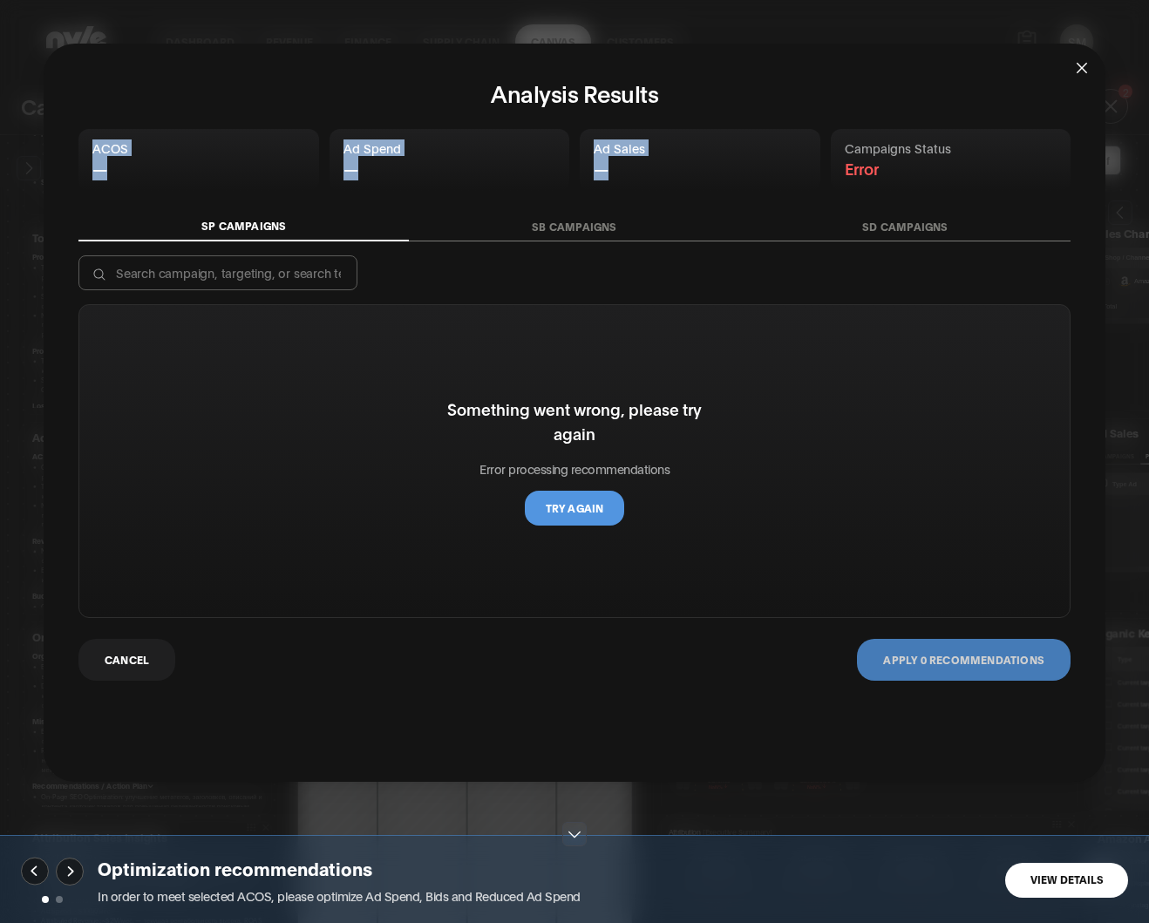
drag, startPoint x: 1146, startPoint y: 96, endPoint x: 928, endPoint y: 127, distance: 220.2
click at [784, 127] on div "Analysis Results ACOS — Ad Spend — Ad Sales — Campaigns Status Error SP Campaig…" at bounding box center [574, 461] width 1149 height 923
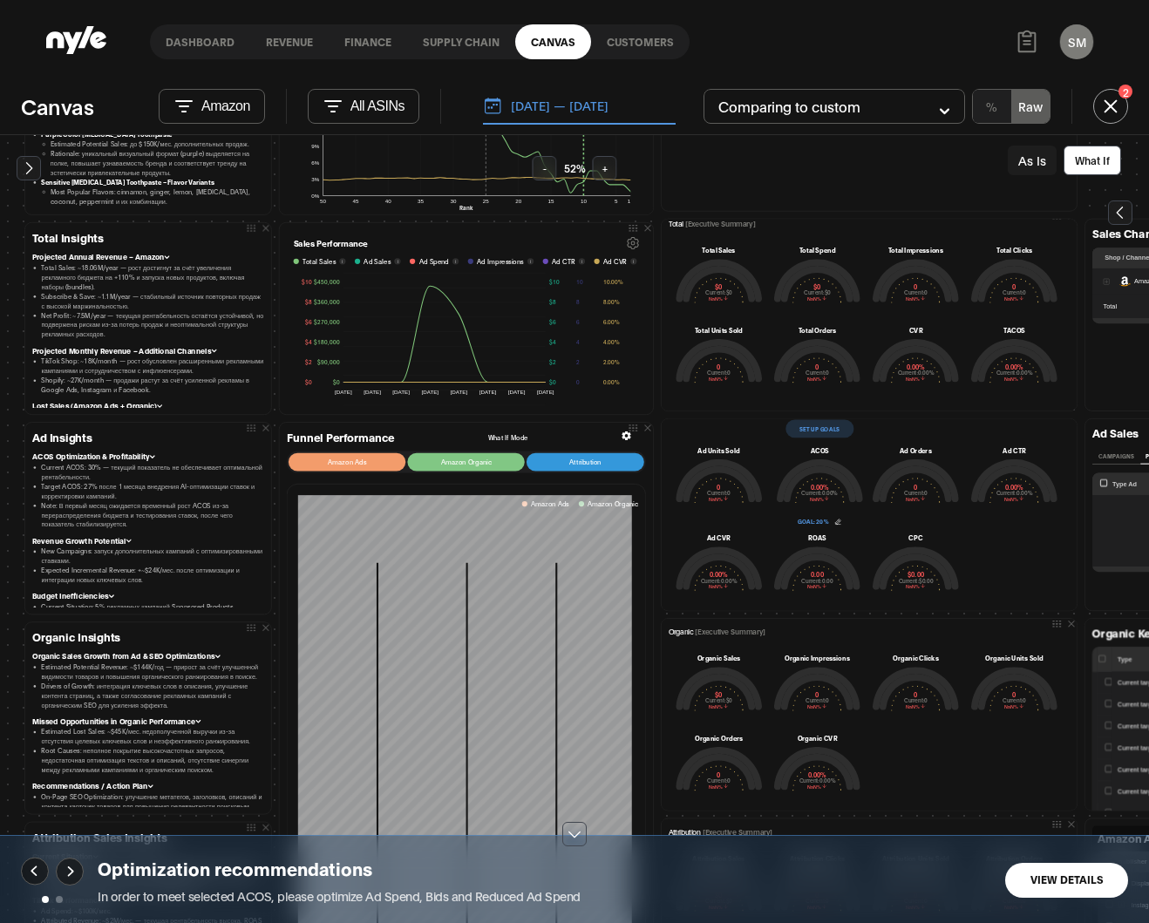
click at [784, 881] on button "View Details" at bounding box center [1066, 880] width 123 height 35
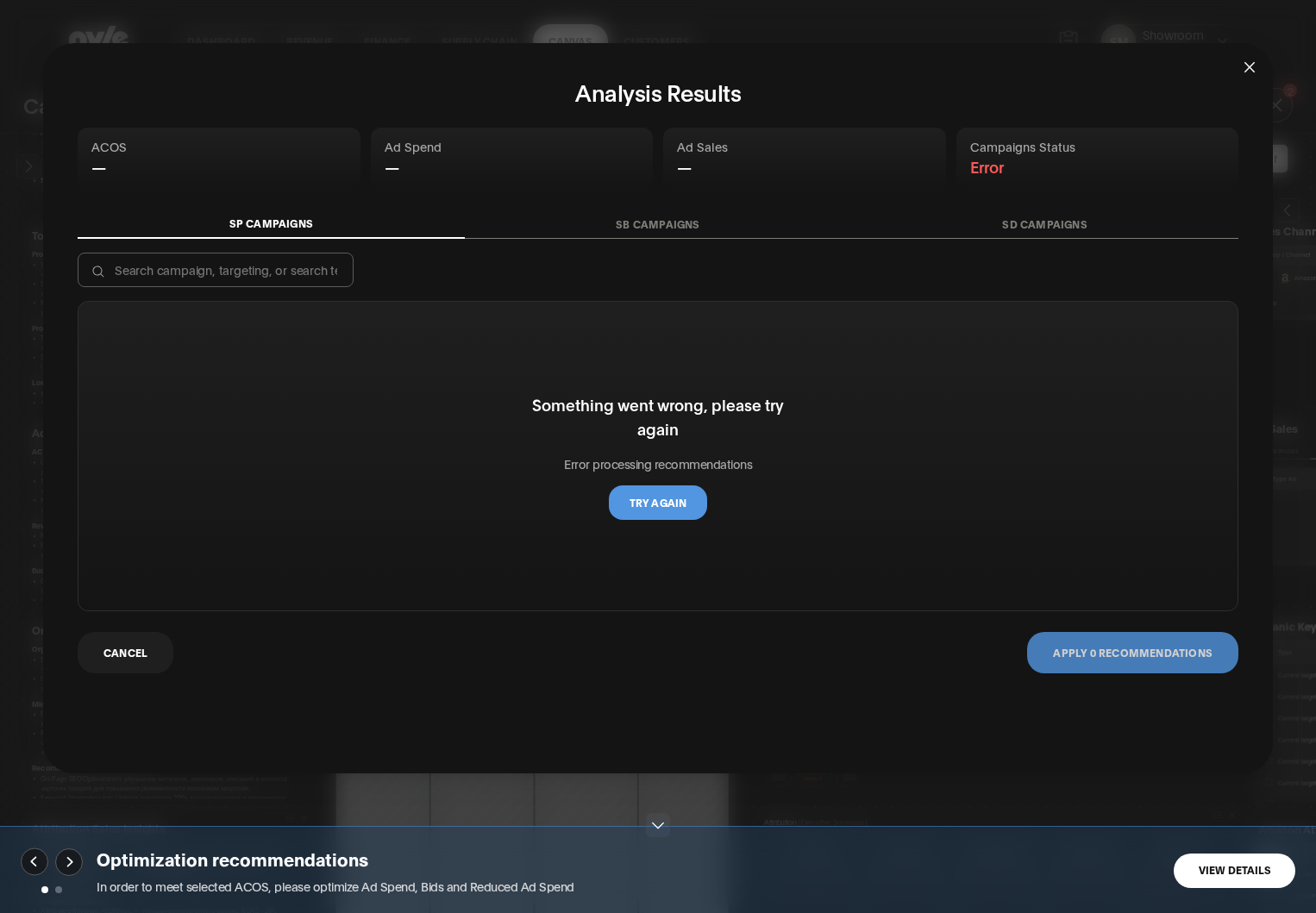
click at [776, 64] on icon "close" at bounding box center [1250, 67] width 14 height 14
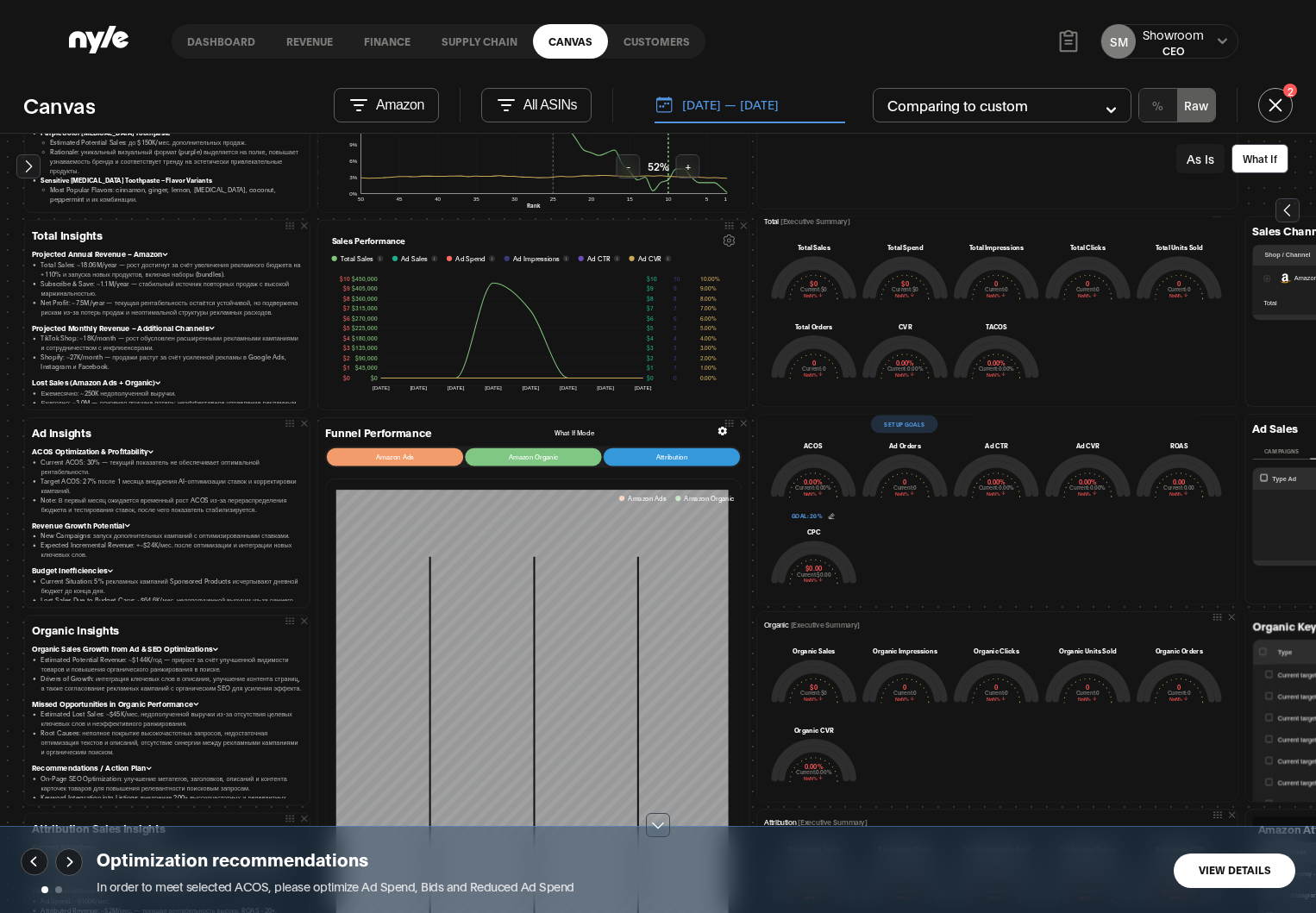
click at [753, 411] on div "Ad [Executive Summary] Ad Sales $0 Current: $0 NaN% Ad Spend $0 Current: $0 NaN…" at bounding box center [996, 509] width 488 height 198
click at [660, 824] on icon at bounding box center [657, 825] width 17 height 17
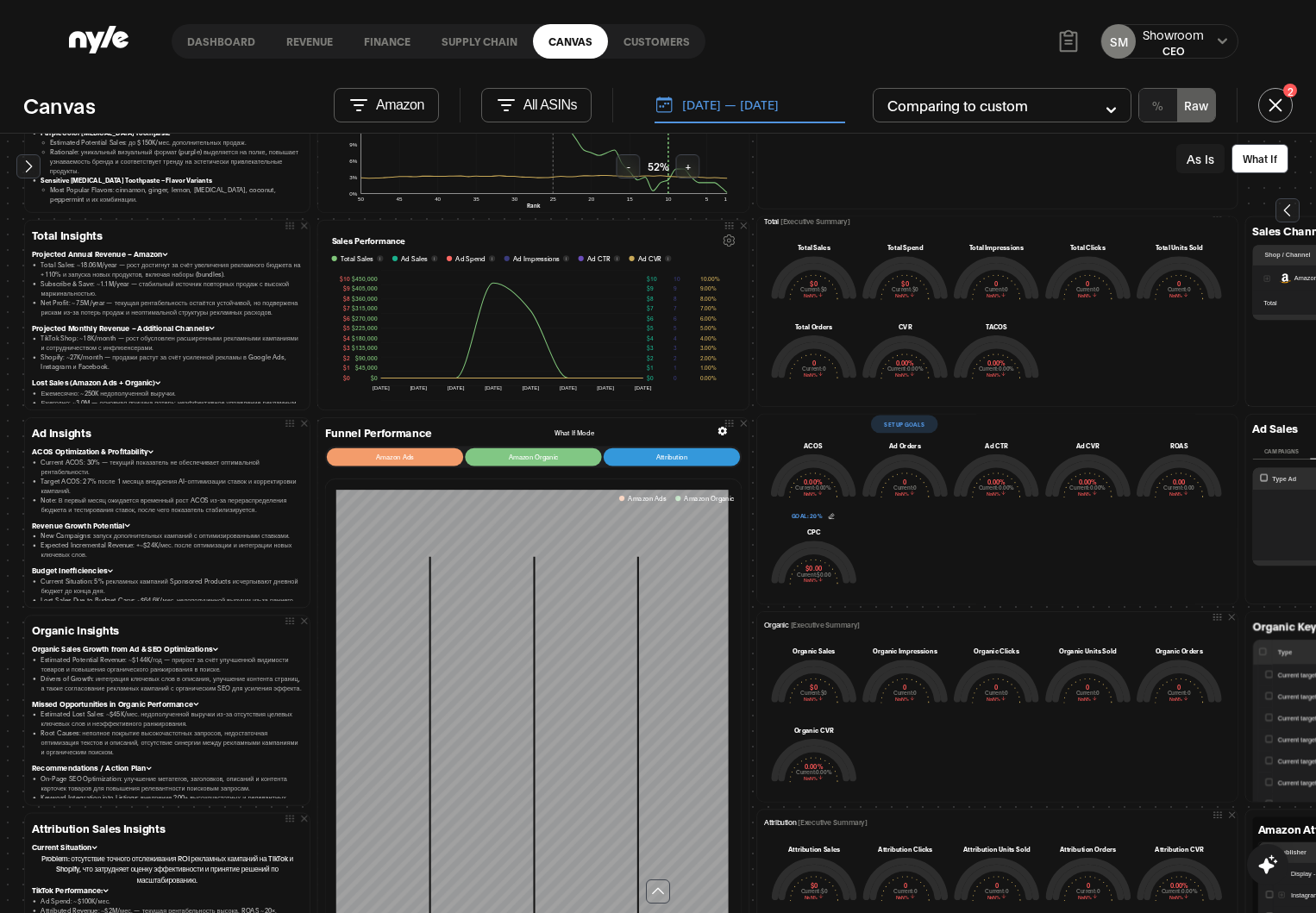
click at [753, 412] on div "Ad [Executive Summary] Ad Sales $0 Current: $0 NaN% Ad Spend $0 Current: $0 NaN…" at bounding box center [996, 509] width 488 height 198
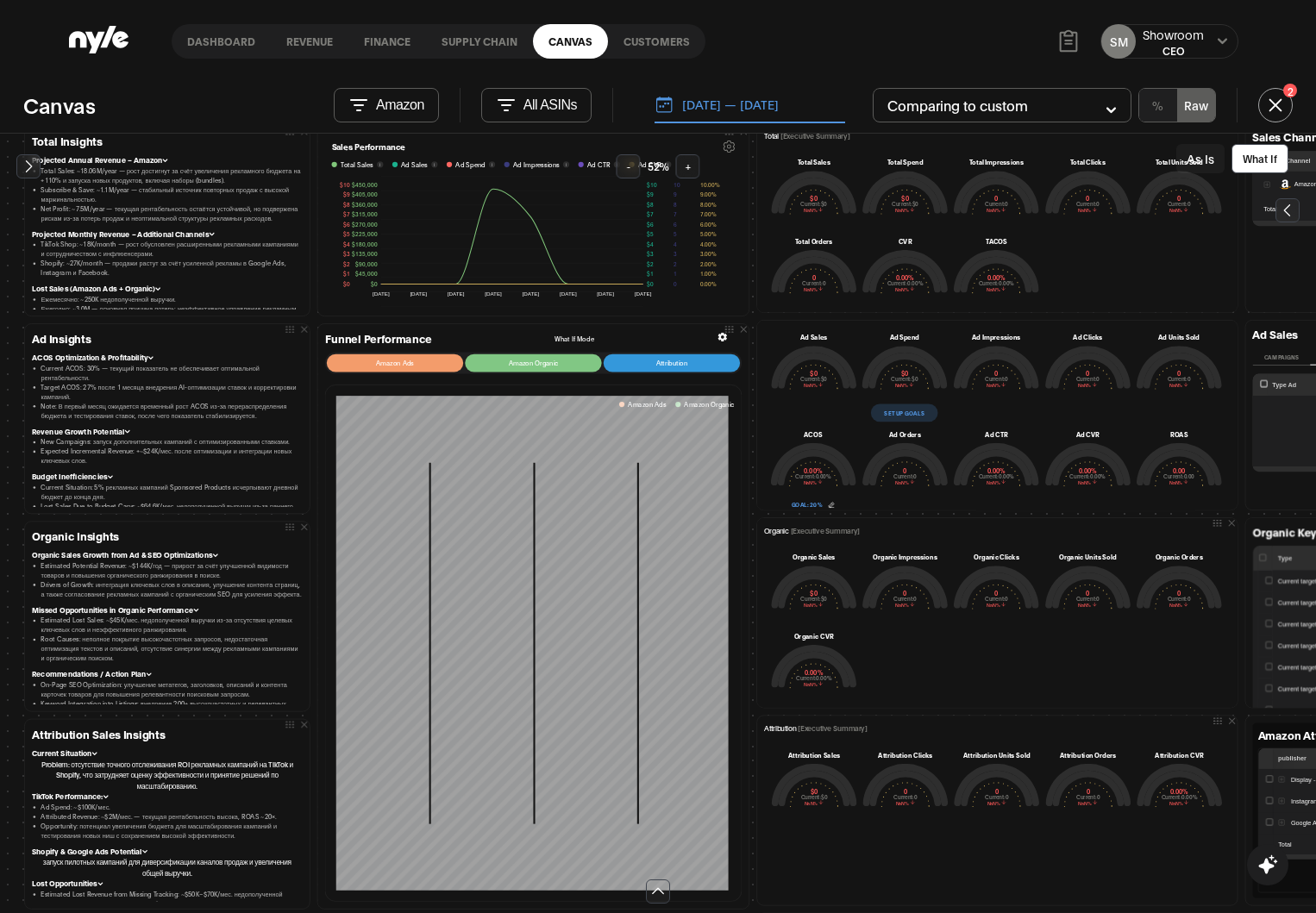
scroll to position [154, 0]
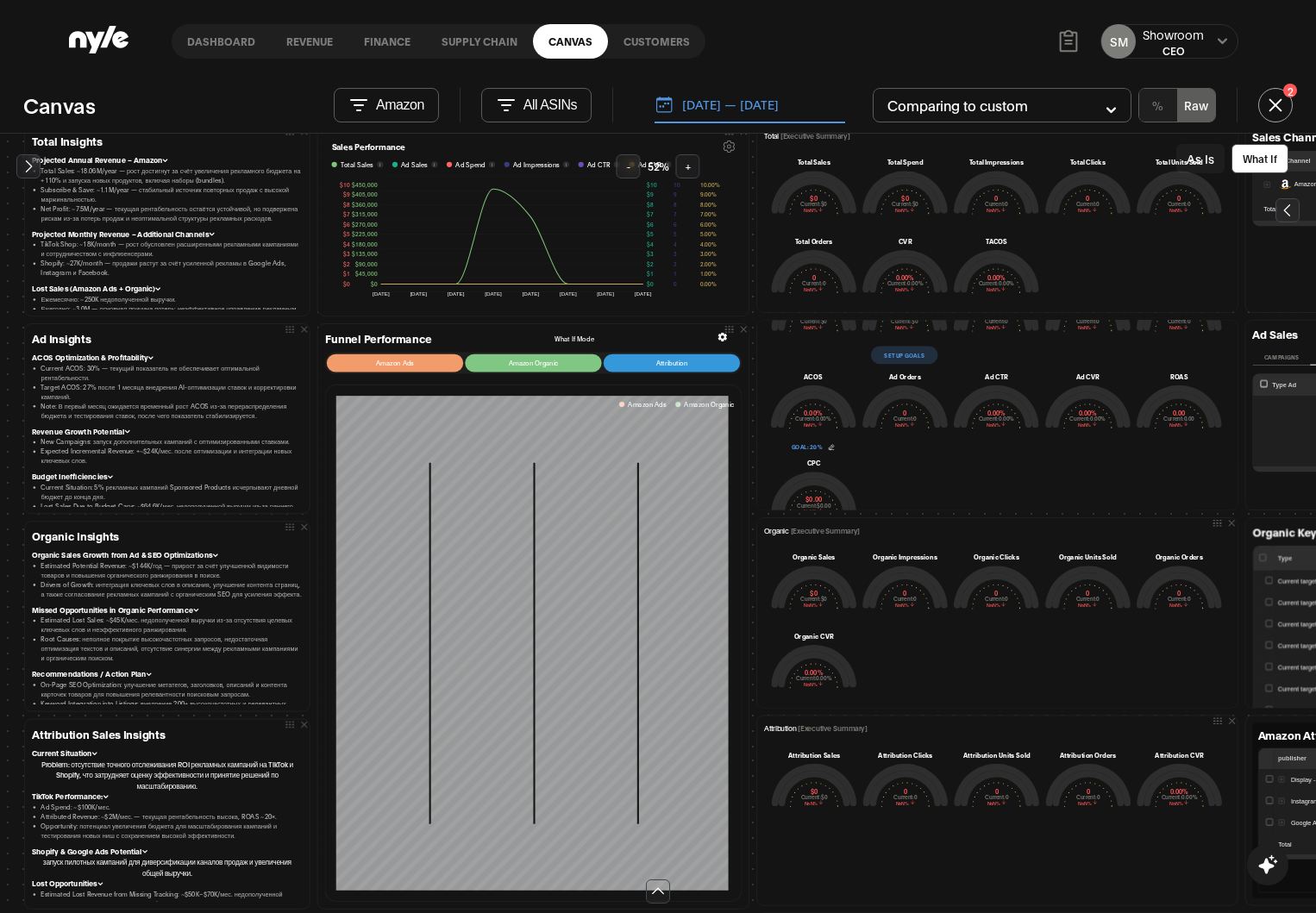
click at [776, 447] on icon at bounding box center [831, 446] width 7 height 7
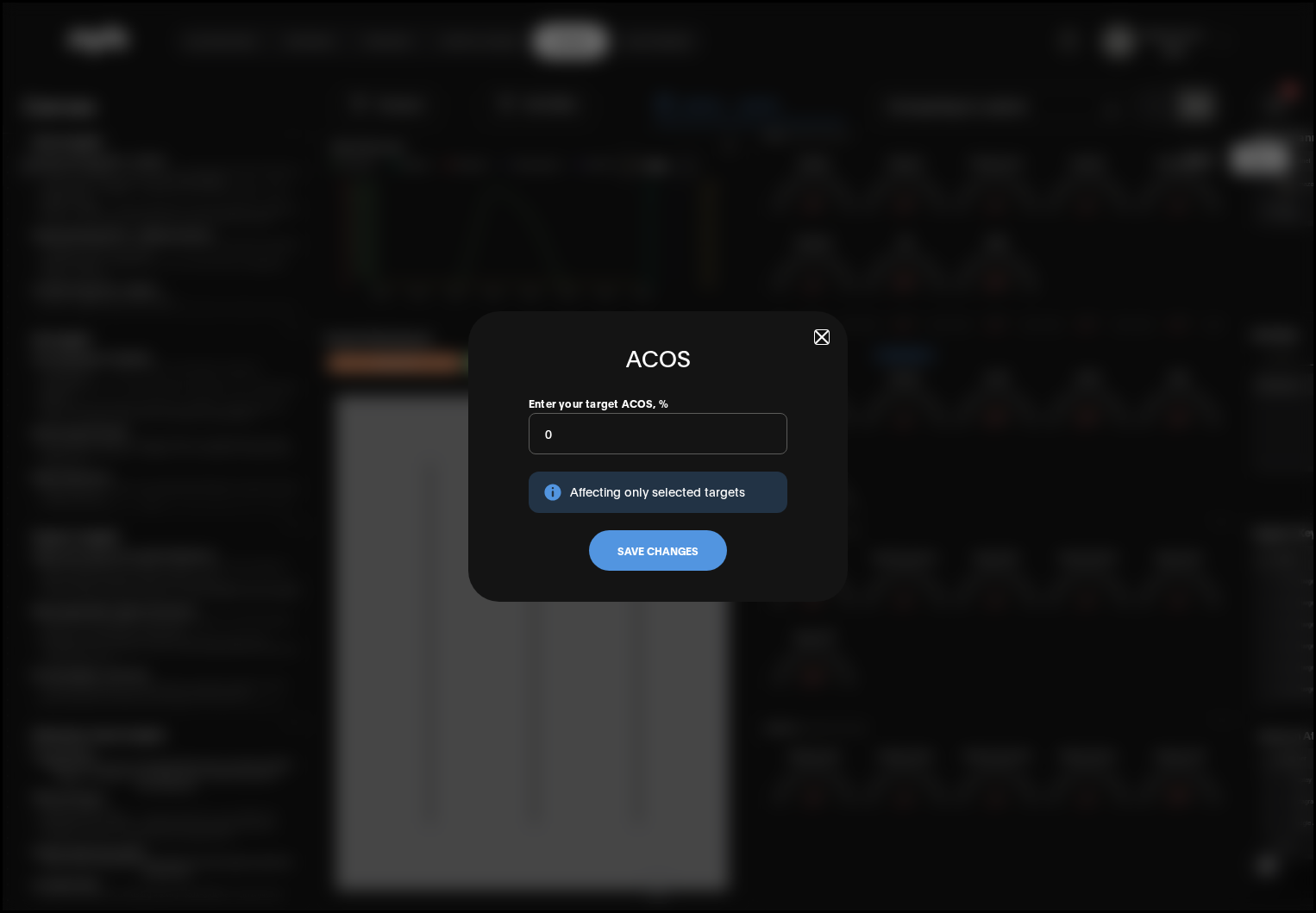
click at [776, 331] on span "button" at bounding box center [822, 337] width 12 height 12
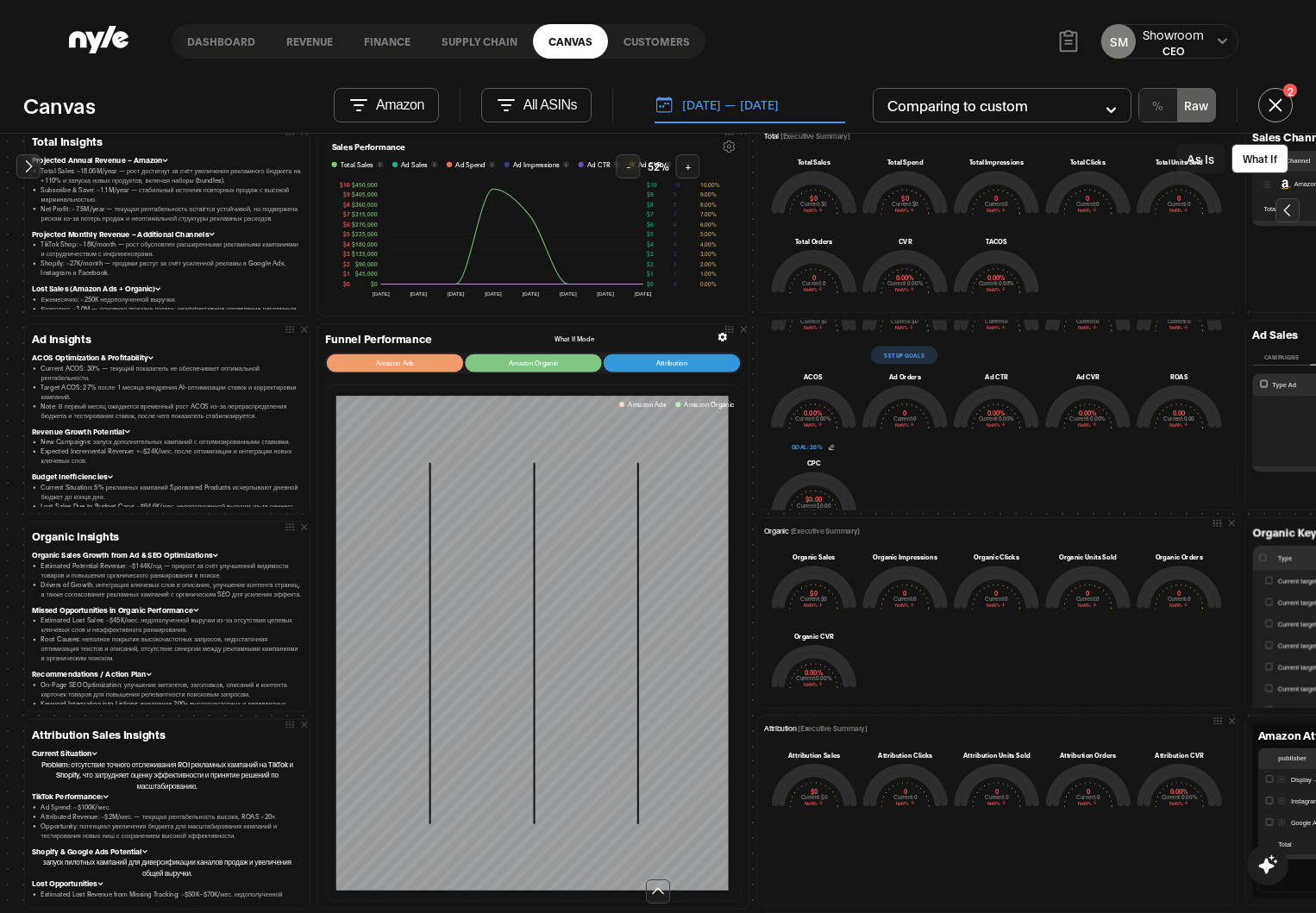
click at [776, 450] on div "Ad Sales $0 Current: $0 NaN% Ad Spend $0 Current: $0 NaN% Set up goals Ad Impre…" at bounding box center [996, 402] width 449 height 255
click at [776, 447] on icon at bounding box center [831, 446] width 7 height 7
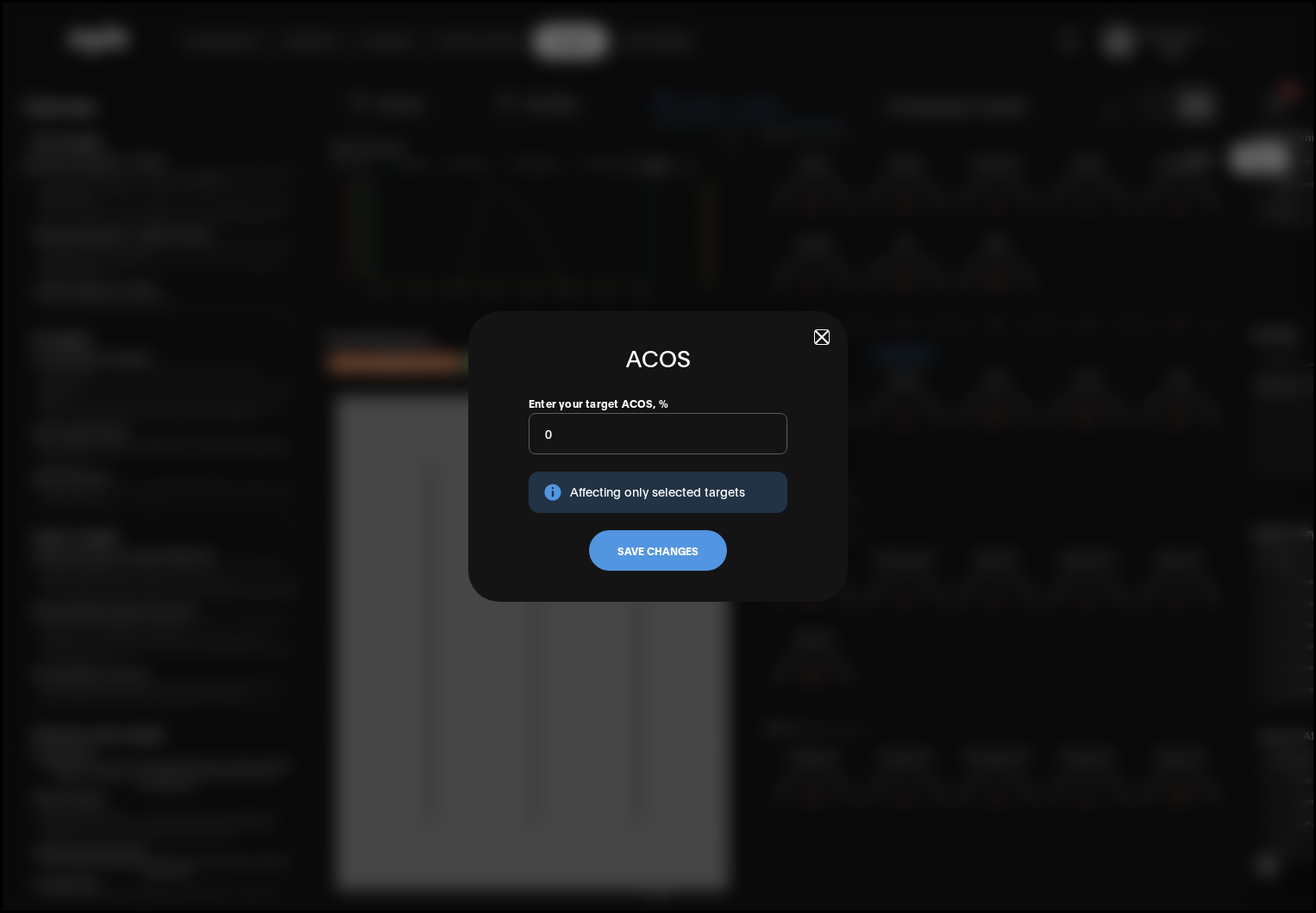
drag, startPoint x: 623, startPoint y: 442, endPoint x: 516, endPoint y: 438, distance: 107.1
click at [522, 441] on div "ACOS Enter your target ACOS, % 0 Affecting only selected targets Save Changes" at bounding box center [658, 457] width 380 height 292
type input "15"
click at [675, 554] on button "Save Changes" at bounding box center [657, 551] width 138 height 42
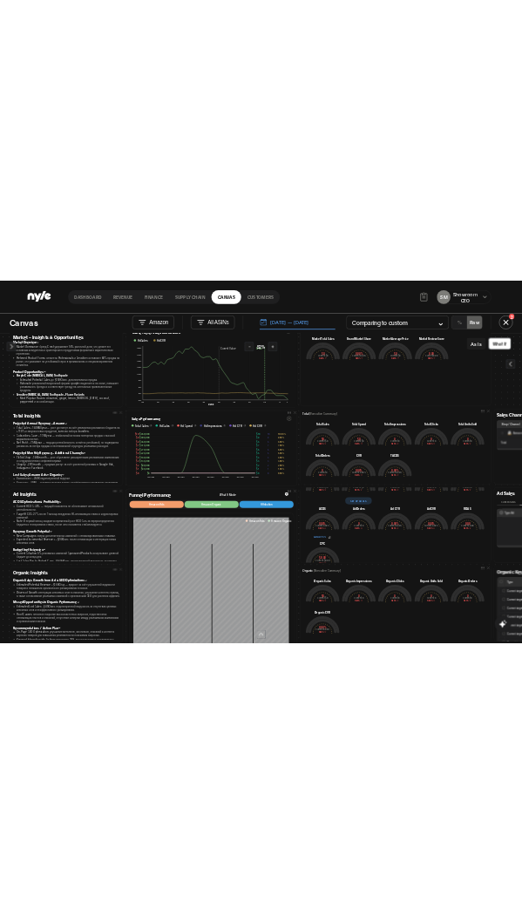
scroll to position [144, 0]
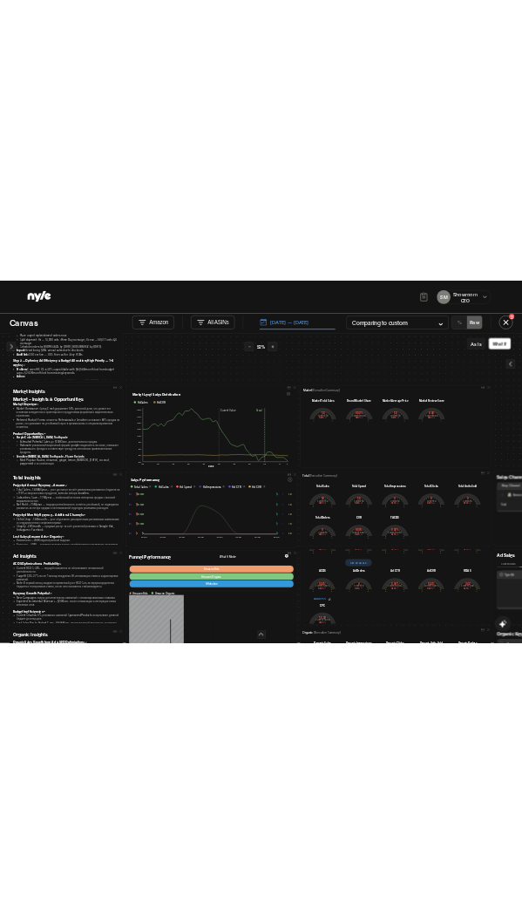
scroll to position [214, 0]
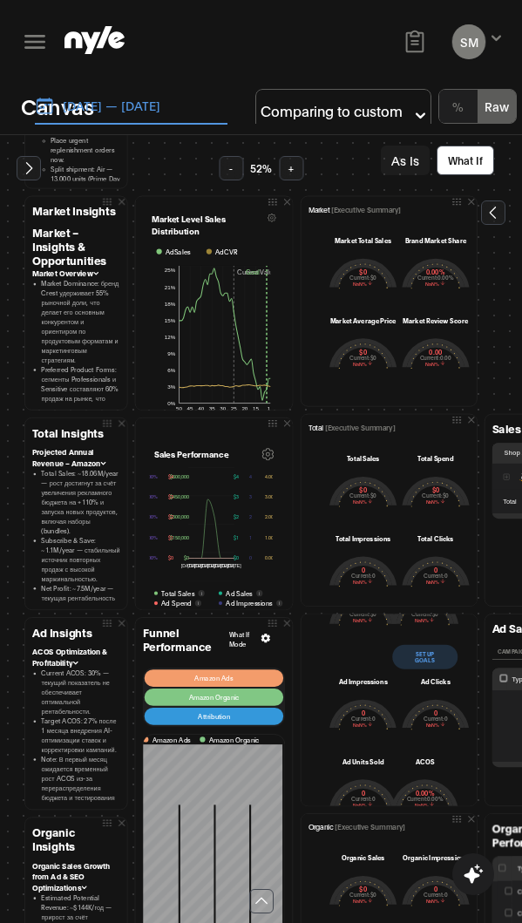
click at [273, 65] on div "SM Showroom CEO" at bounding box center [261, 42] width 494 height 84
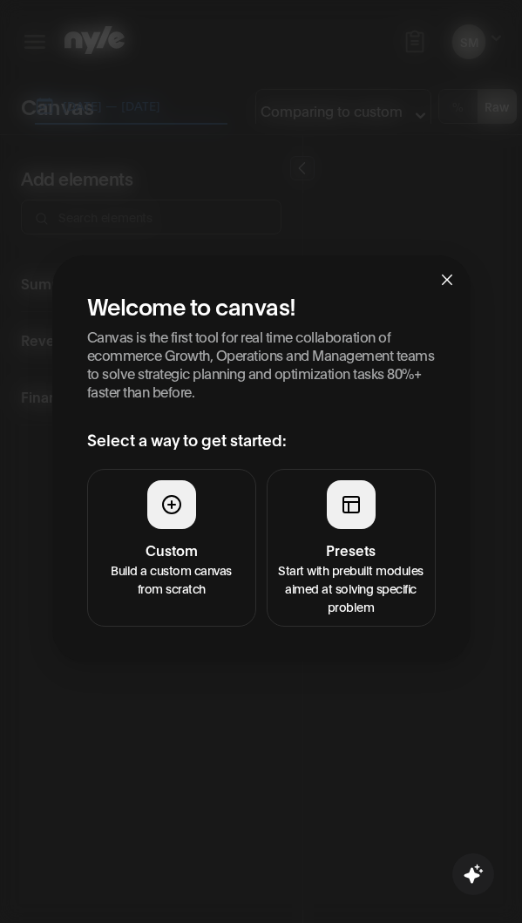
click at [334, 530] on button "Presets Start with prebuilt modules aimed at solving specific problem" at bounding box center [351, 548] width 169 height 158
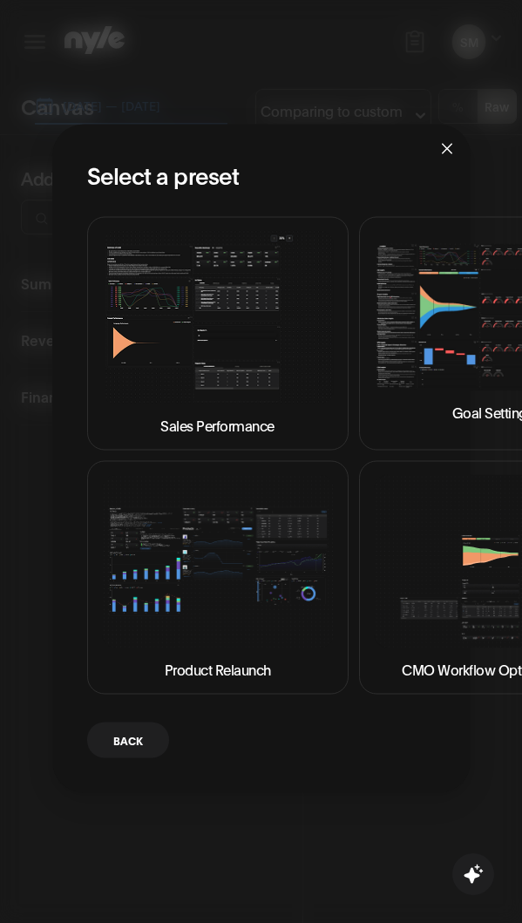
scroll to position [0, 370]
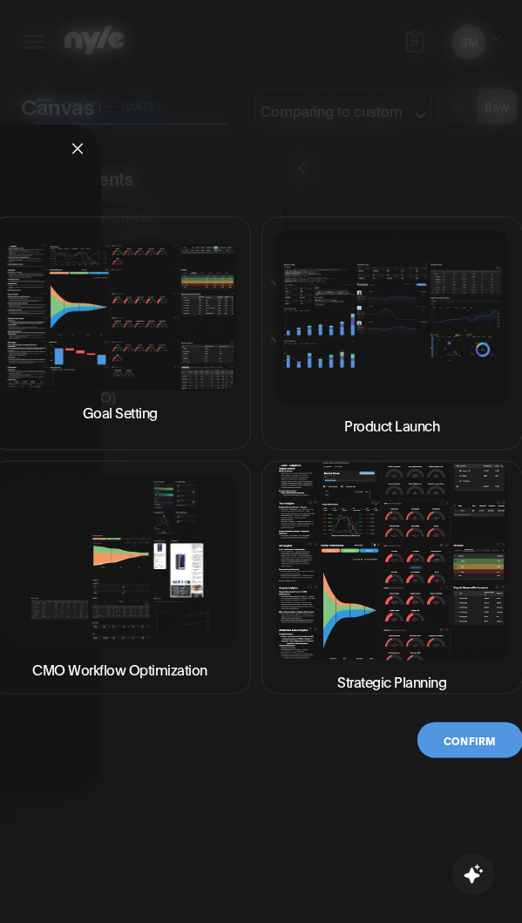
click at [425, 613] on img at bounding box center [392, 561] width 232 height 198
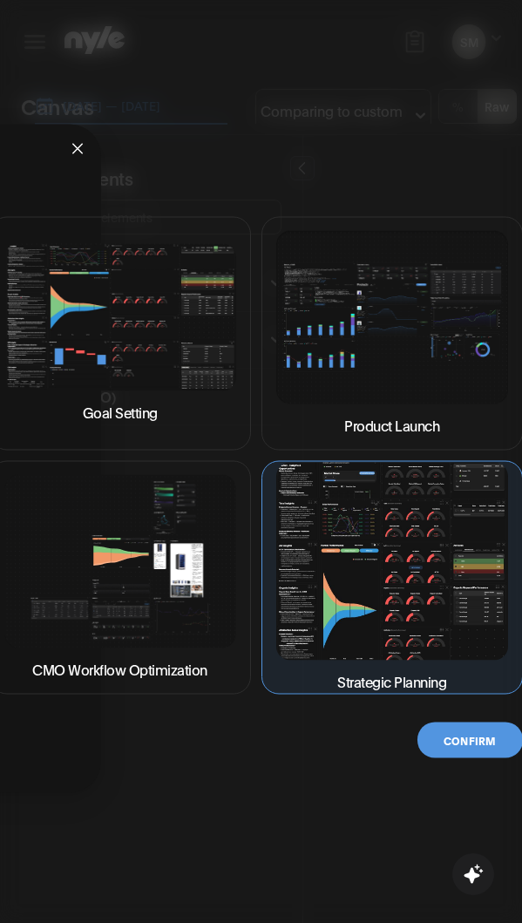
click at [475, 738] on button "Confirm" at bounding box center [470, 740] width 105 height 36
